Goal: Task Accomplishment & Management: Complete application form

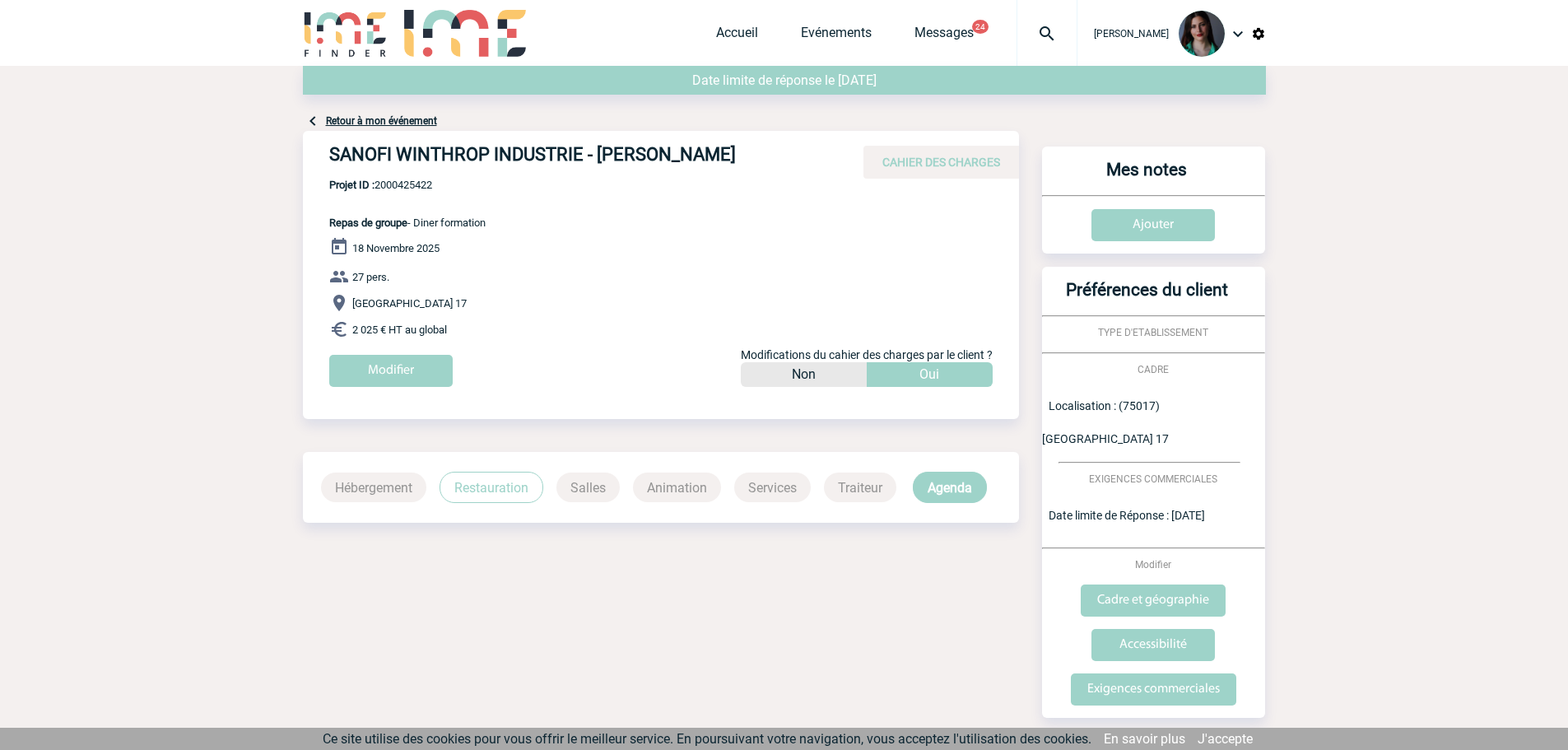
click at [938, 363] on p "Oui" at bounding box center [929, 374] width 19 height 24
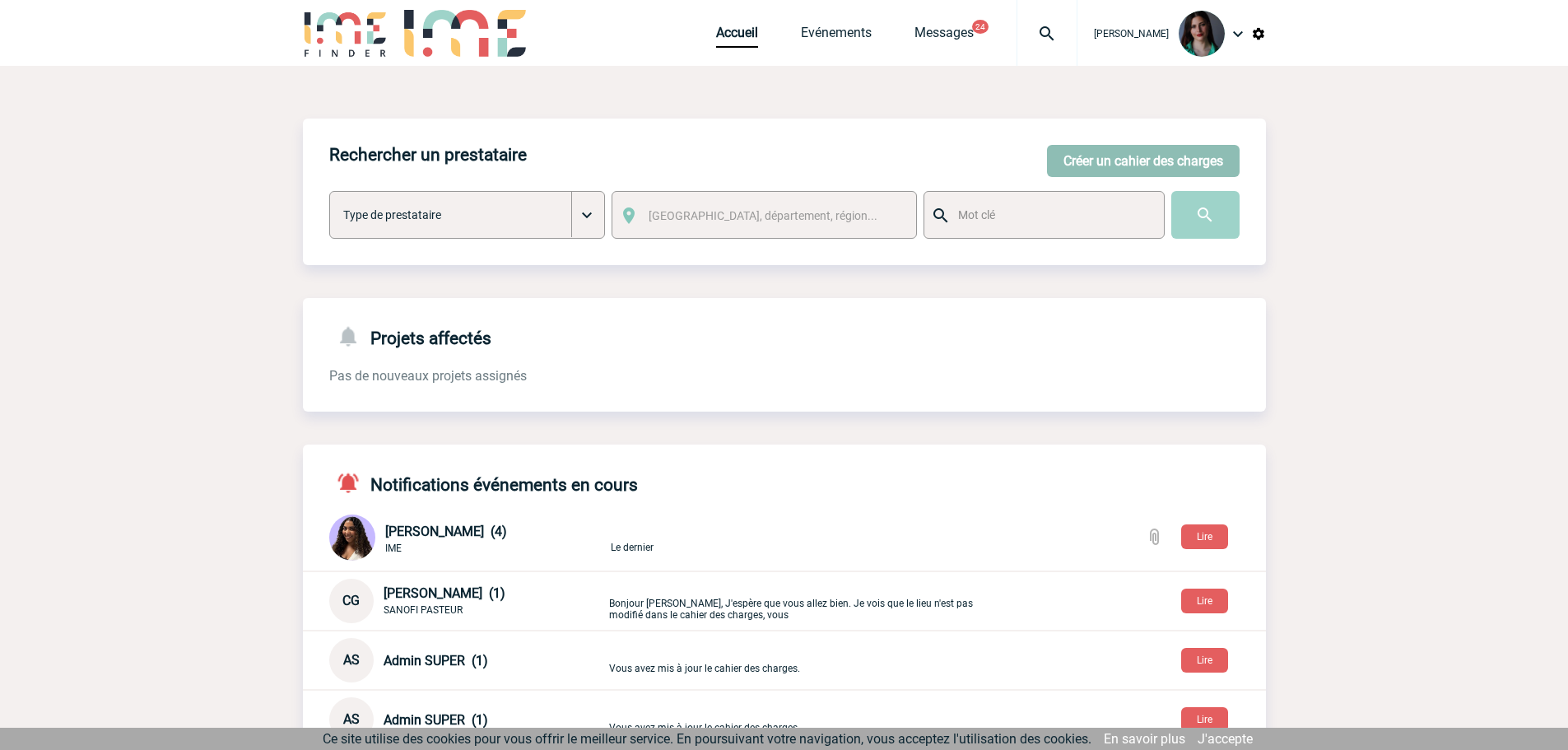
click at [1081, 157] on button "Créer un cahier des charges" at bounding box center [1143, 161] width 193 height 32
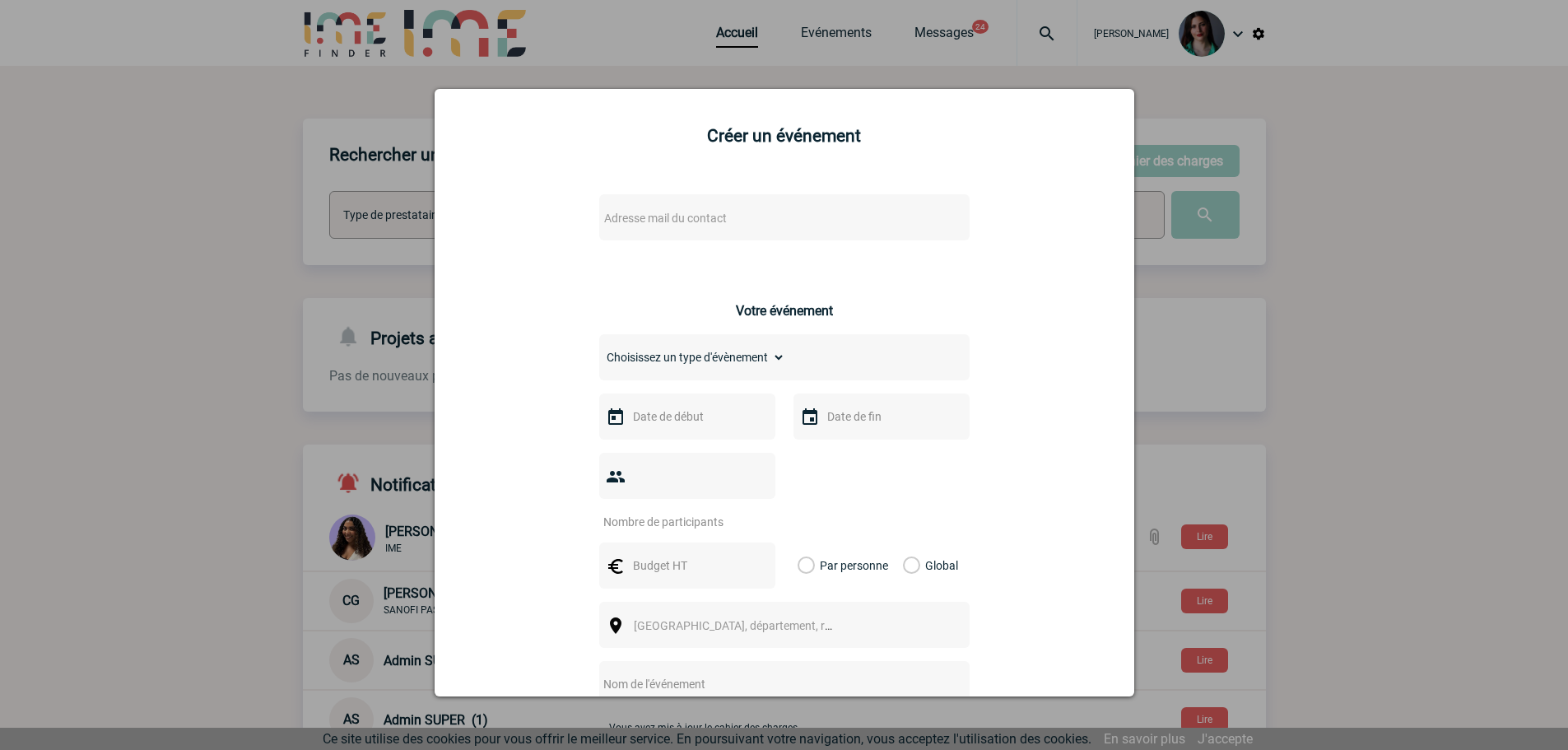
drag, startPoint x: 1396, startPoint y: 150, endPoint x: 1285, endPoint y: 129, distance: 113.0
click at [1394, 150] on div at bounding box center [784, 375] width 1568 height 750
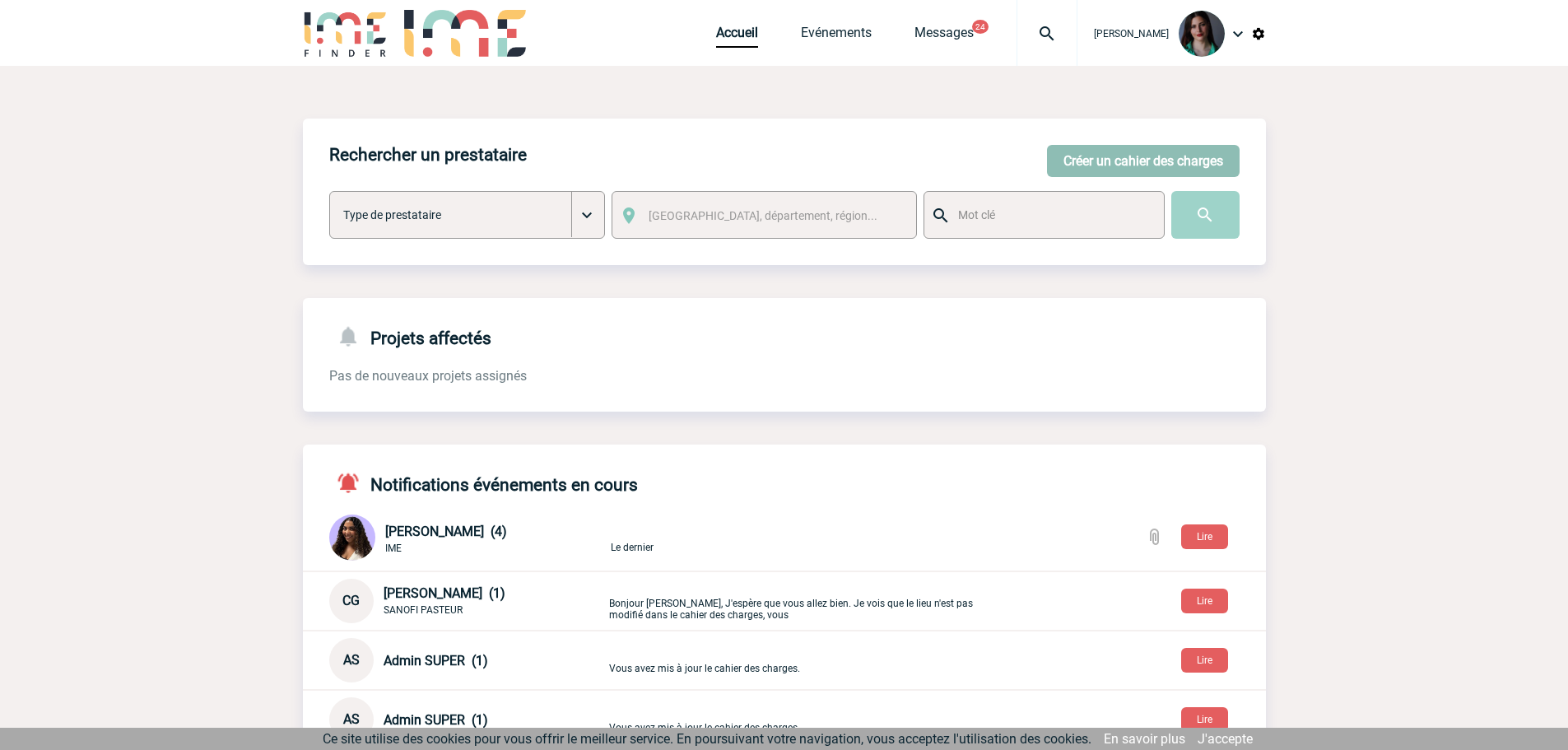
click at [1135, 159] on button "Créer un cahier des charges" at bounding box center [1143, 161] width 193 height 32
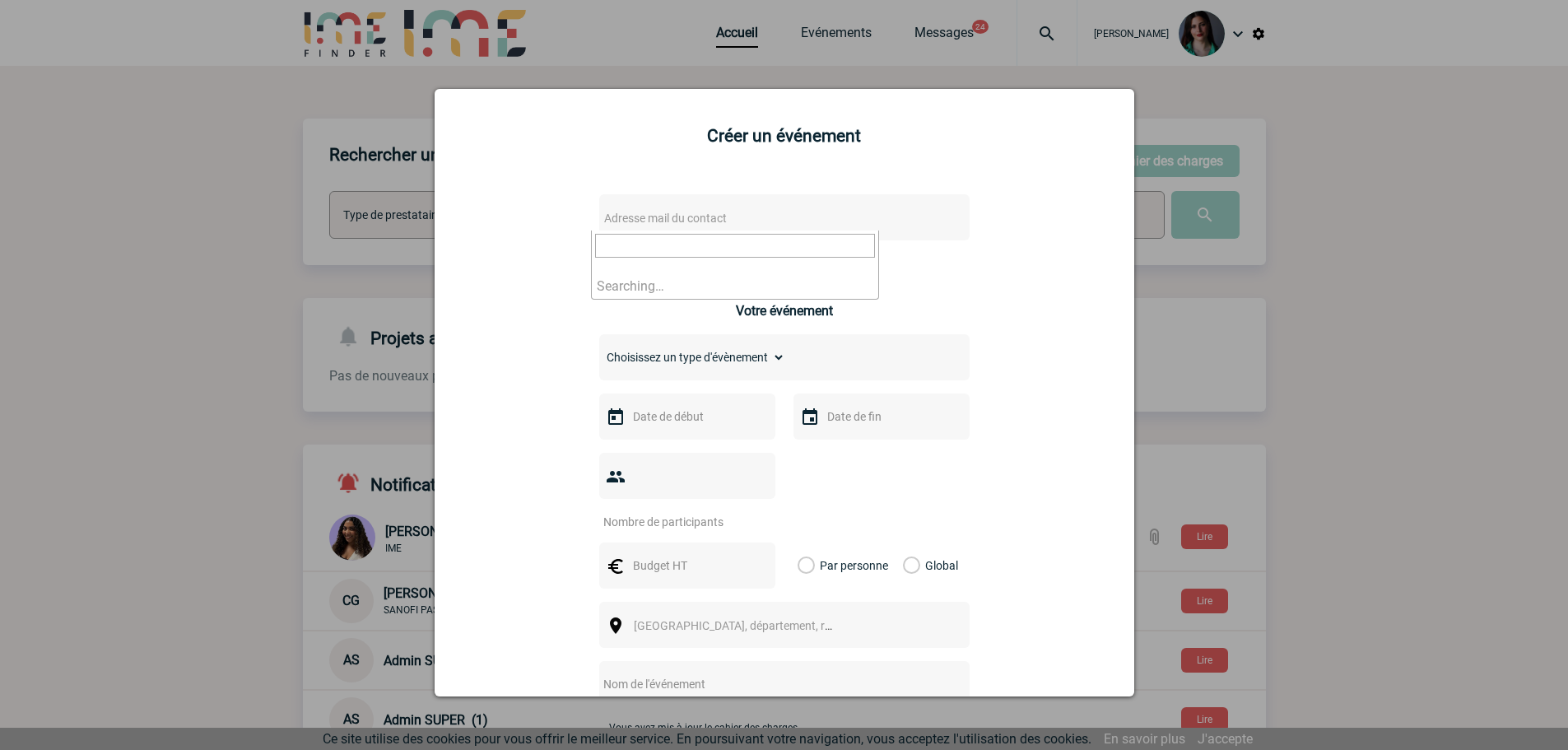
click at [647, 222] on span "Adresse mail du contact" at bounding box center [665, 218] width 123 height 14
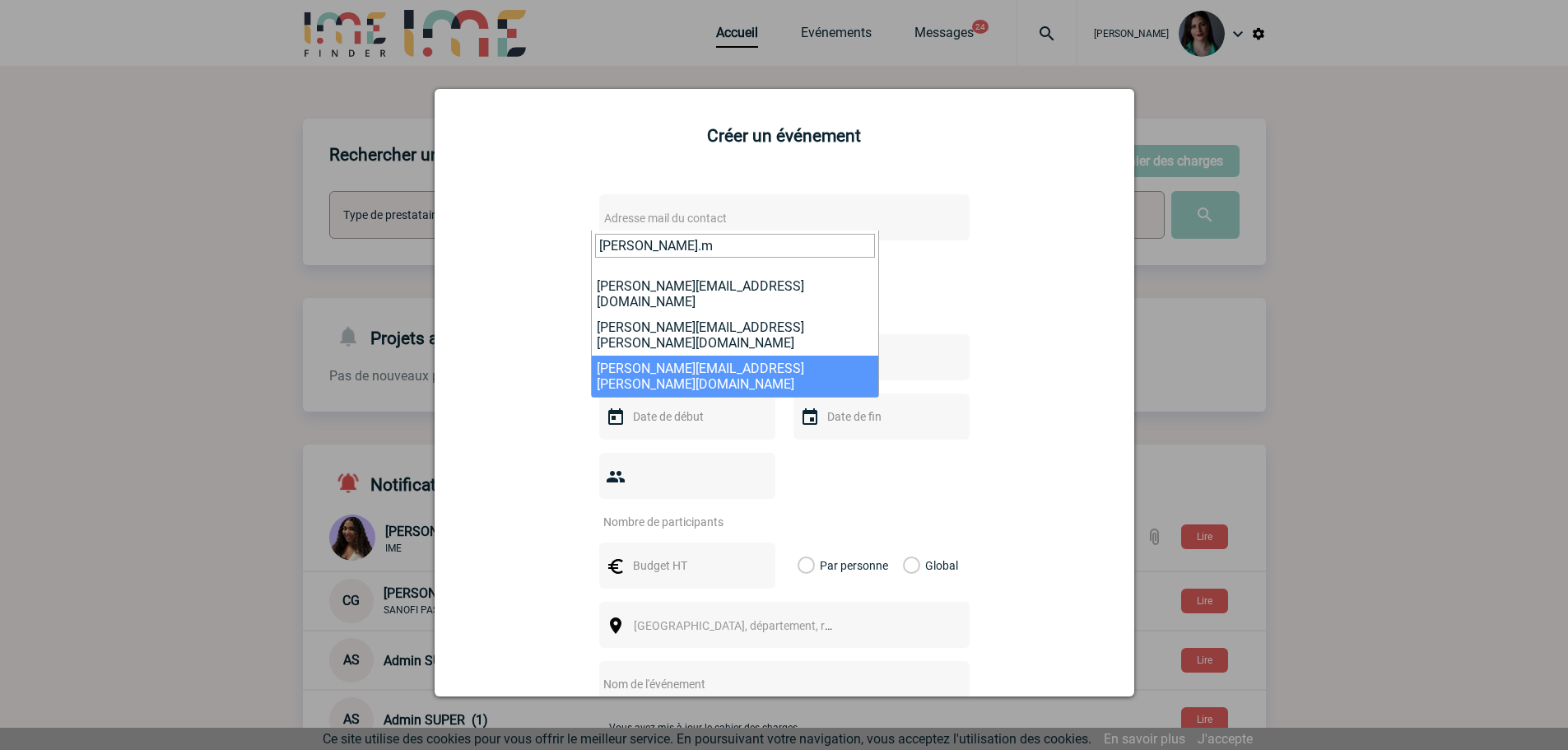
type input "[PERSON_NAME].m"
select select "132836"
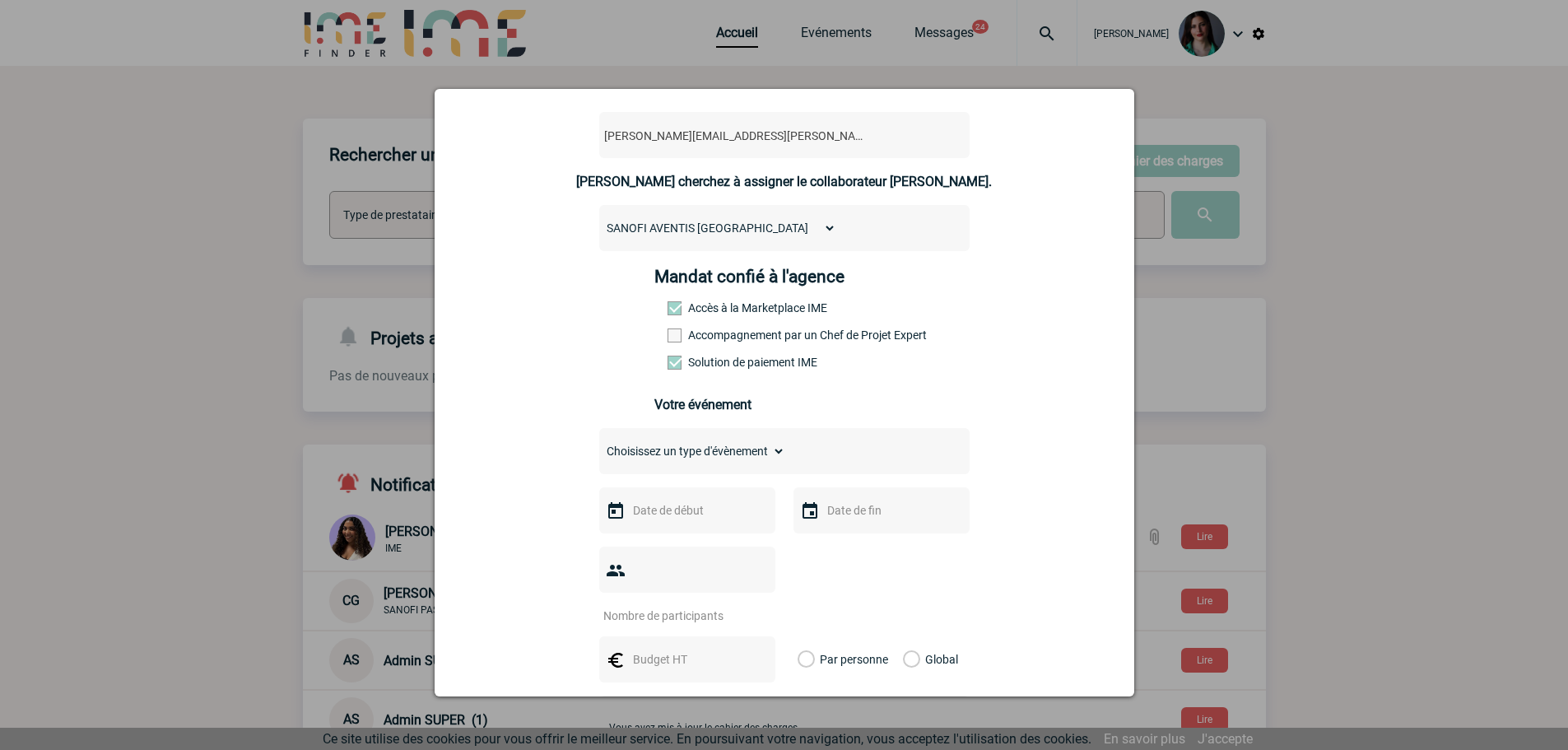
scroll to position [165, 0]
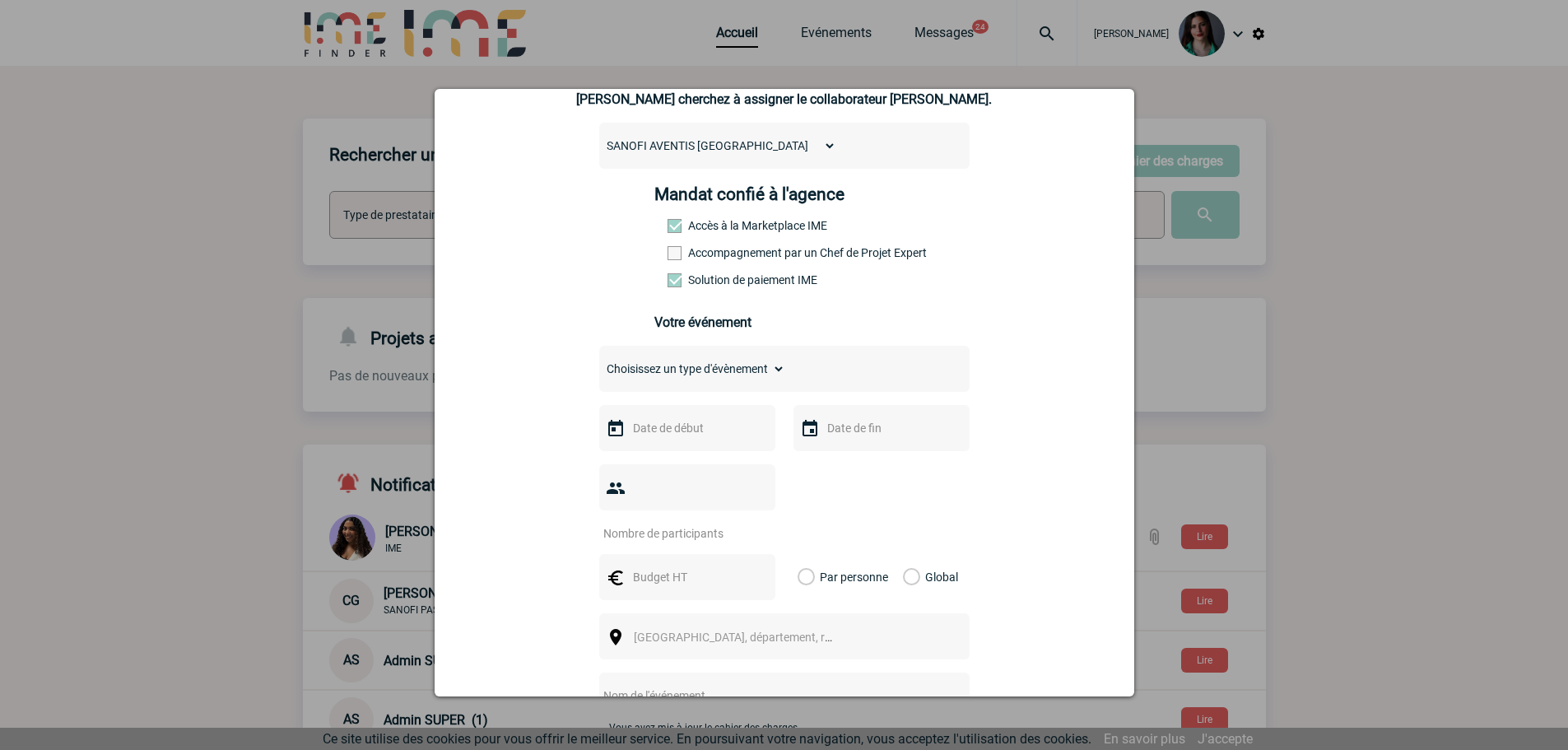
click at [649, 446] on div at bounding box center [688, 428] width 176 height 47
click at [648, 436] on input "text" at bounding box center [685, 428] width 113 height 21
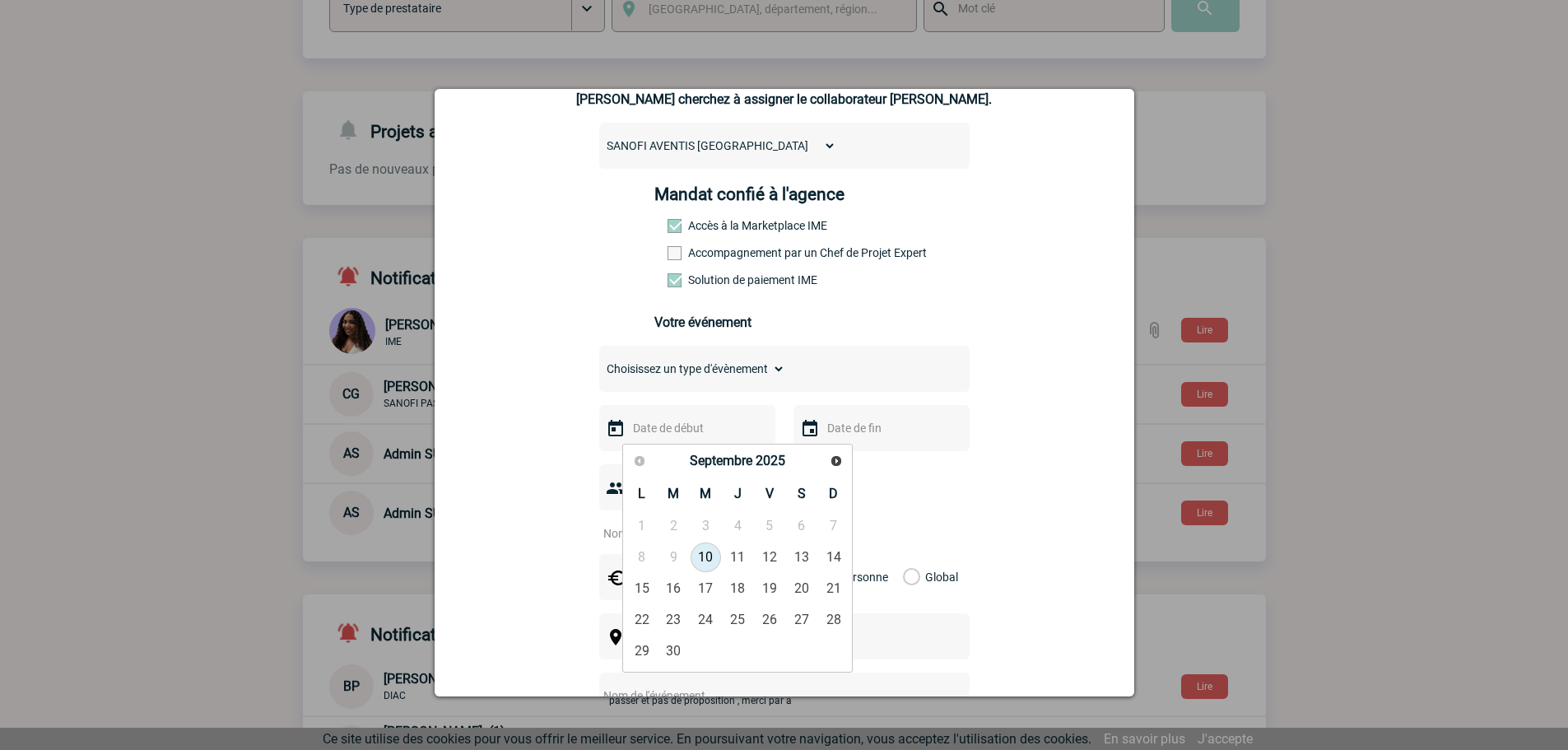
scroll to position [247, 0]
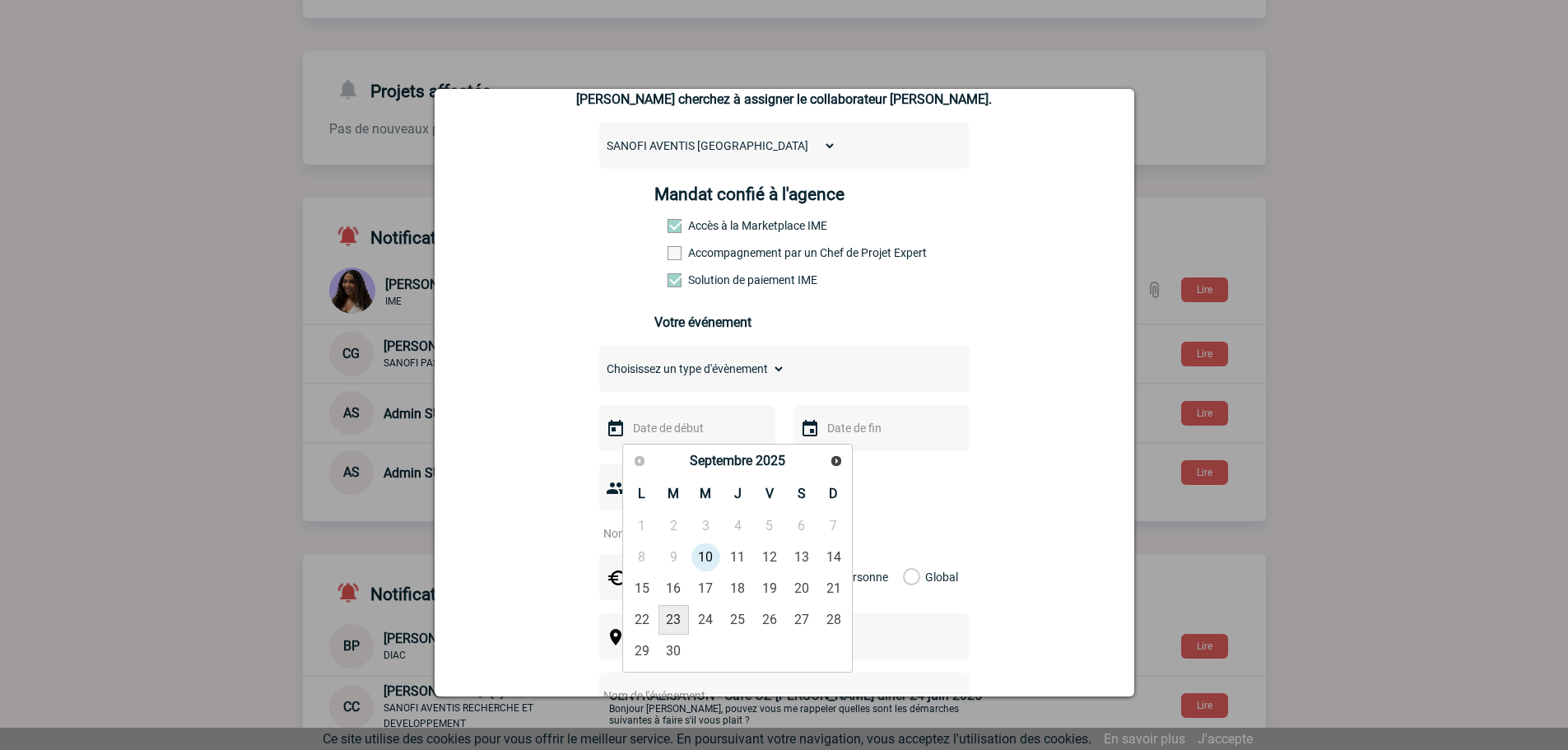
click at [671, 613] on link "23" at bounding box center [673, 620] width 30 height 30
type input "[DATE]"
click at [862, 439] on input "text" at bounding box center [879, 428] width 113 height 21
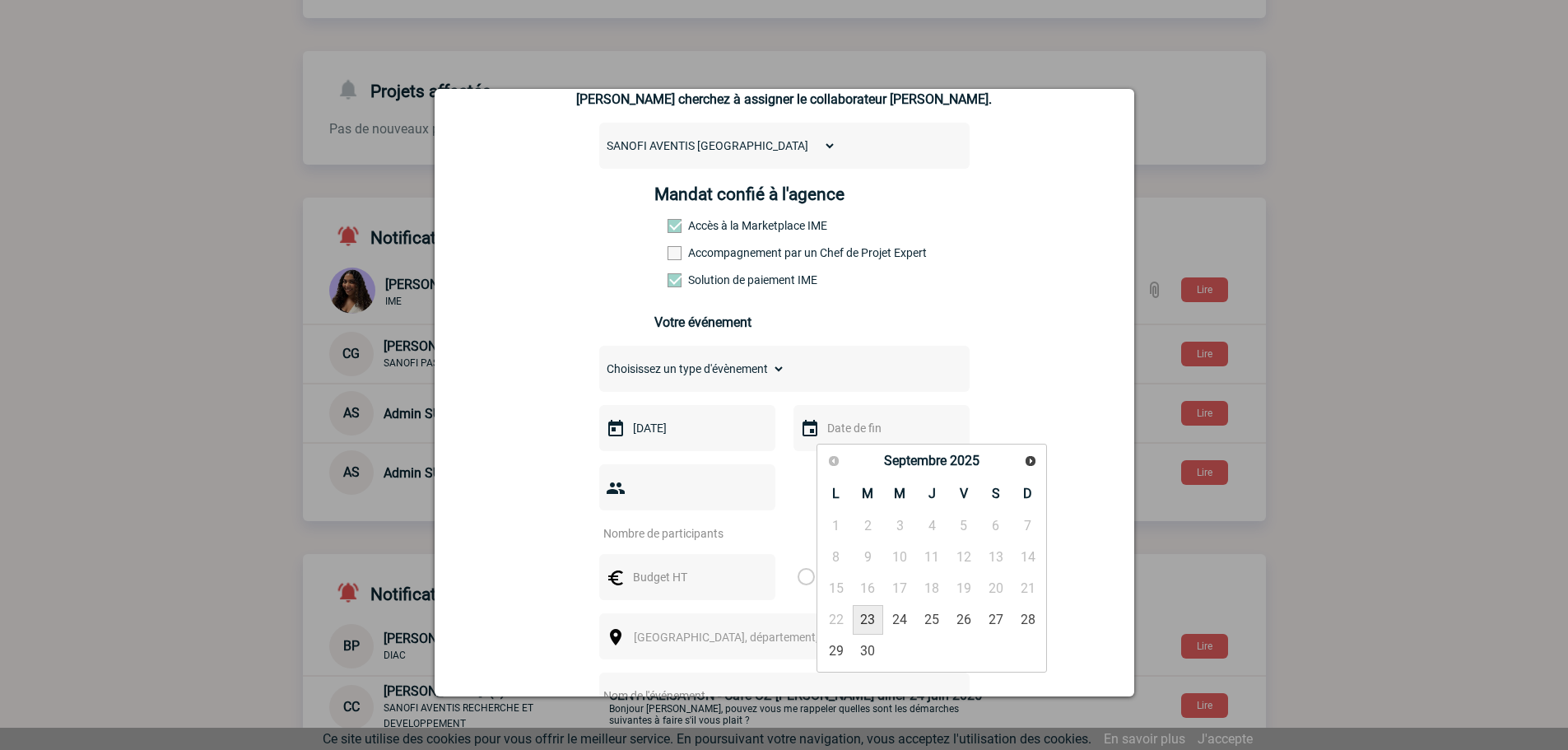
click at [871, 616] on link "23" at bounding box center [867, 620] width 30 height 30
type input "[DATE]"
click at [676, 523] on input "number" at bounding box center [677, 534] width 155 height 21
type input "15"
click at [684, 554] on div at bounding box center [688, 578] width 176 height 47
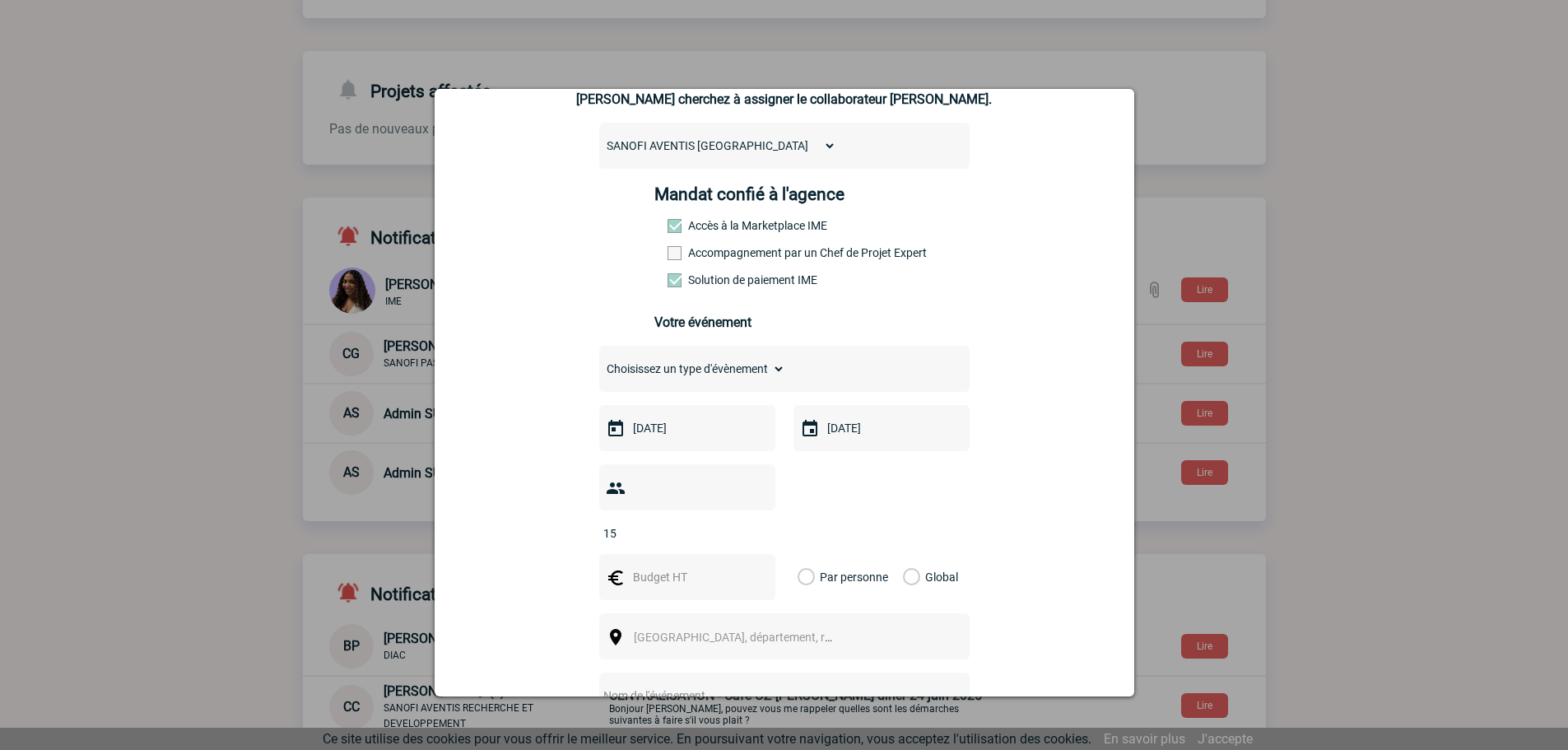
click at [674, 567] on input "text" at bounding box center [685, 578] width 113 height 21
type input "750"
click at [903, 554] on label "Global" at bounding box center [907, 578] width 11 height 47
click at [0, 0] on input "Global" at bounding box center [0, 0] width 0 height 0
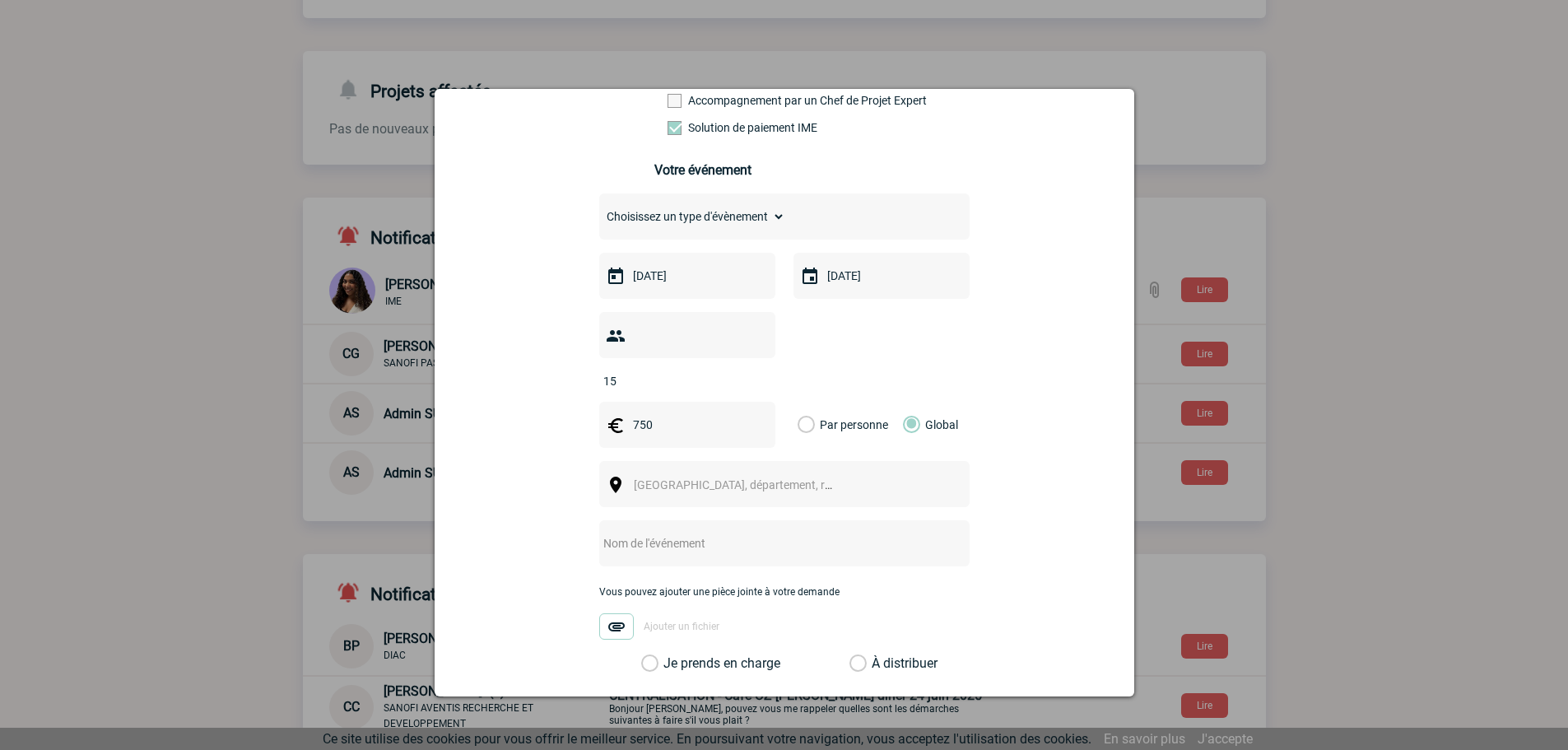
scroll to position [329, 0]
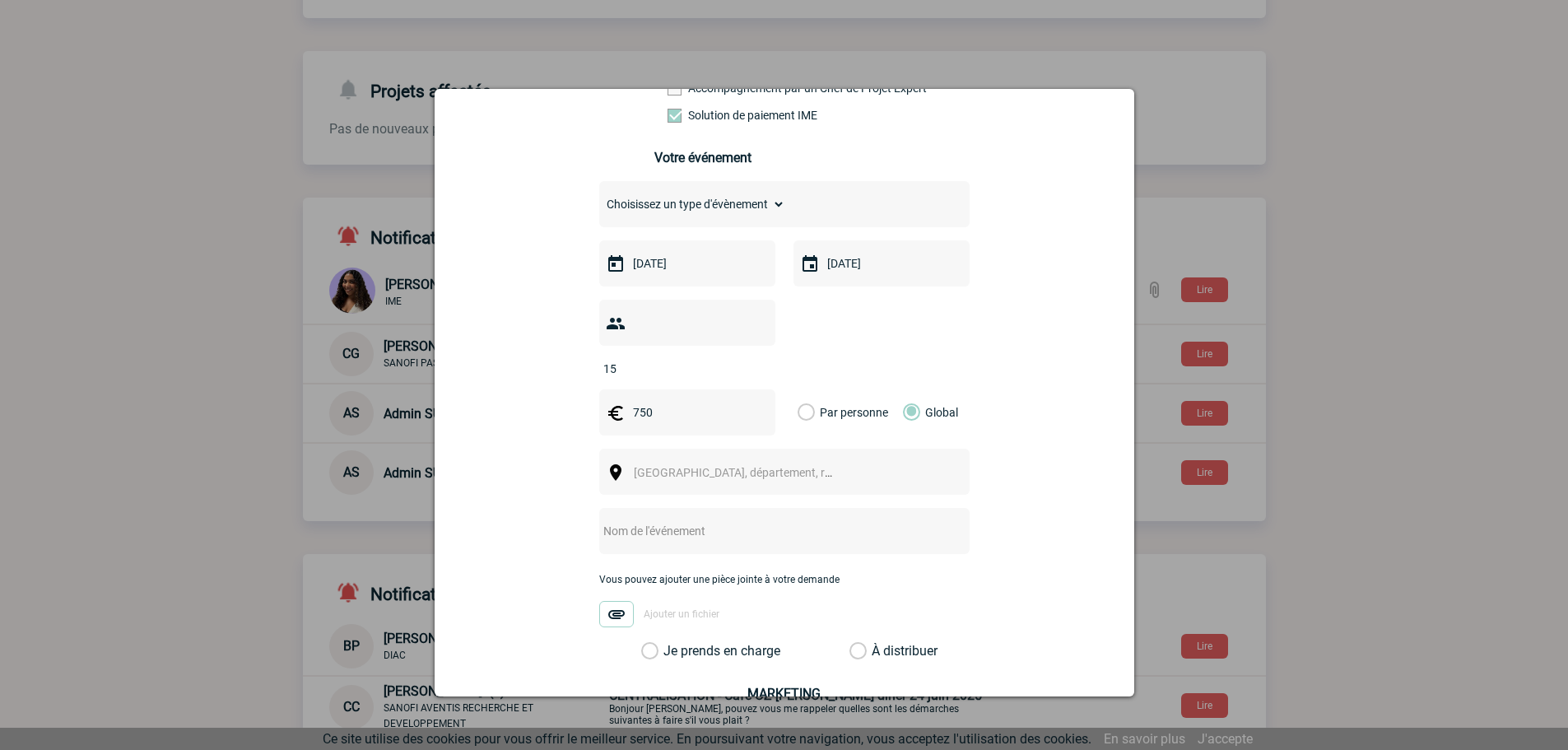
click at [742, 466] on span "[GEOGRAPHIC_DATA], département, région..." at bounding box center [748, 473] width 229 height 14
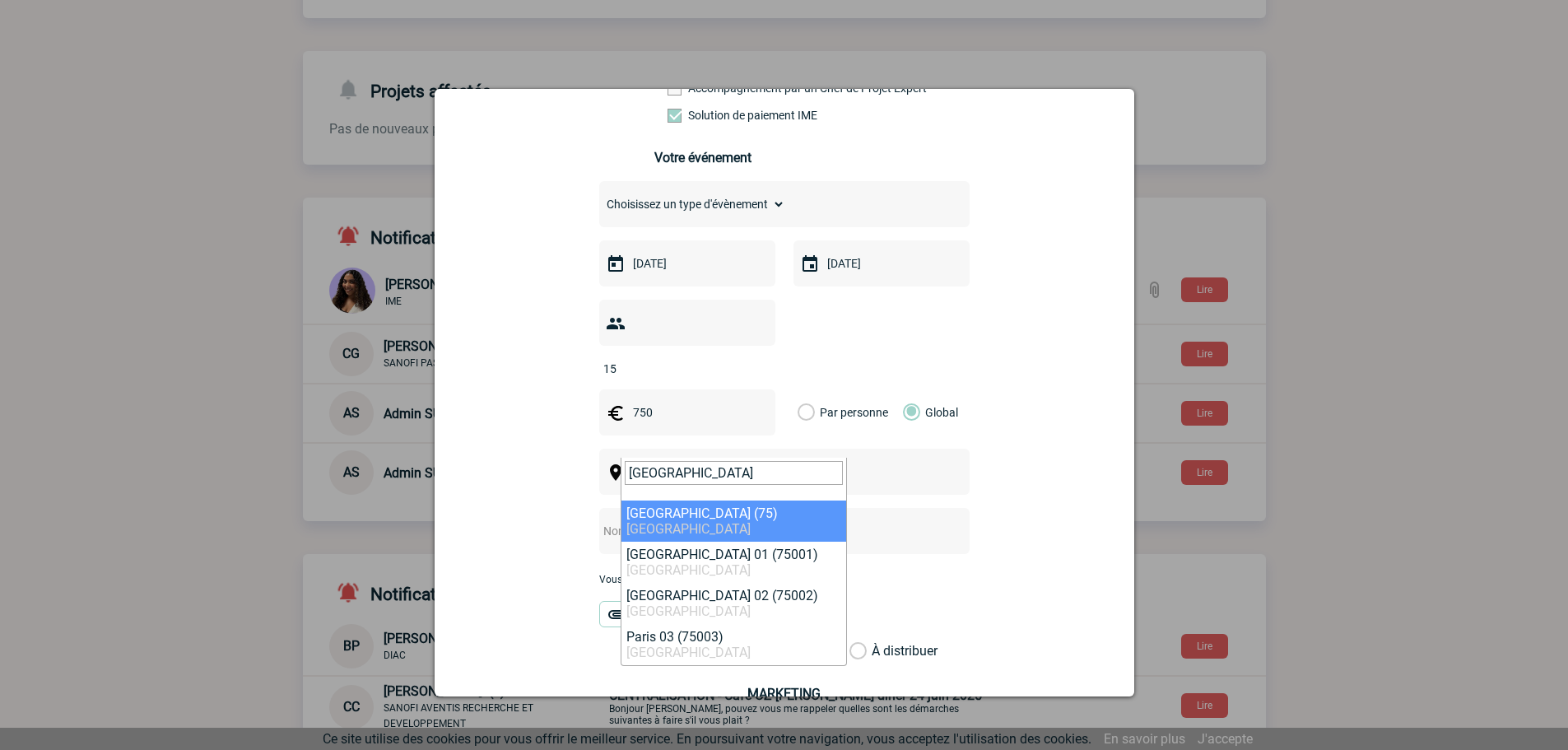
type input "[GEOGRAPHIC_DATA]"
select select "3"
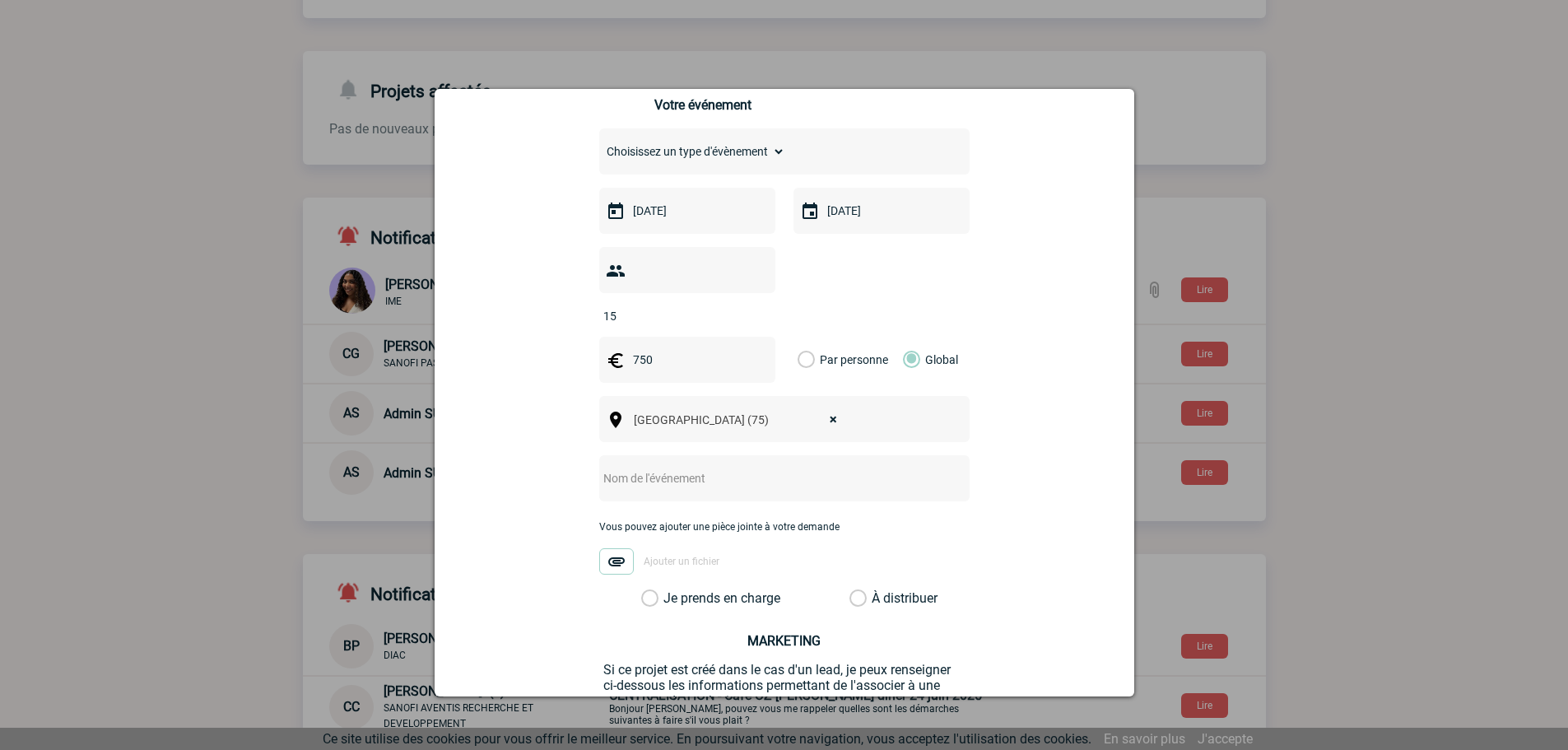
scroll to position [412, 0]
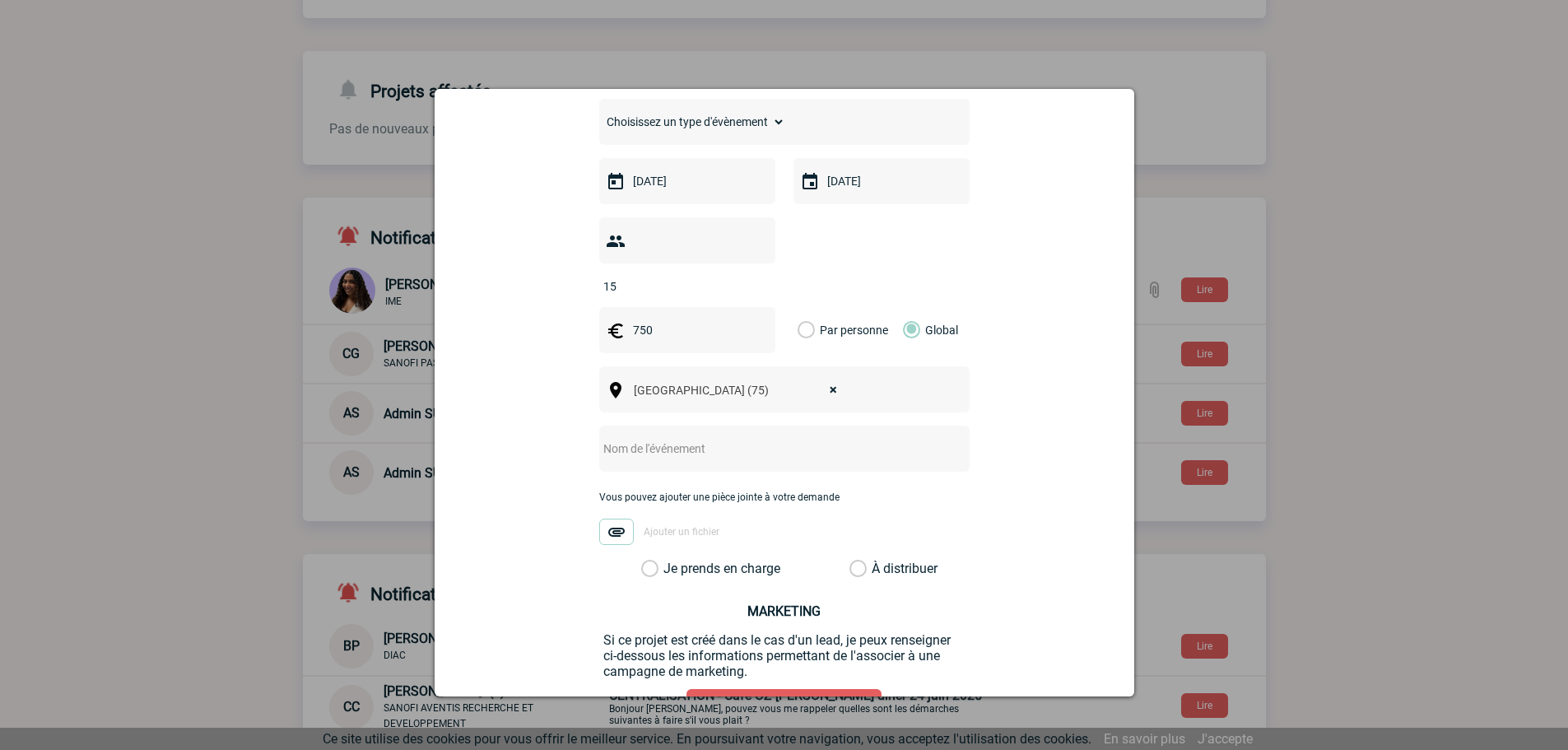
click at [709, 438] on input "text" at bounding box center [762, 449] width 326 height 21
type input "Dîner"
click at [523, 495] on div "[PERSON_NAME][EMAIL_ADDRESS][PERSON_NAME][DOMAIN_NAME] [EMAIL_ADDRESS][DOMAIN_N…" at bounding box center [784, 280] width 659 height 1026
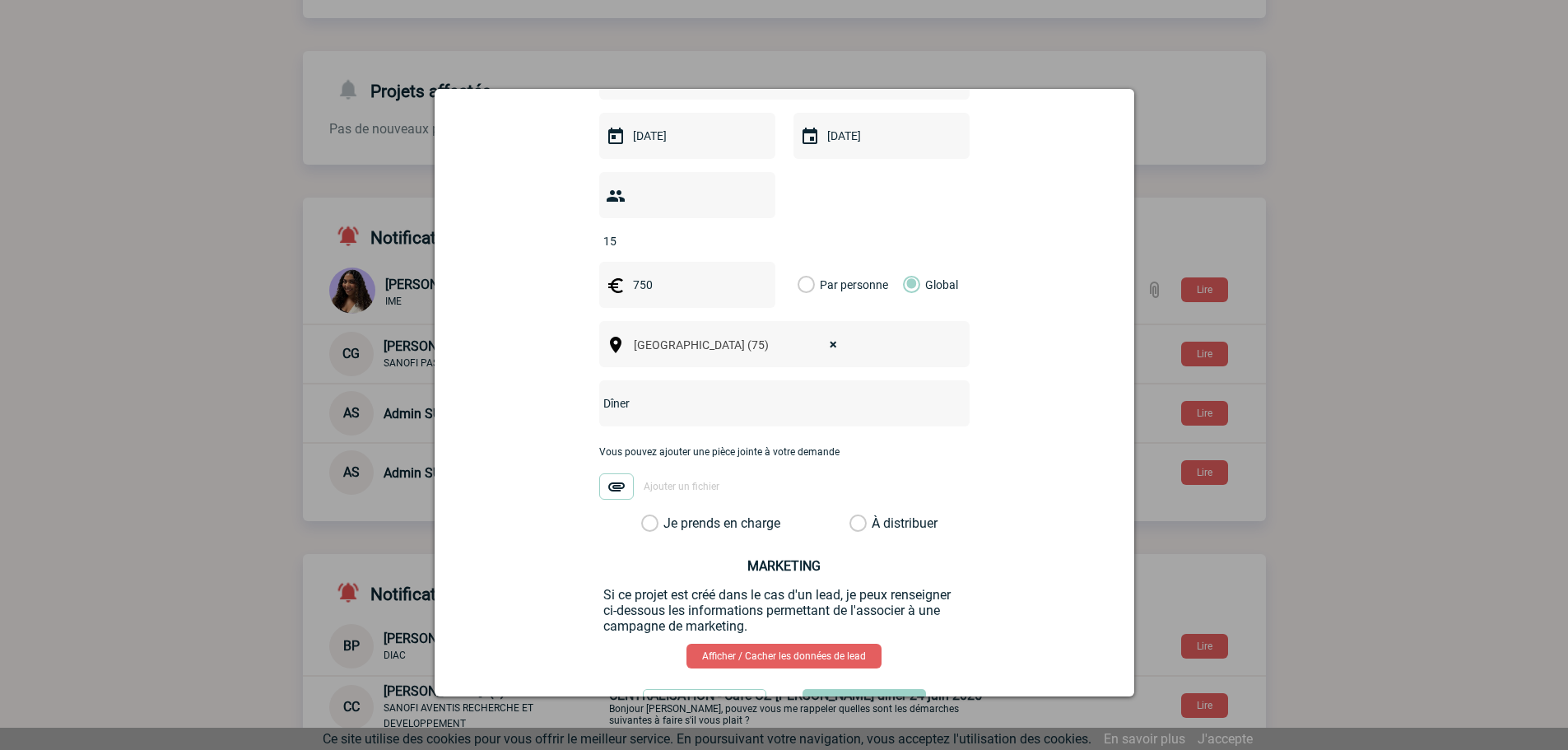
scroll to position [494, 0]
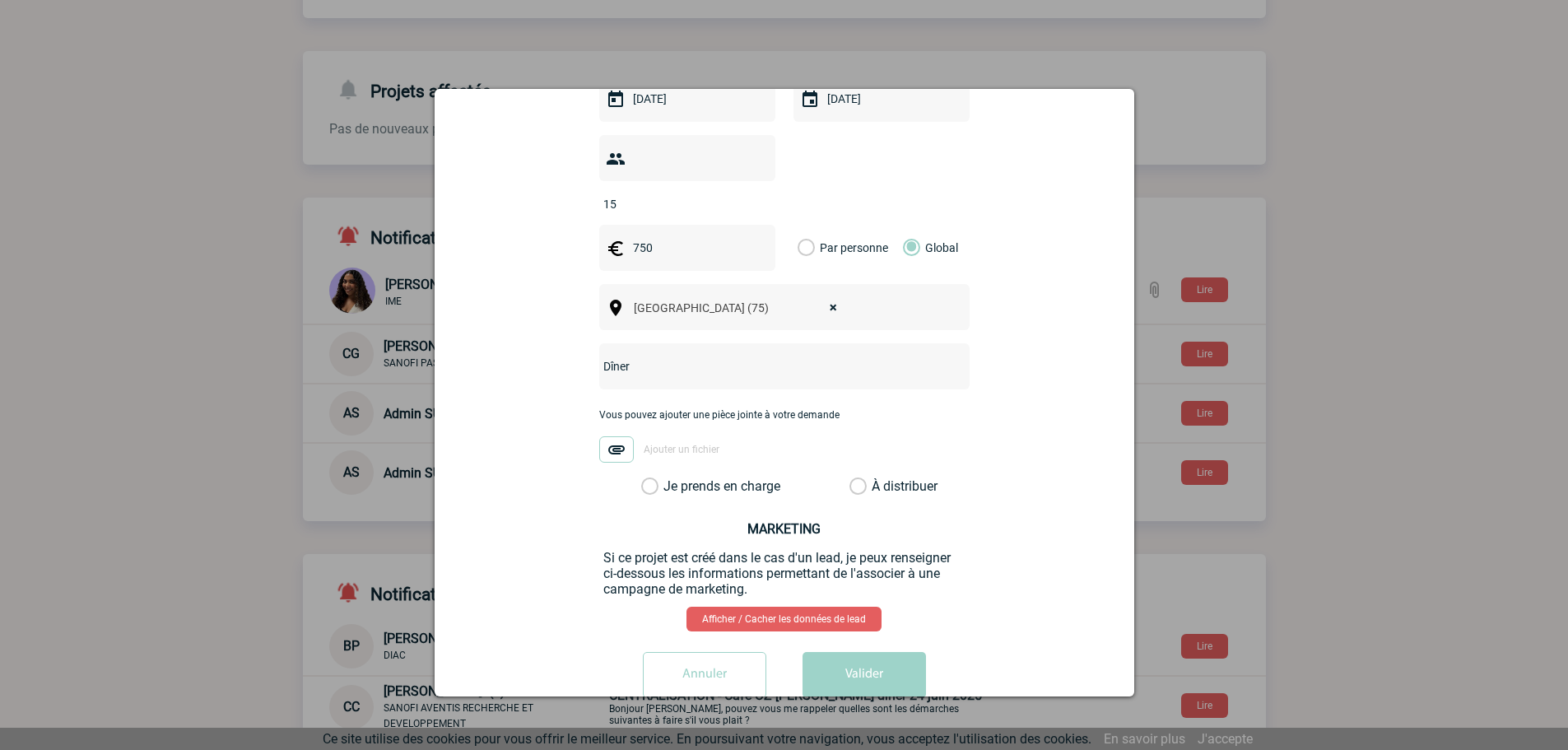
click at [646, 479] on label "Je prends en charge" at bounding box center [655, 486] width 28 height 16
click at [0, 0] on input "Je prends en charge" at bounding box center [0, 0] width 0 height 0
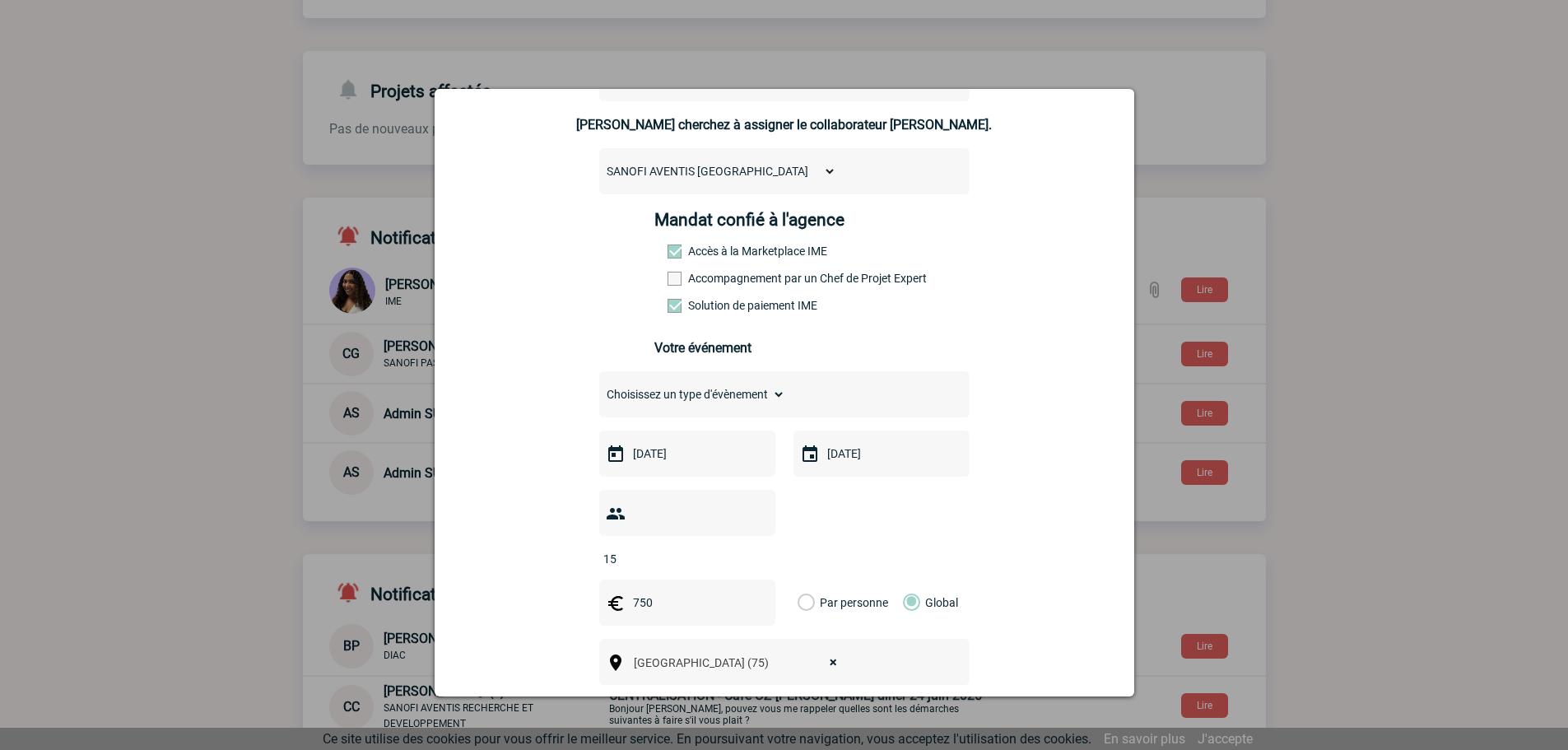
scroll to position [165, 0]
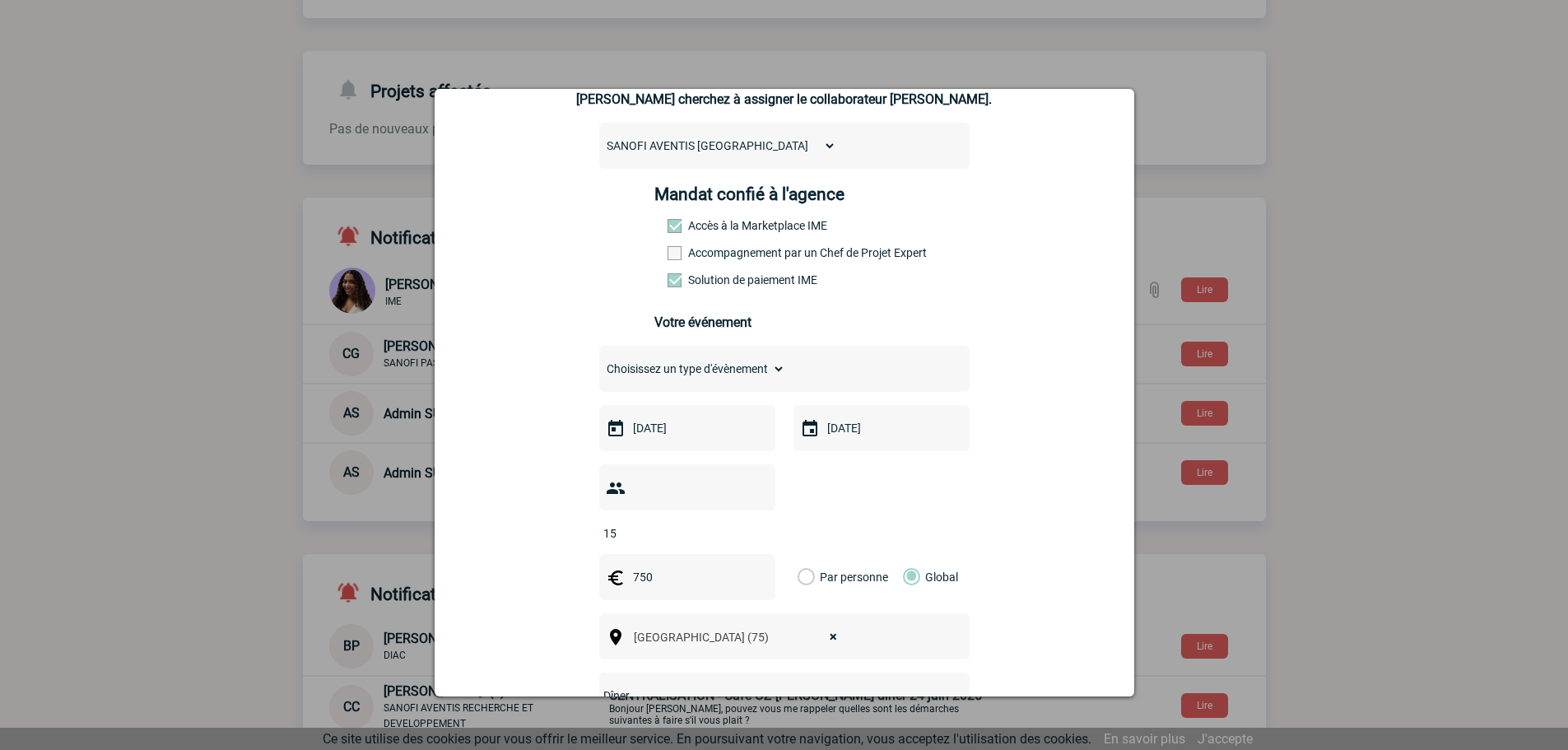
click at [641, 373] on select "Choisissez un type d'évènement Séminaire avec nuitée Séminaire sans nuitée Repa…" at bounding box center [692, 369] width 186 height 23
select select "3"
click at [600, 361] on select "Choisissez un type d'évènement Séminaire avec nuitée Séminaire sans nuitée Repa…" at bounding box center [692, 369] width 186 height 23
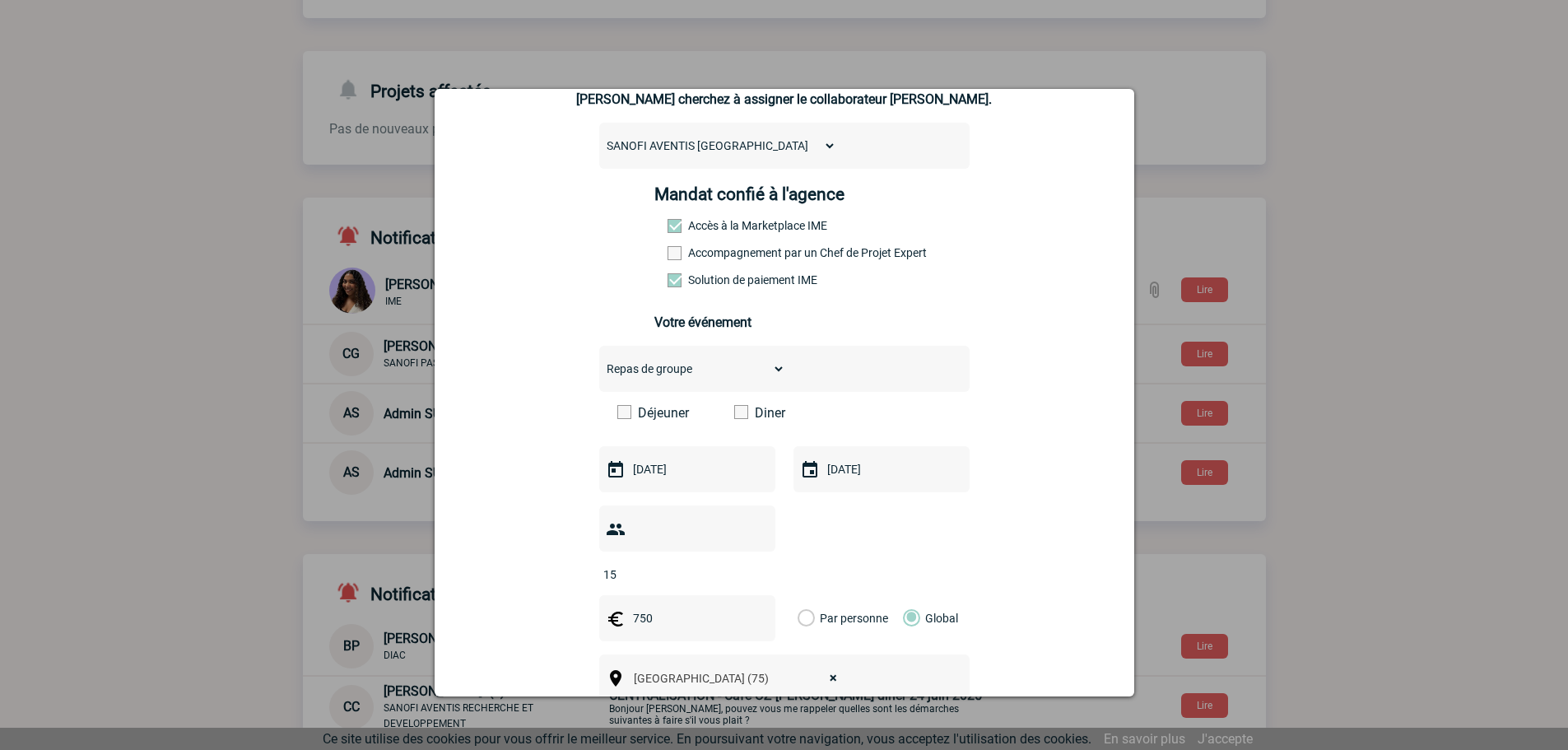
click at [734, 415] on span at bounding box center [741, 412] width 14 height 14
click at [0, 0] on input "Diner" at bounding box center [0, 0] width 0 height 0
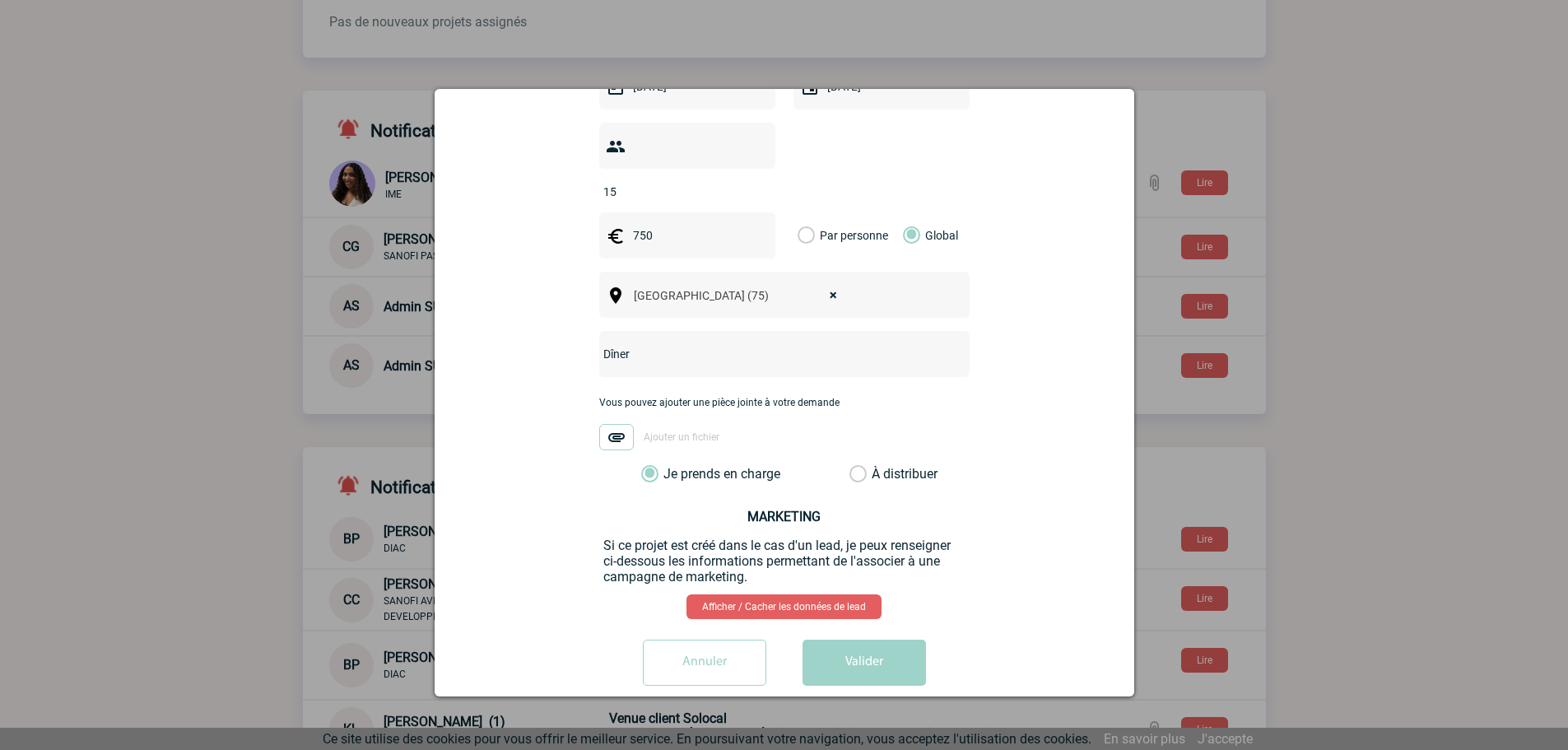
scroll to position [437, 0]
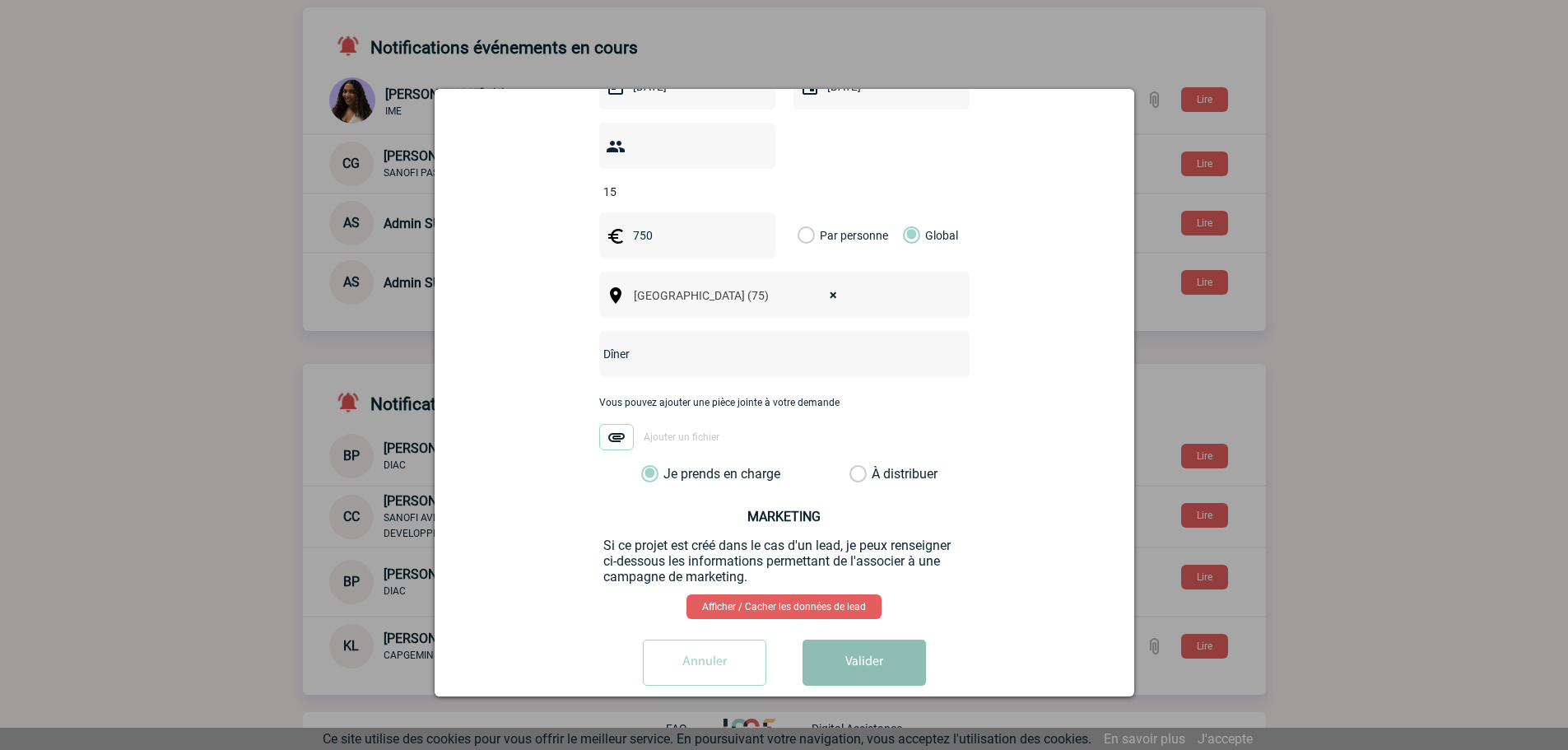
click at [849, 640] on button "Valider" at bounding box center [863, 663] width 123 height 47
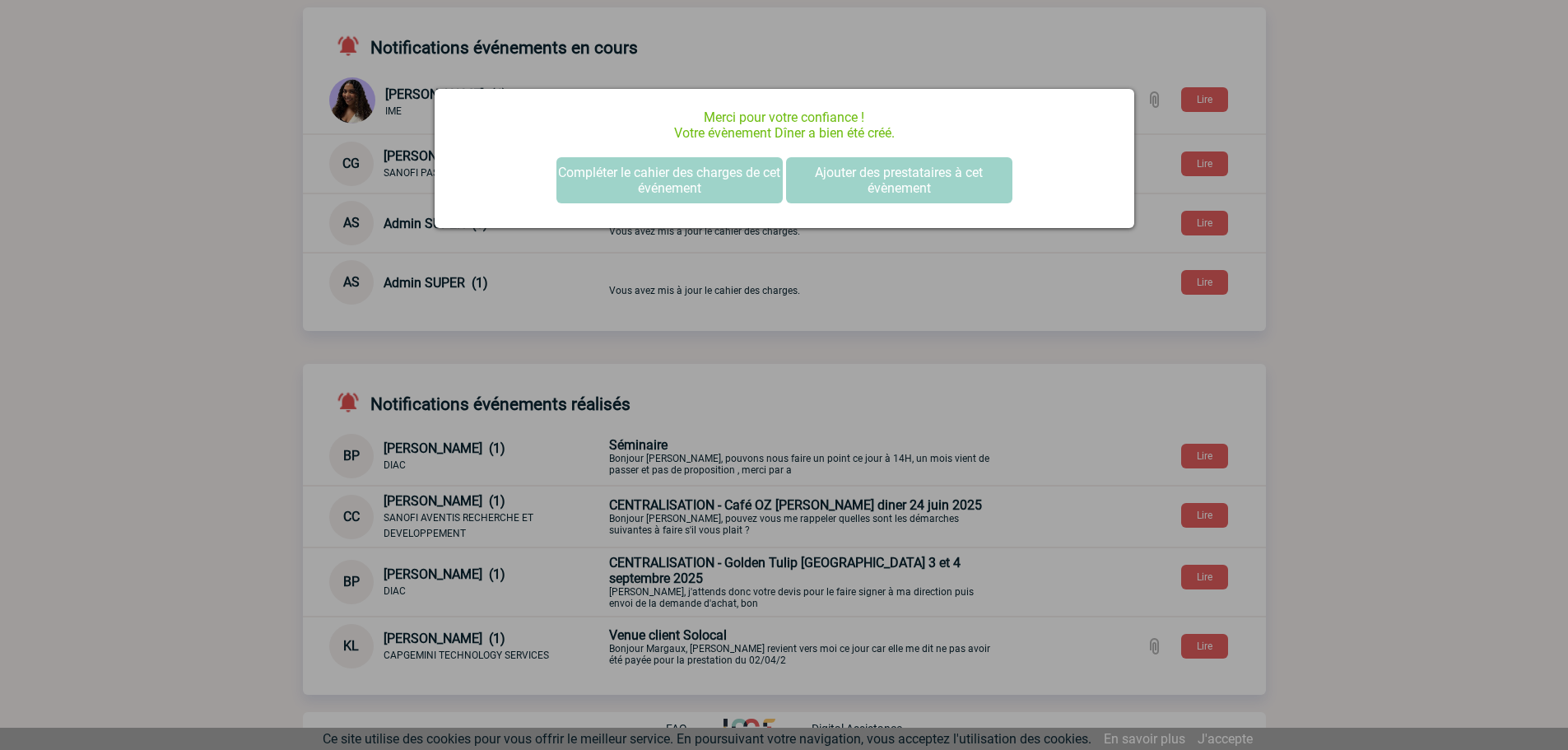
click at [1406, 249] on div at bounding box center [784, 375] width 1568 height 750
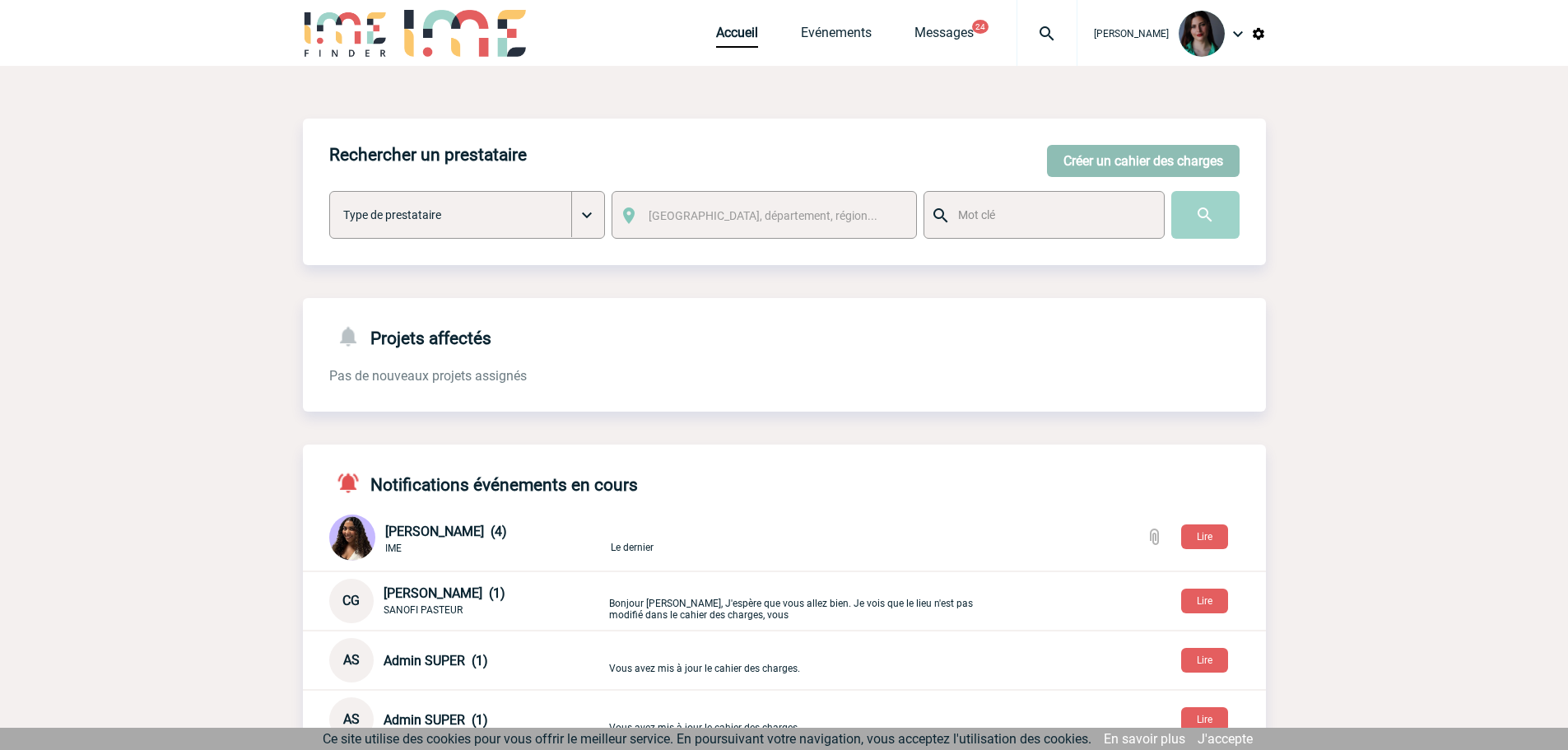
click at [1087, 154] on button "Créer un cahier des charges" at bounding box center [1143, 161] width 193 height 32
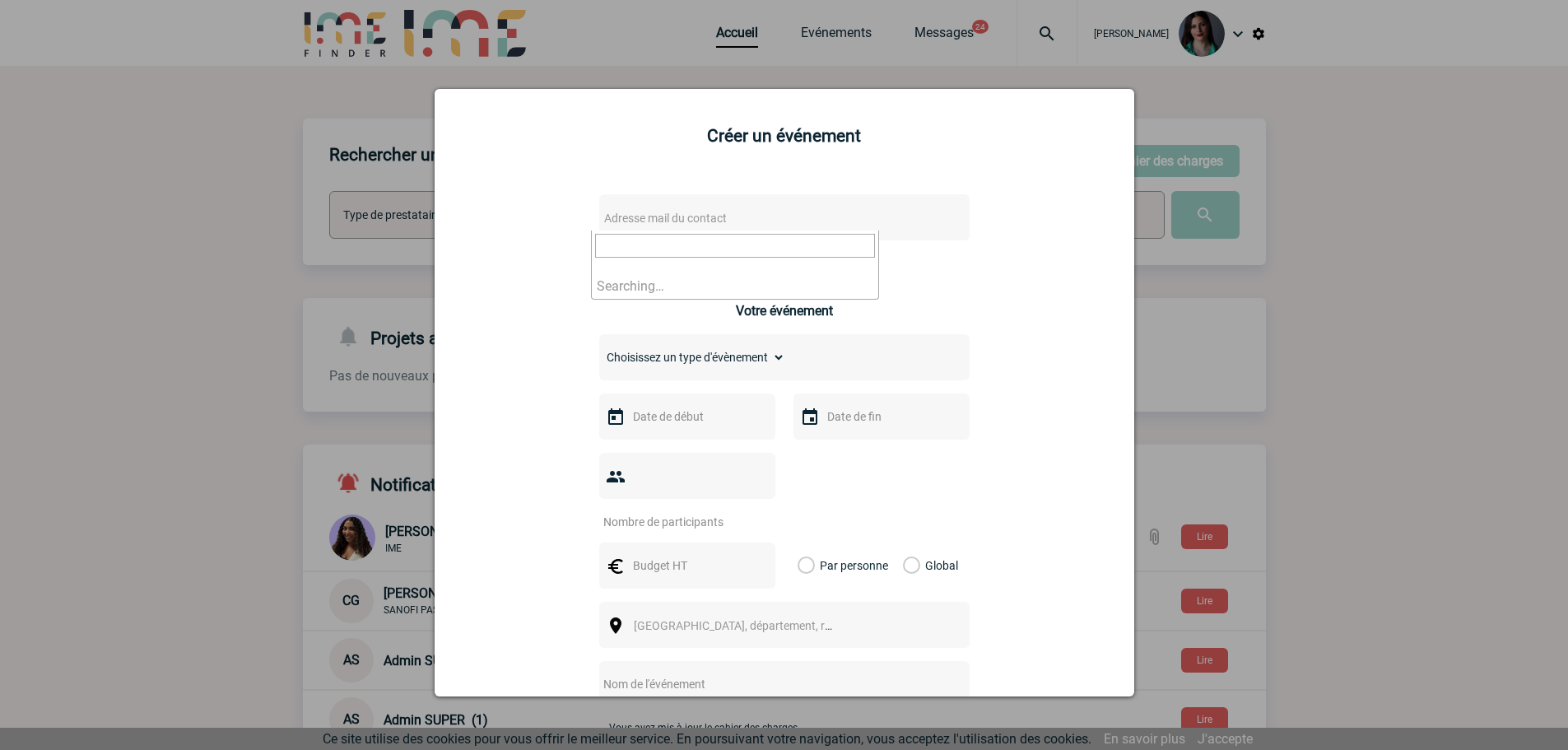
click at [709, 219] on span "Adresse mail du contact" at bounding box center [665, 218] width 123 height 14
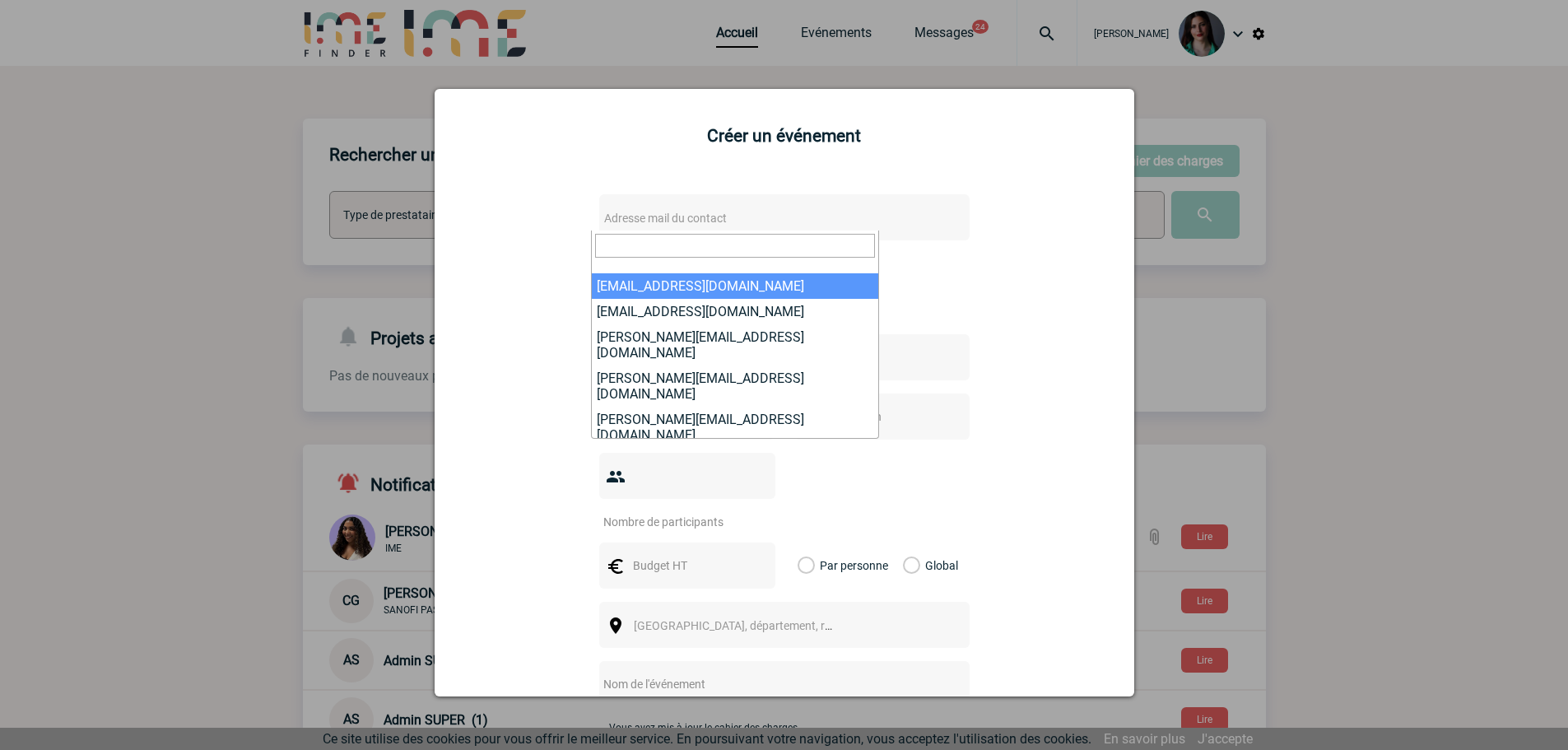
click at [969, 376] on div "Adresse mail du contact Ce contact n'a pas d’entité active dans la plateforme V…" at bounding box center [784, 603] width 659 height 850
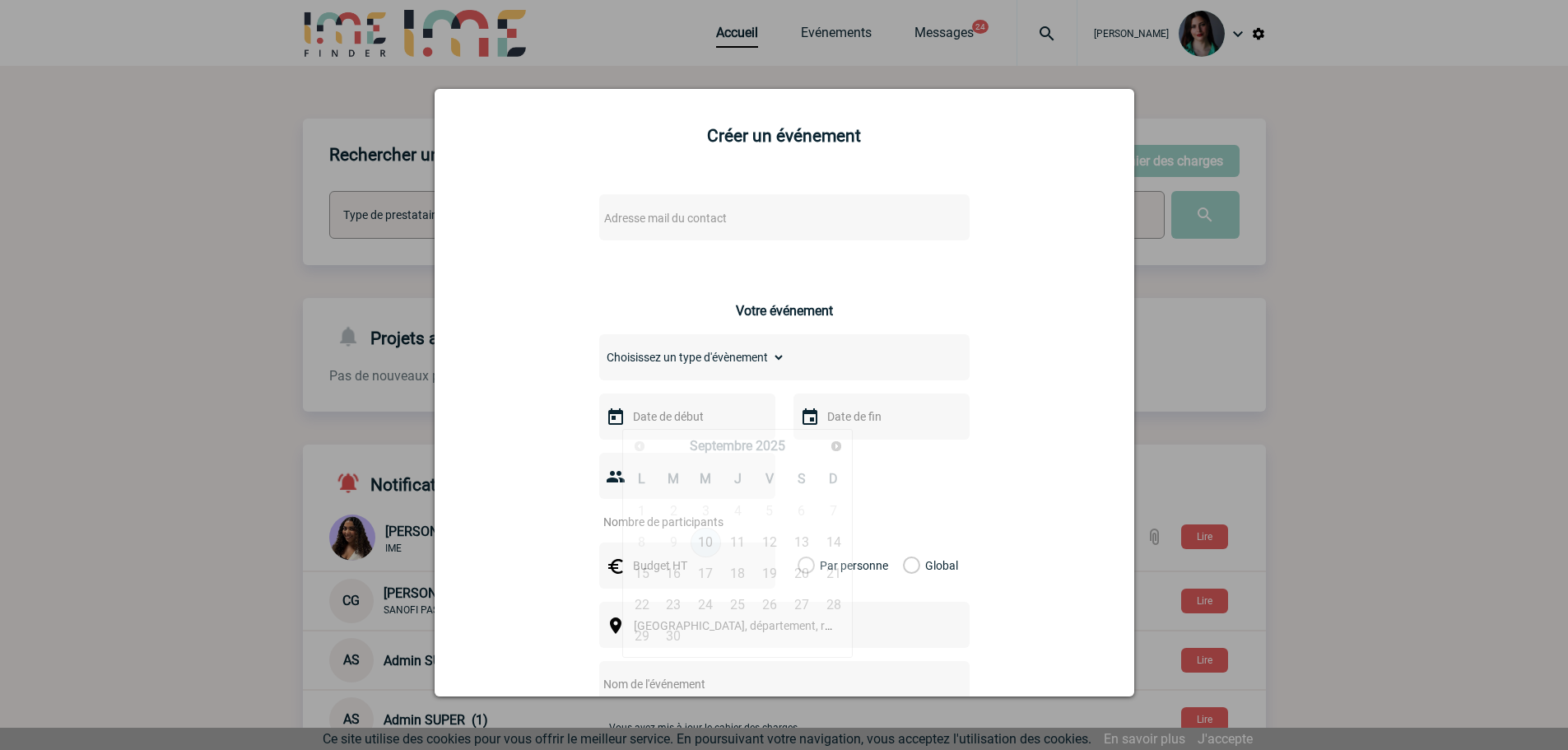
click at [642, 422] on input "text" at bounding box center [685, 417] width 113 height 21
click at [746, 607] on link "25" at bounding box center [737, 605] width 30 height 30
type input "[DATE]"
click at [838, 426] on input "text" at bounding box center [879, 417] width 113 height 21
click at [928, 602] on link "25" at bounding box center [932, 605] width 30 height 30
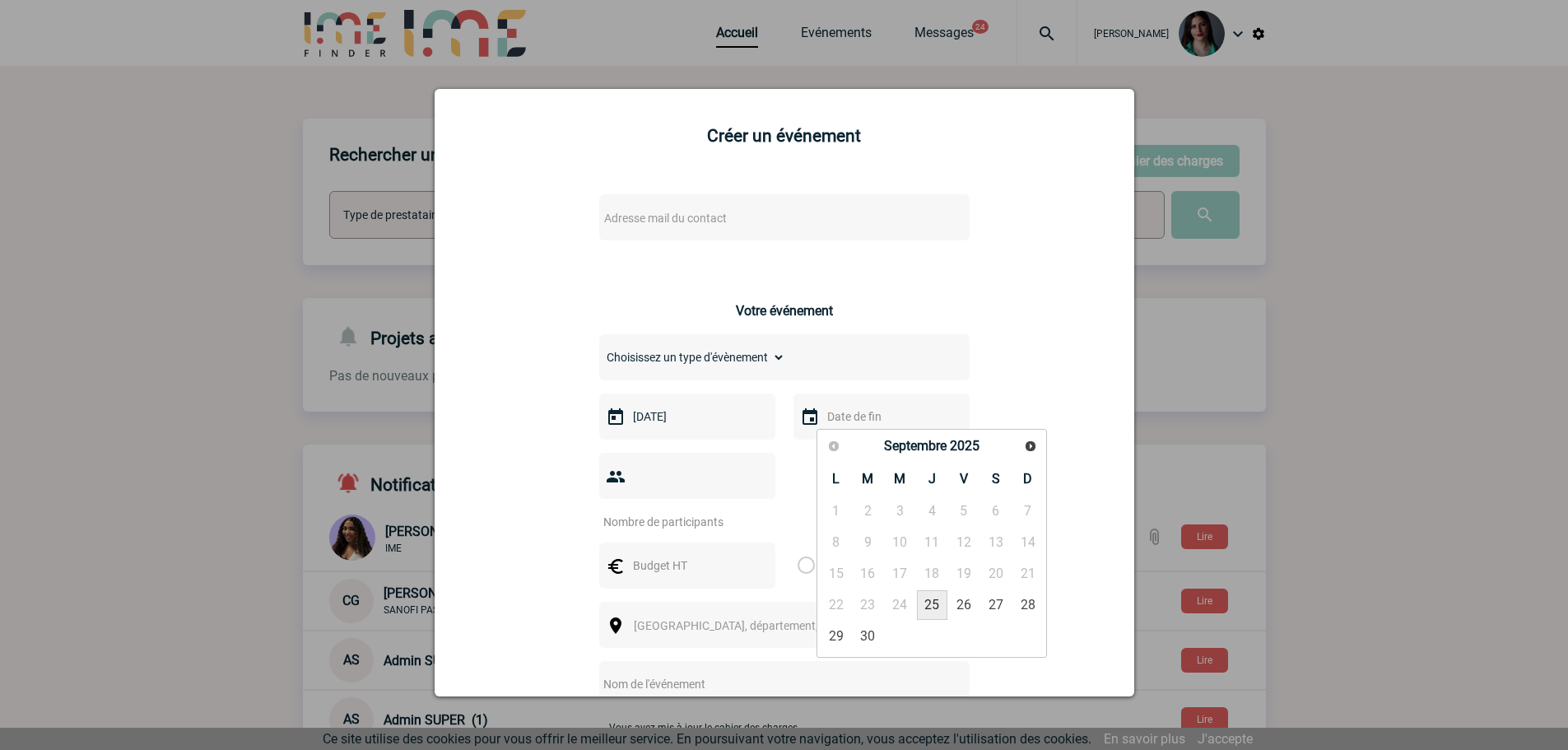
type input "[DATE]"
click at [740, 512] on input "number" at bounding box center [677, 522] width 155 height 21
type input "15"
click at [699, 555] on input "text" at bounding box center [685, 566] width 113 height 21
type input "750"
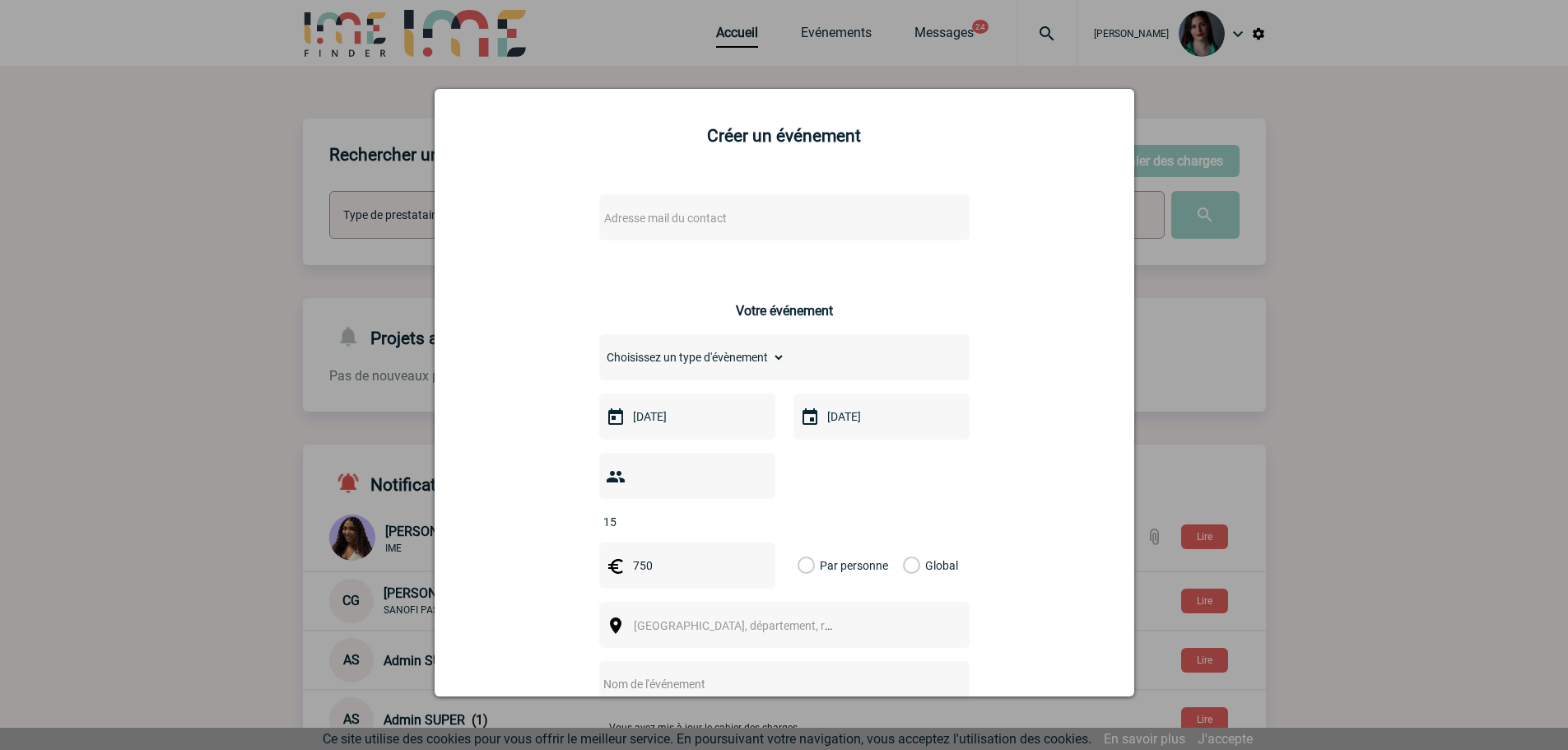
click at [906, 543] on label "Global" at bounding box center [907, 566] width 11 height 47
click at [0, 0] on input "Global" at bounding box center [0, 0] width 0 height 0
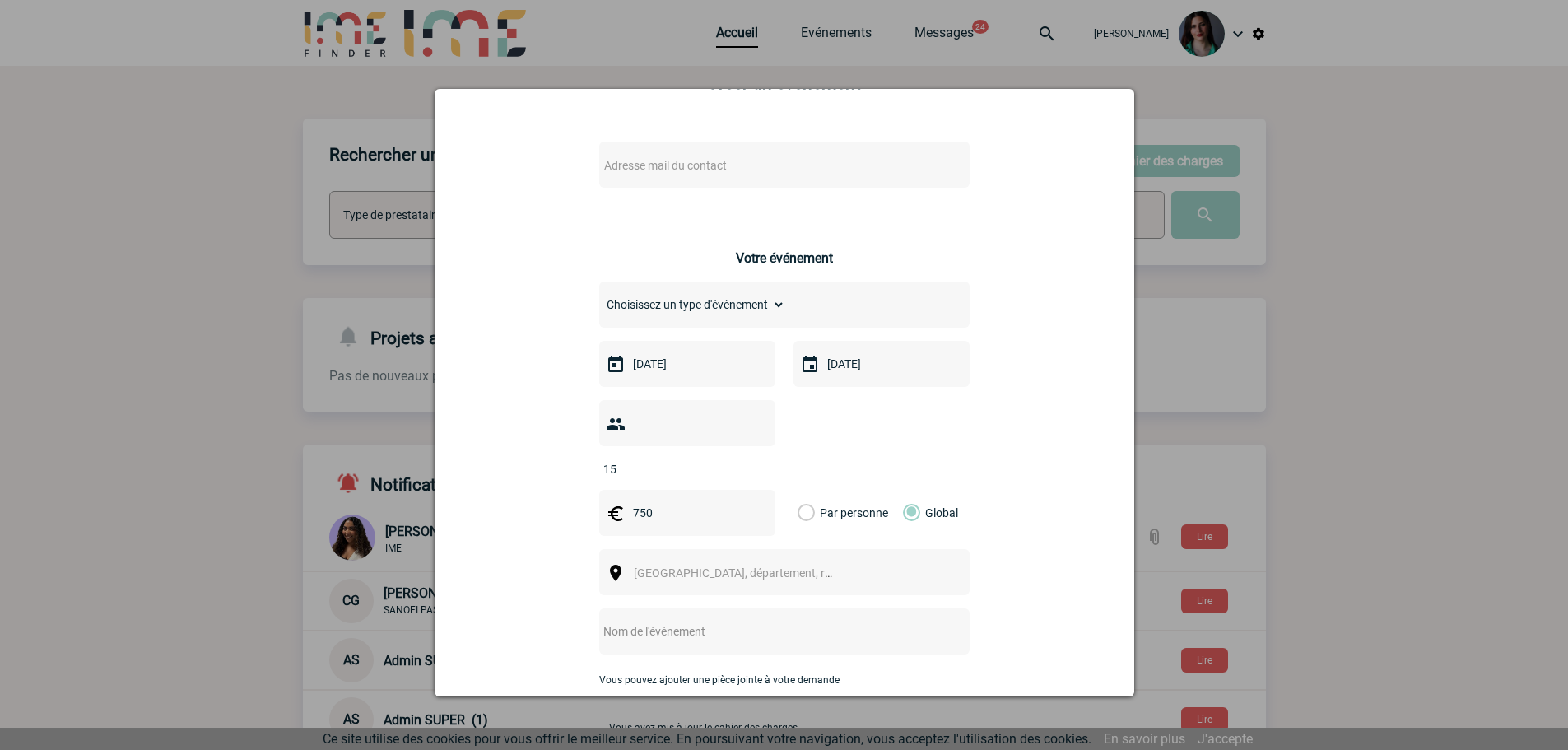
scroll to position [82, 0]
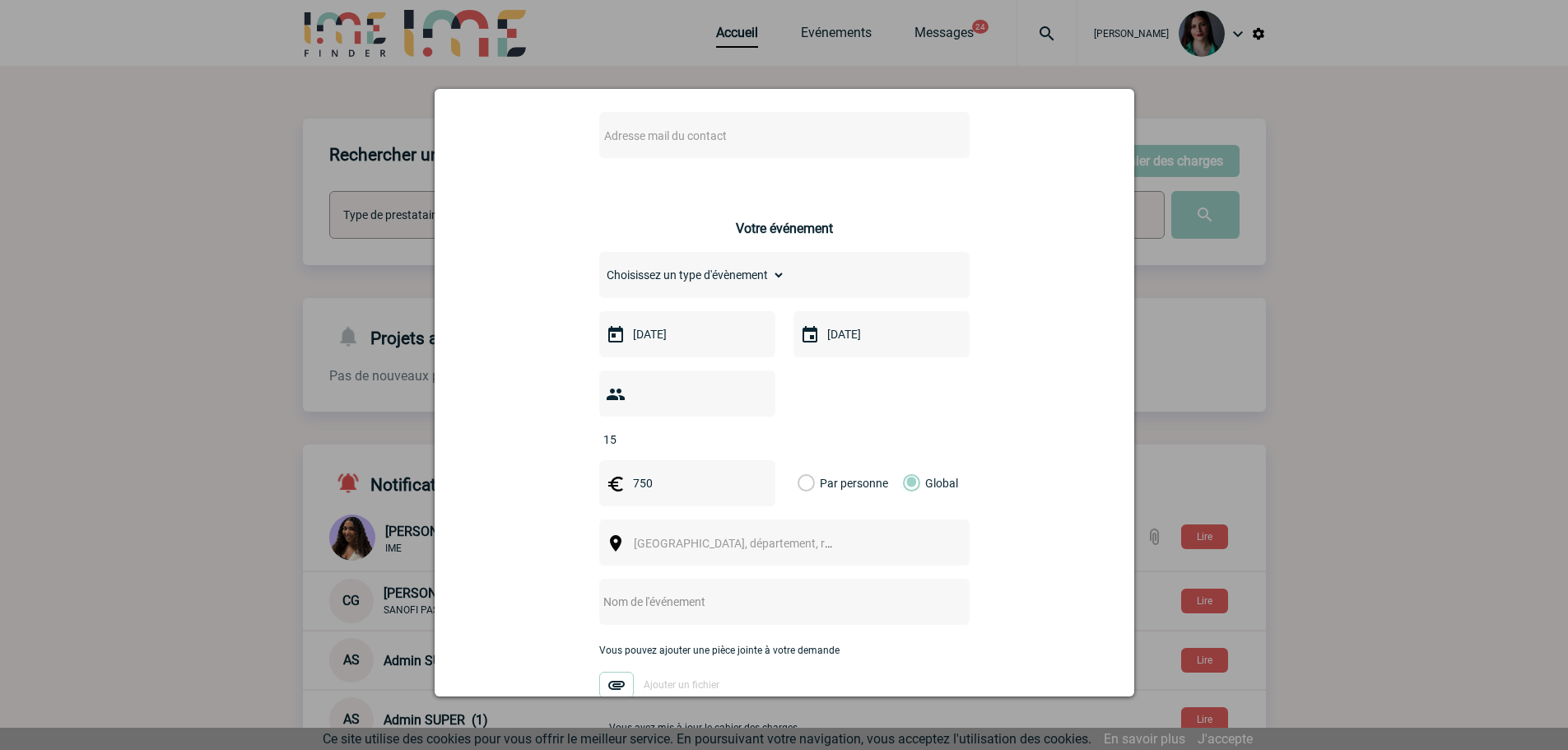
click at [738, 537] on span "[GEOGRAPHIC_DATA], département, région..." at bounding box center [748, 544] width 229 height 14
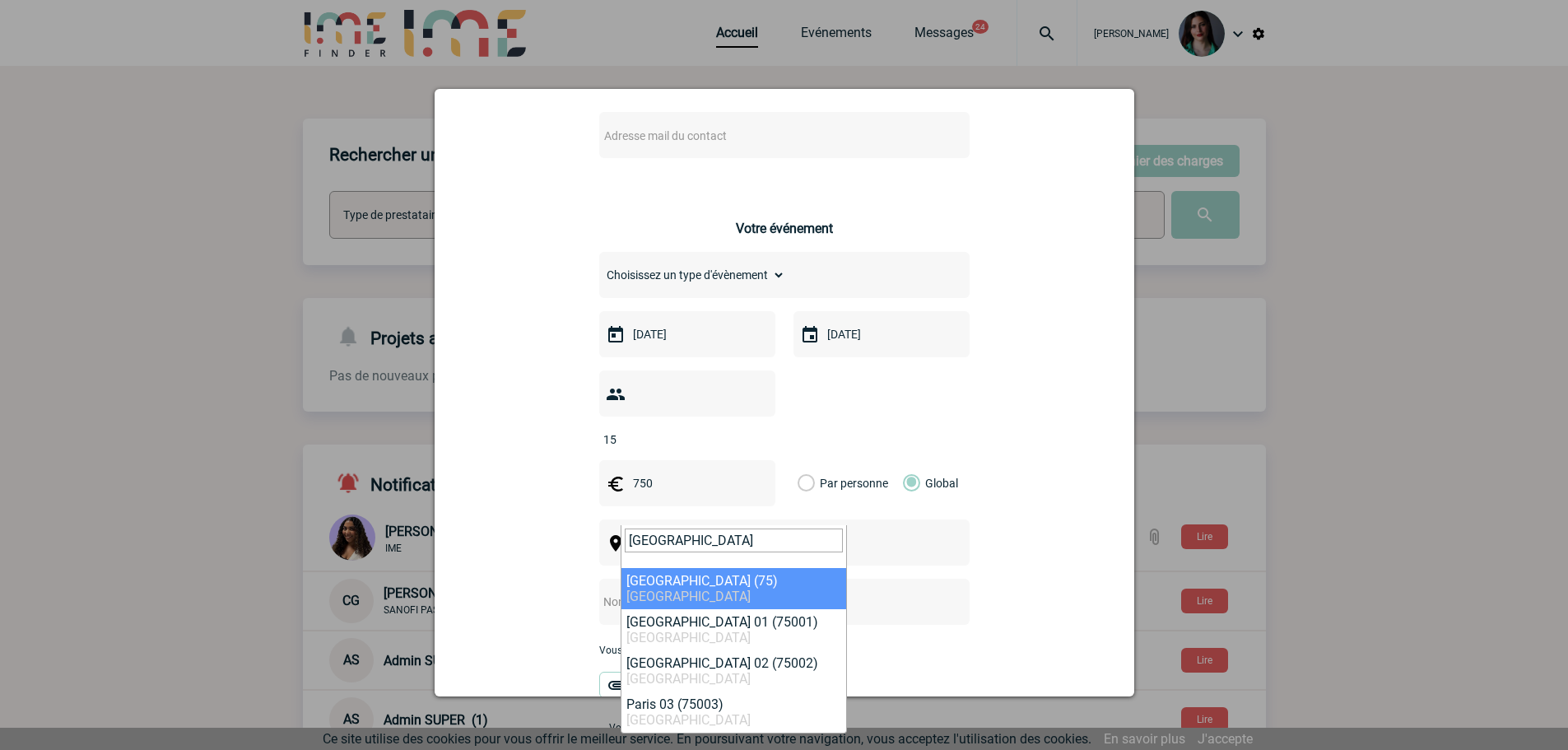
type input "[GEOGRAPHIC_DATA]"
select select "3"
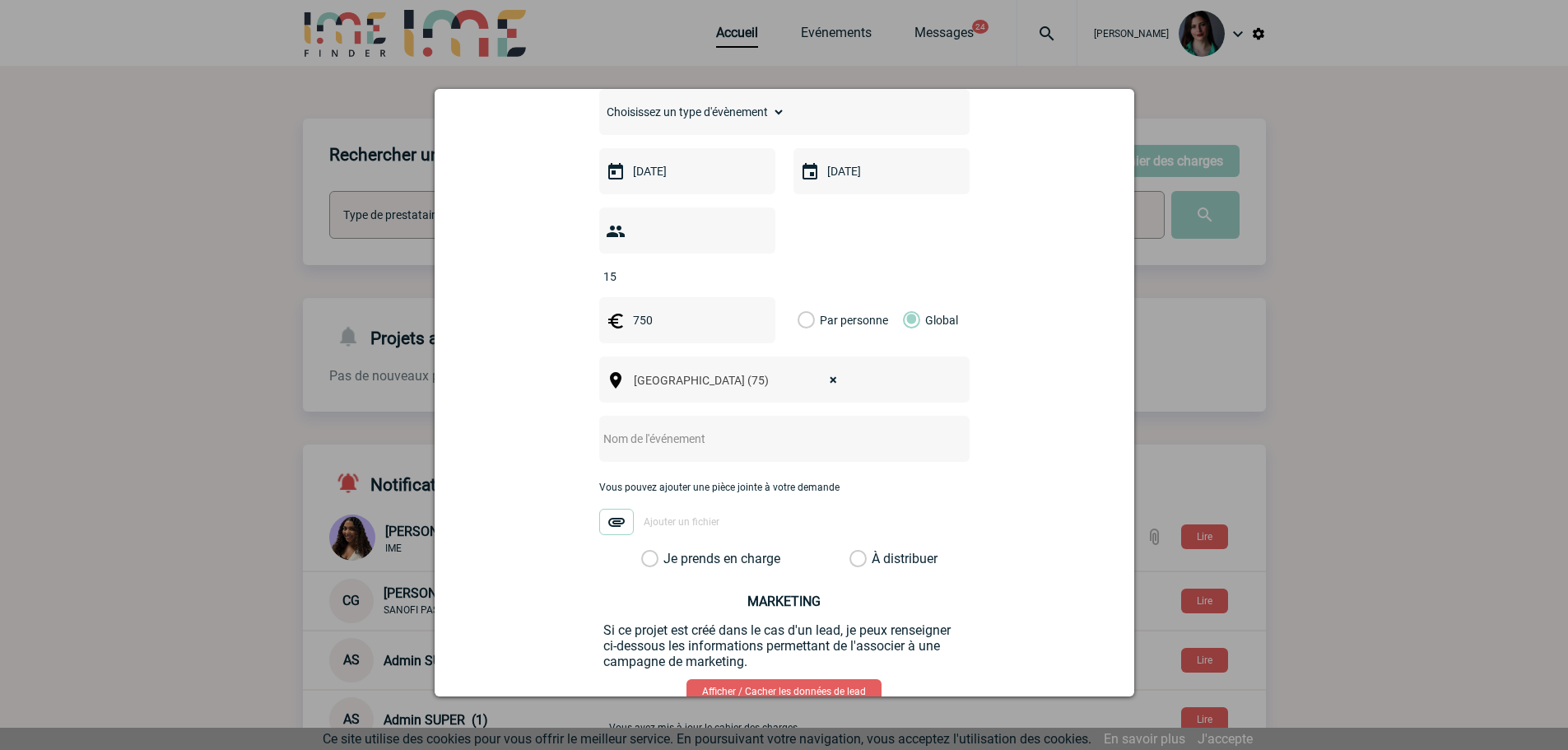
scroll to position [247, 0]
click at [731, 426] on input "text" at bounding box center [762, 437] width 326 height 21
type input "Dîner"
click at [1019, 434] on div "Adresse mail du contact Ce contact n'a pas d’entité active dans la plateforme V…" at bounding box center [784, 356] width 659 height 850
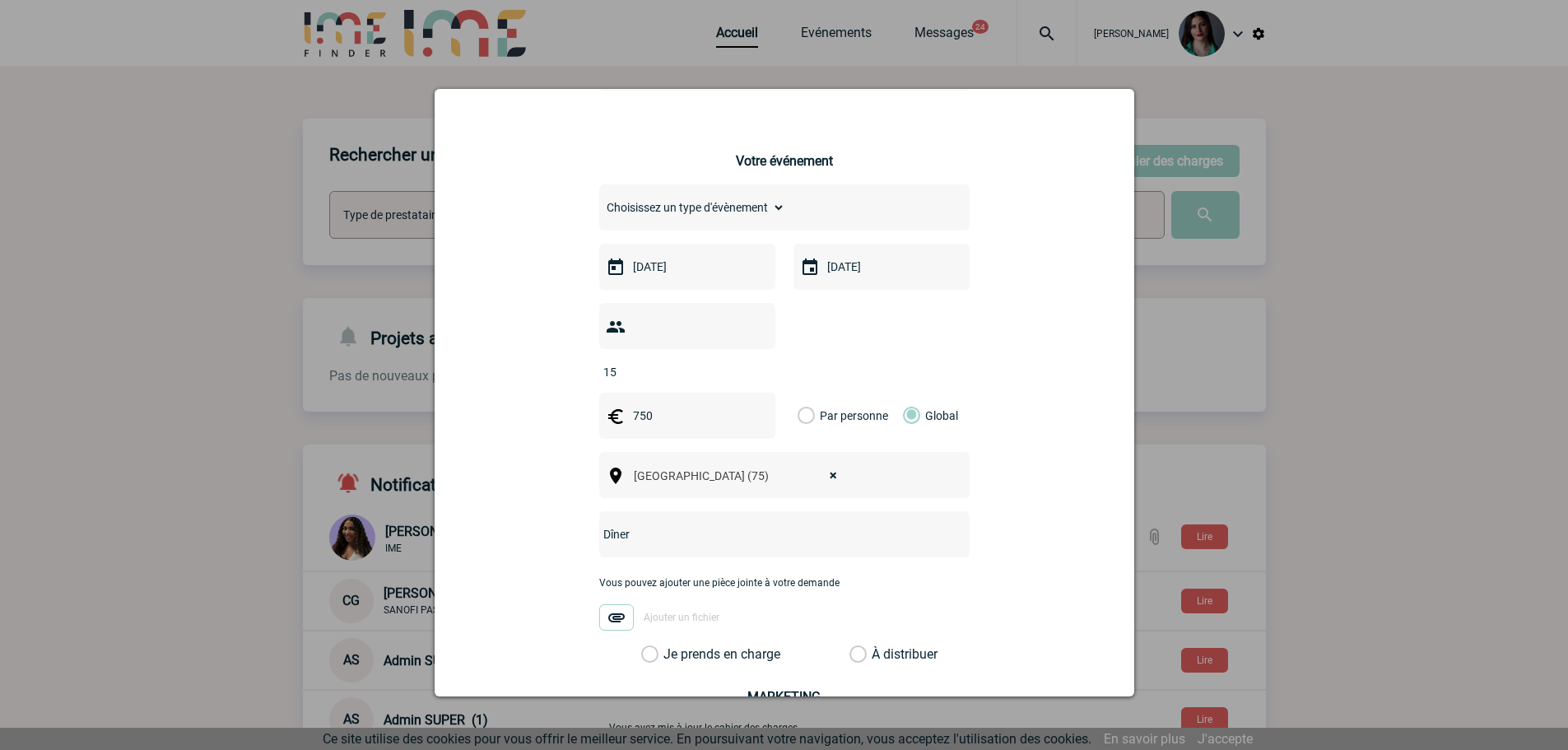
scroll to position [0, 0]
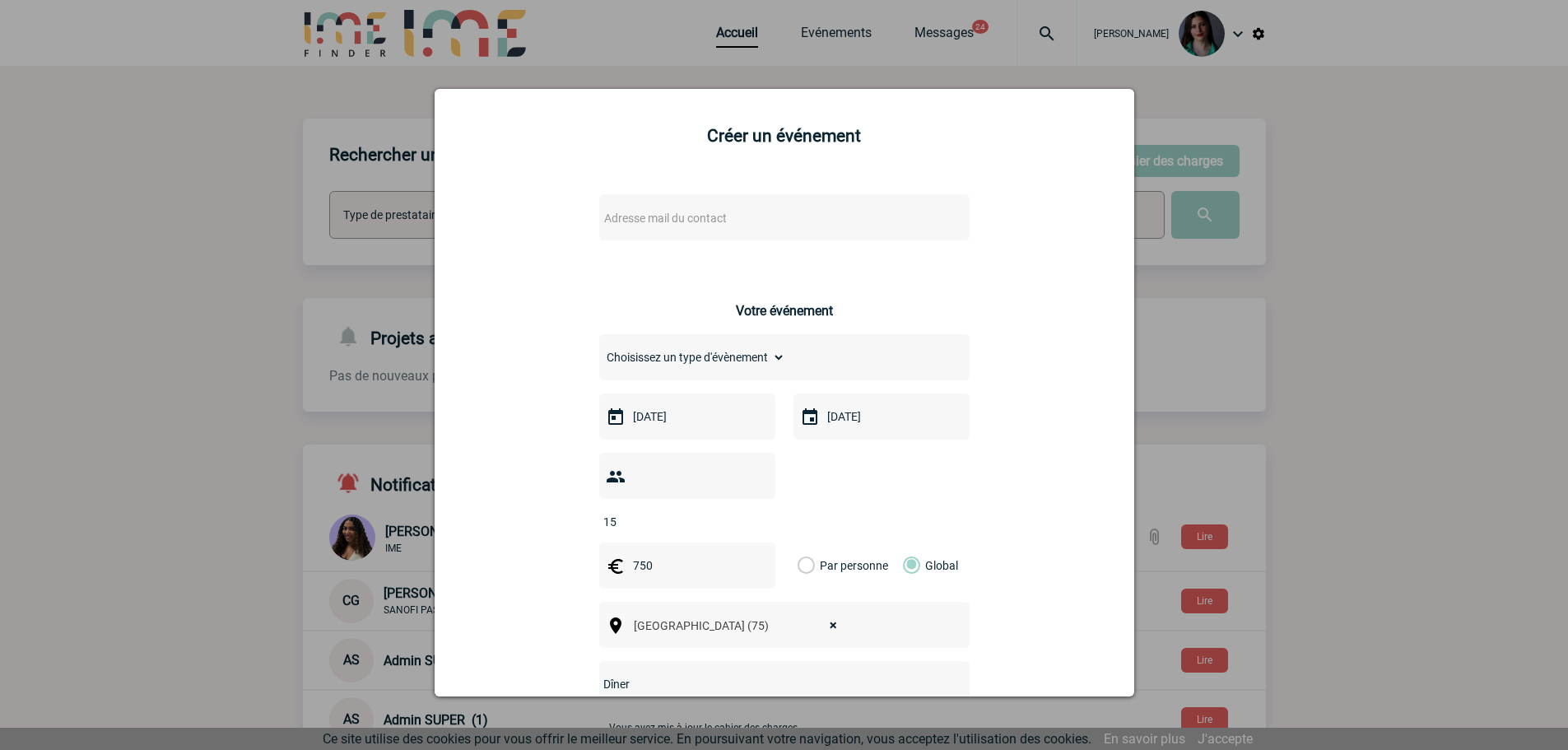
click at [748, 356] on select "Choisissez un type d'évènement Séminaire avec nuitée Séminaire sans nuitée Repa…" at bounding box center [692, 358] width 186 height 23
select select "3"
click at [600, 347] on select "Choisissez un type d'évènement Séminaire avec nuitée Séminaire sans nuitée Repa…" at bounding box center [692, 358] width 186 height 23
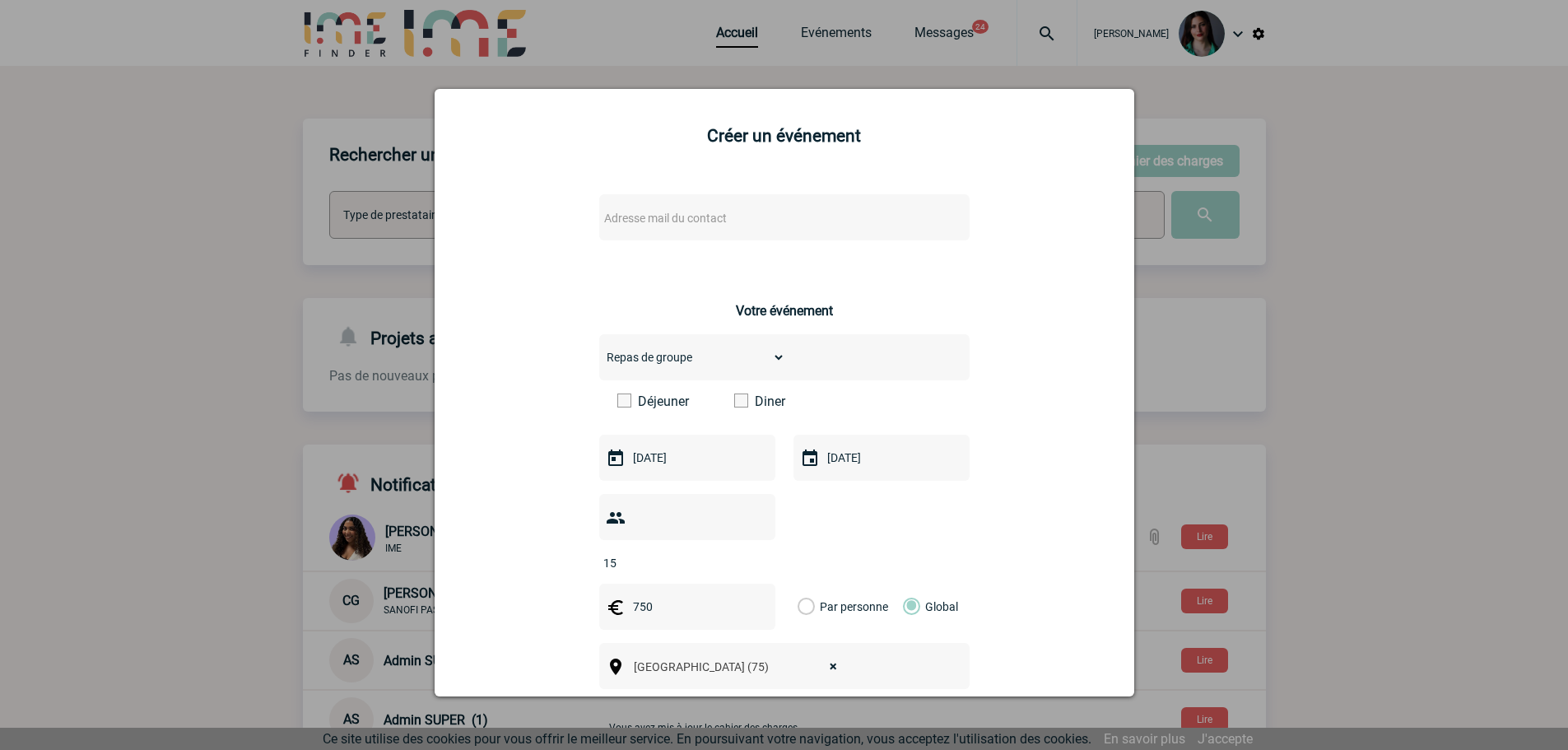
click at [738, 406] on span at bounding box center [741, 400] width 14 height 14
click at [0, 0] on input "Diner" at bounding box center [0, 0] width 0 height 0
click at [694, 210] on span "Adresse mail du contact" at bounding box center [741, 218] width 288 height 23
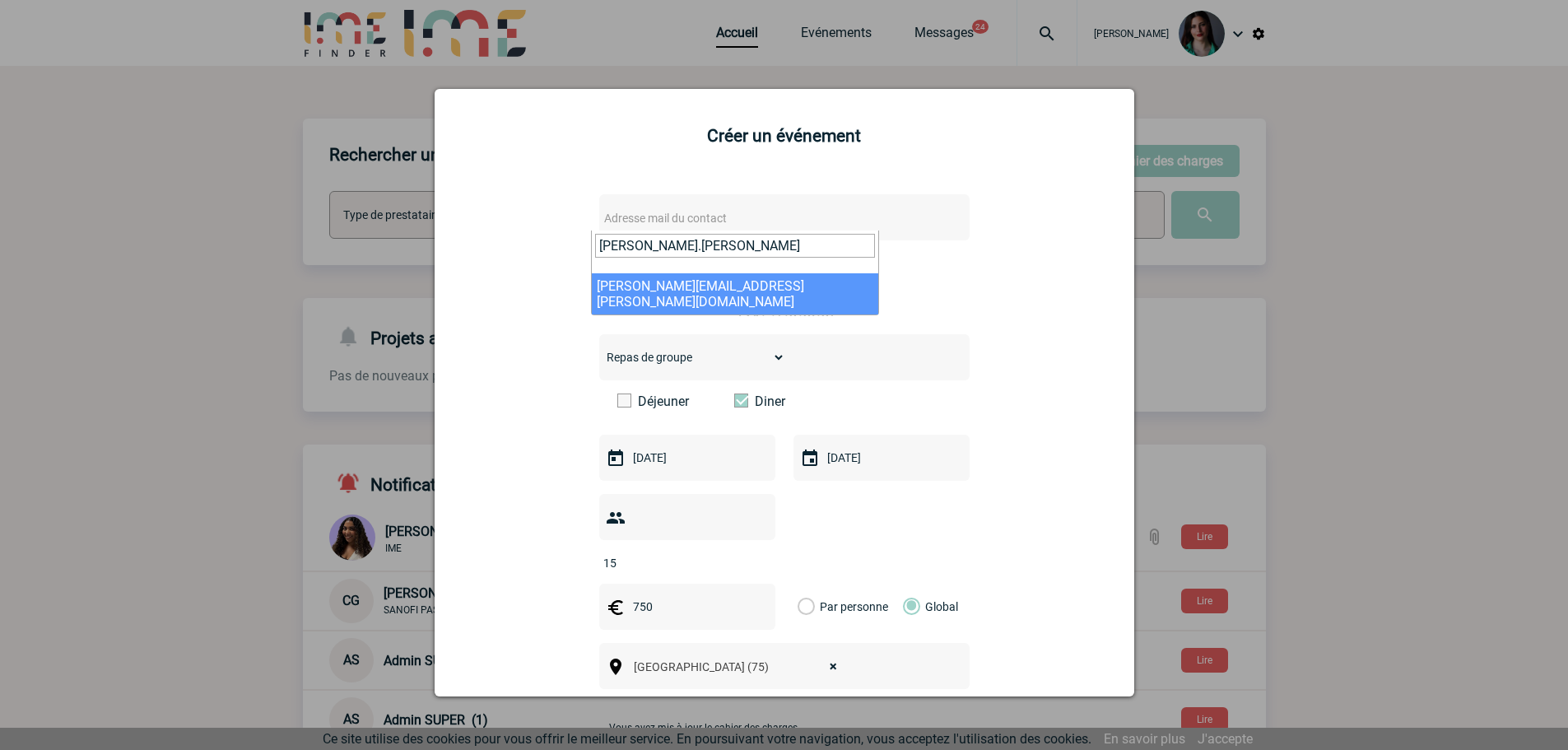
type input "[PERSON_NAME].[PERSON_NAME]"
select select "132836"
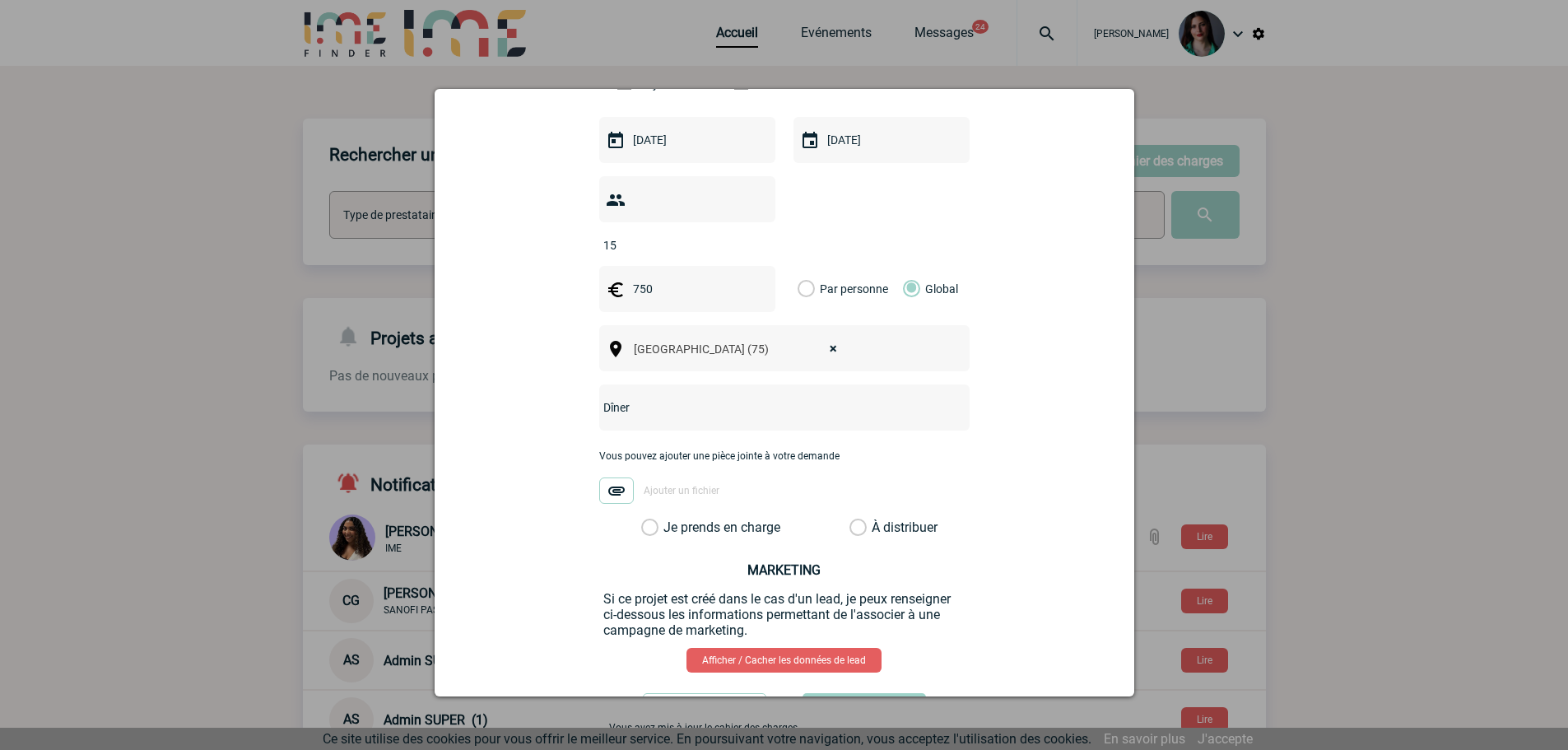
scroll to position [547, 0]
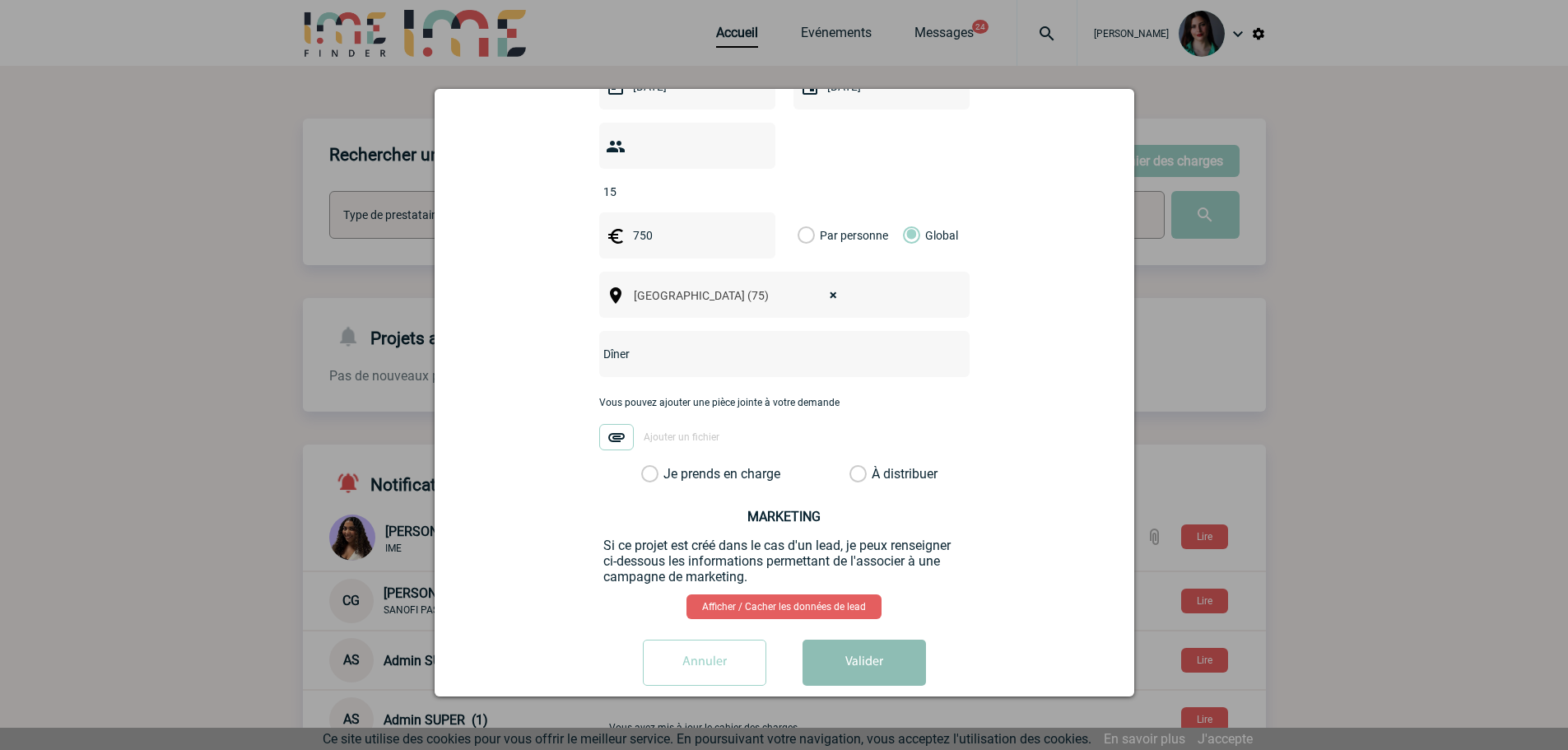
click at [857, 640] on button "Valider" at bounding box center [863, 663] width 123 height 47
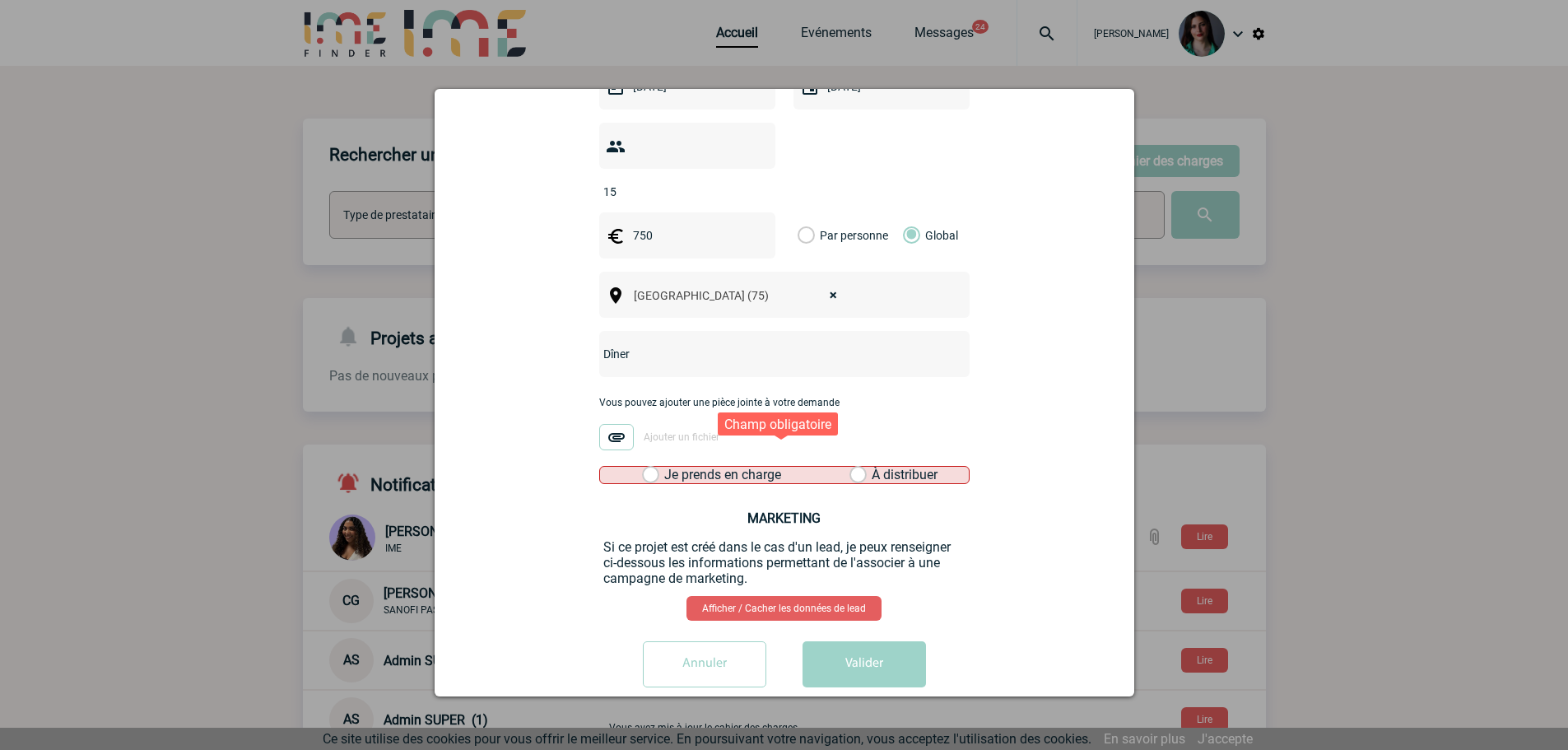
click at [647, 467] on label "Je prends en charge" at bounding box center [656, 475] width 28 height 16
click at [0, 0] on input "Je prends en charge" at bounding box center [0, 0] width 0 height 0
click at [850, 641] on button "Valider" at bounding box center [863, 665] width 123 height 47
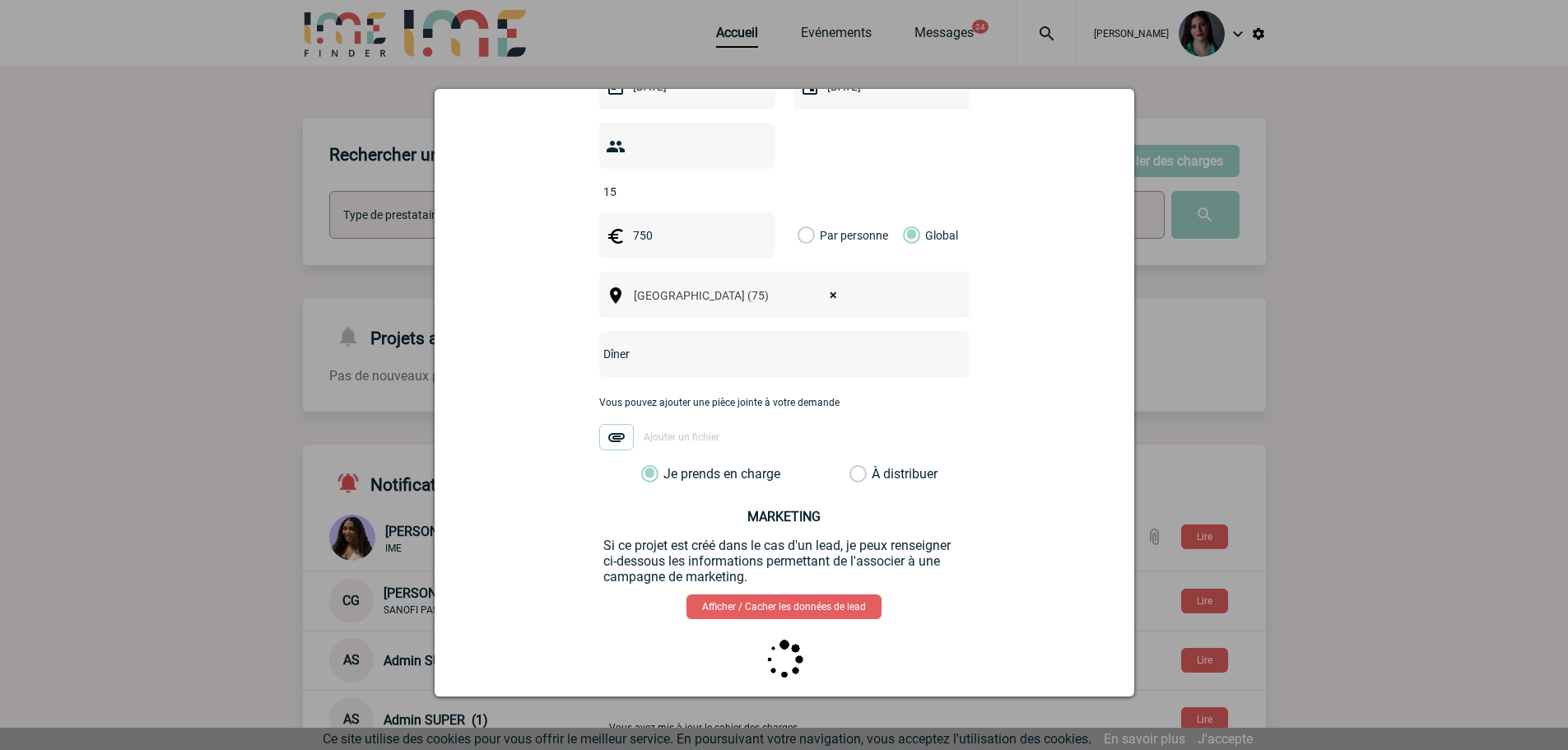
scroll to position [0, 0]
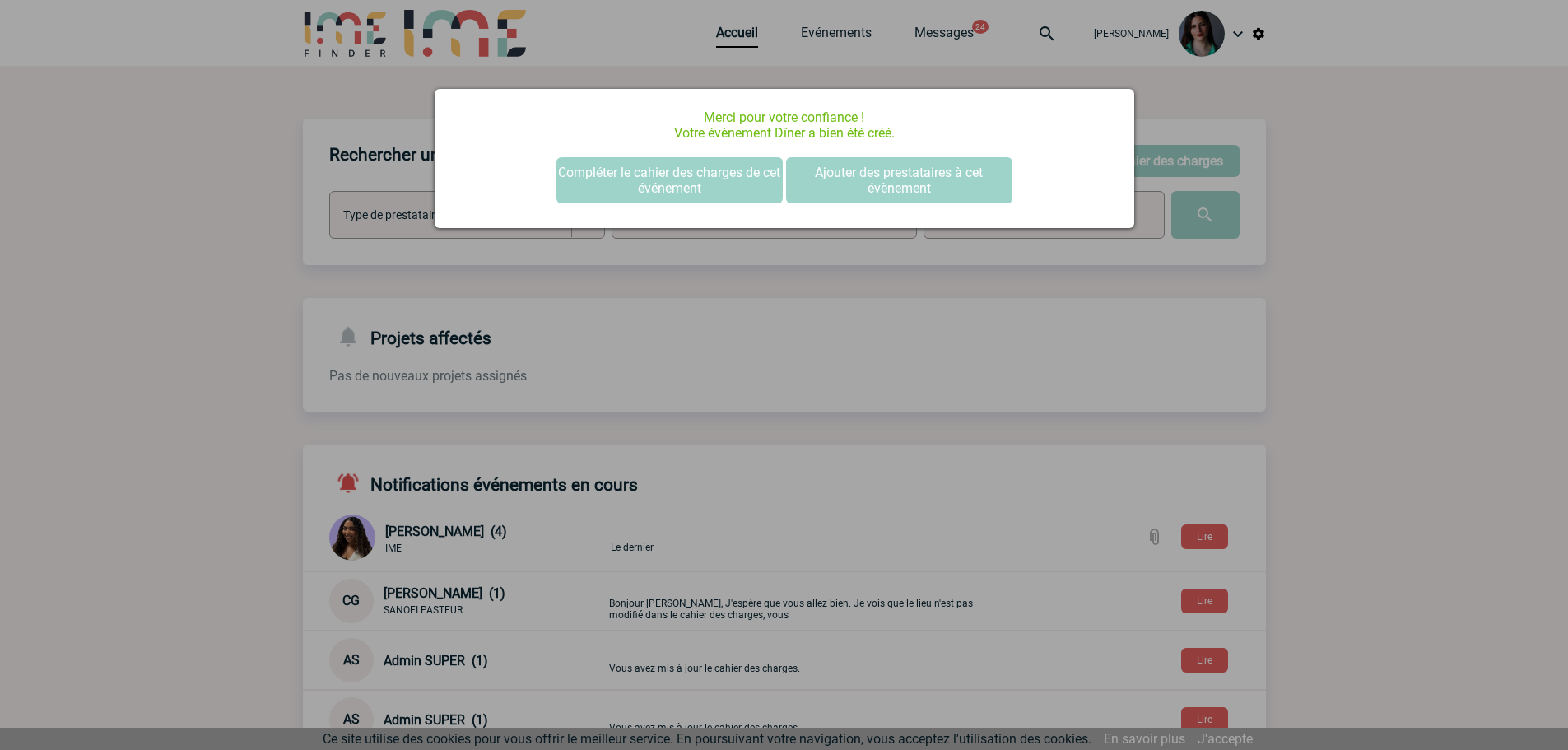
click at [1383, 240] on div at bounding box center [784, 375] width 1568 height 750
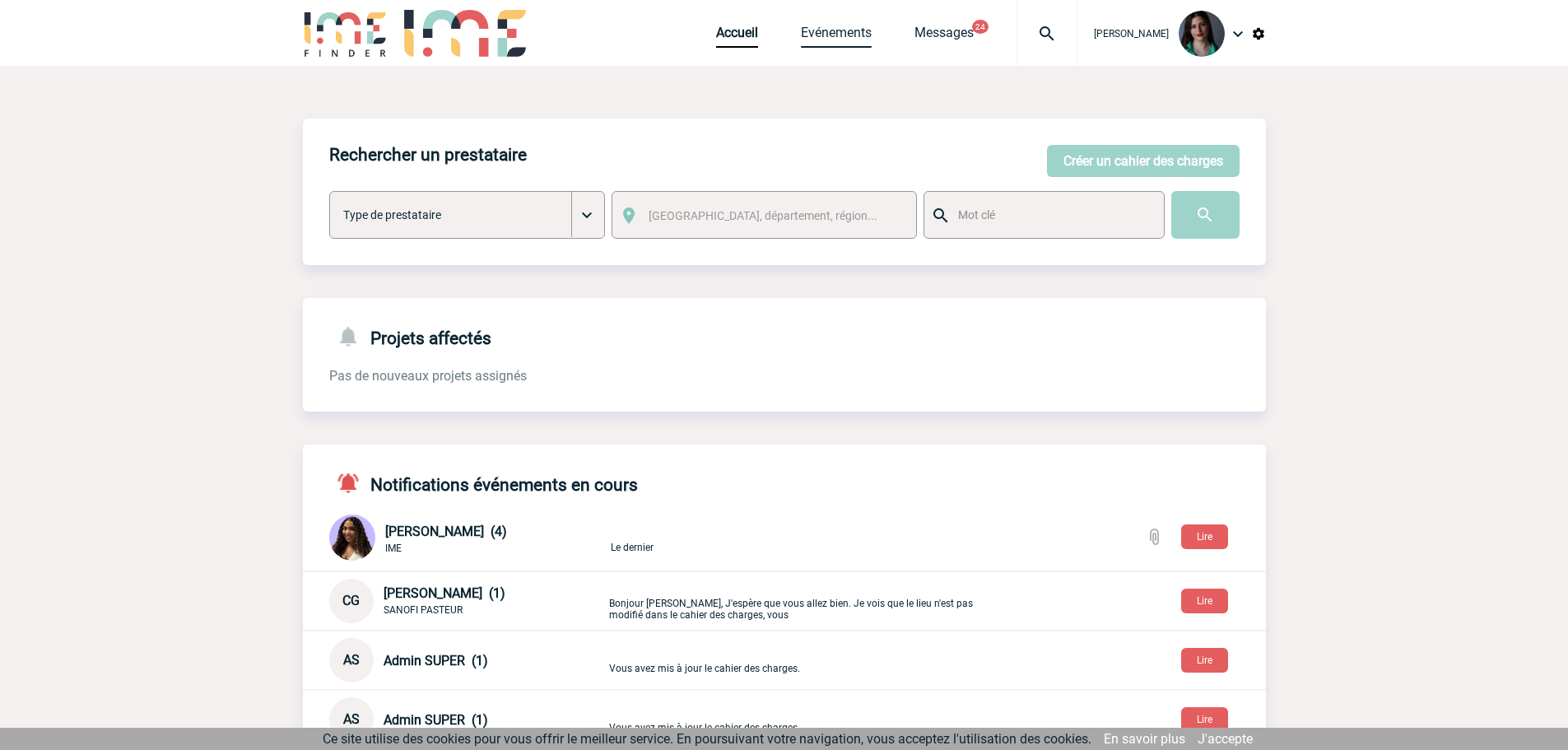
click at [840, 39] on link "Evénements" at bounding box center [836, 36] width 71 height 23
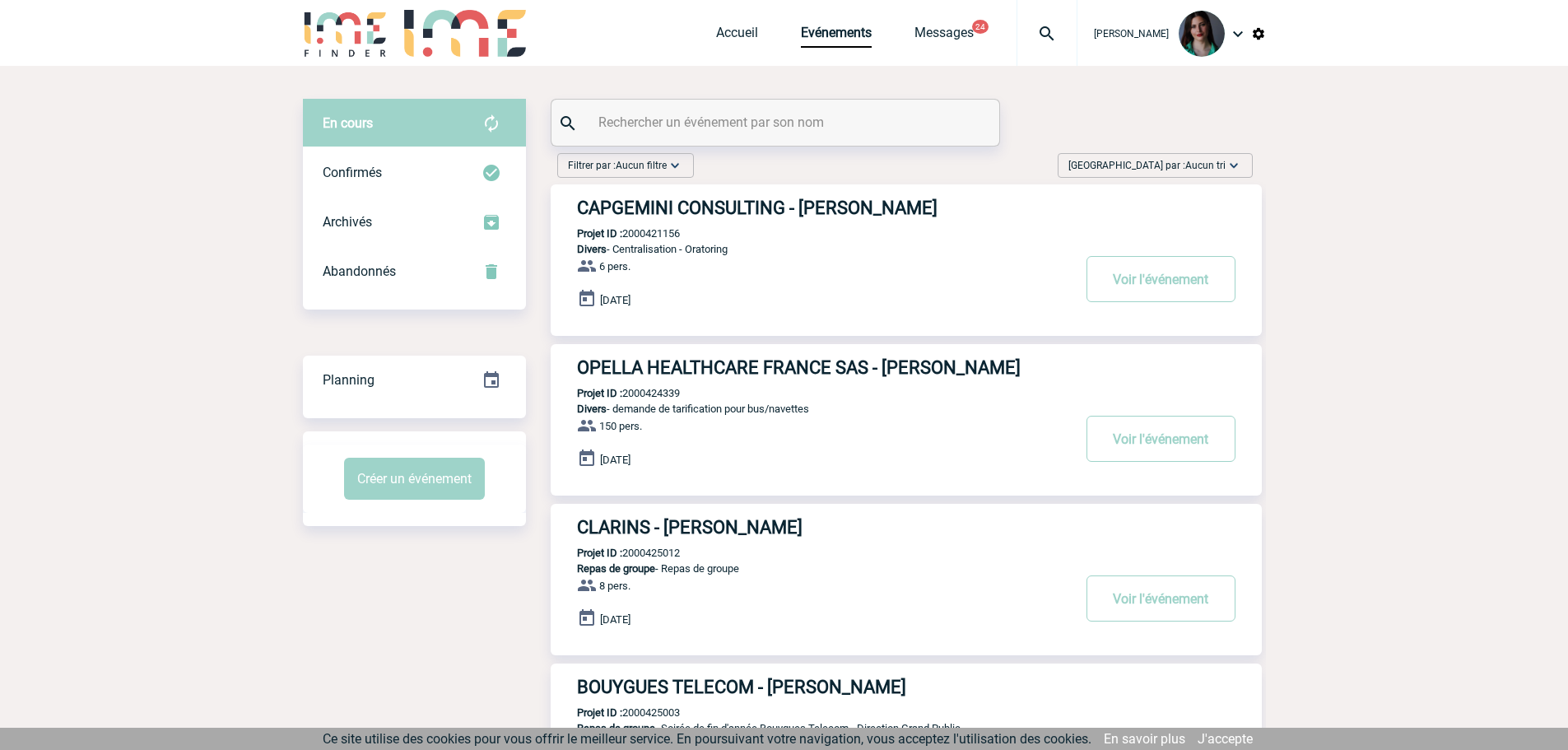
click at [1184, 168] on span "Trier par : Aucun tri" at bounding box center [1147, 165] width 157 height 16
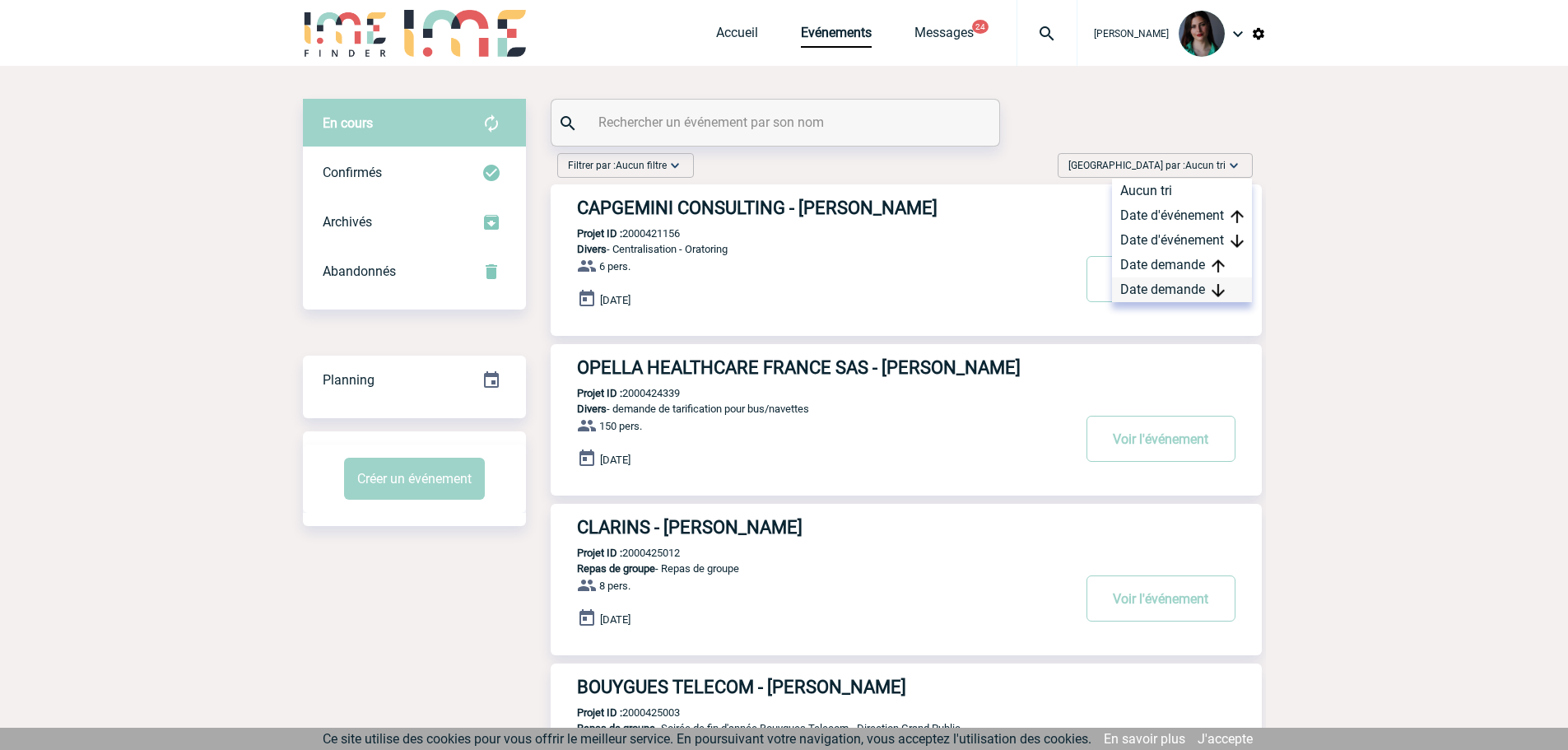
click at [1180, 288] on div "Date demande" at bounding box center [1182, 289] width 139 height 24
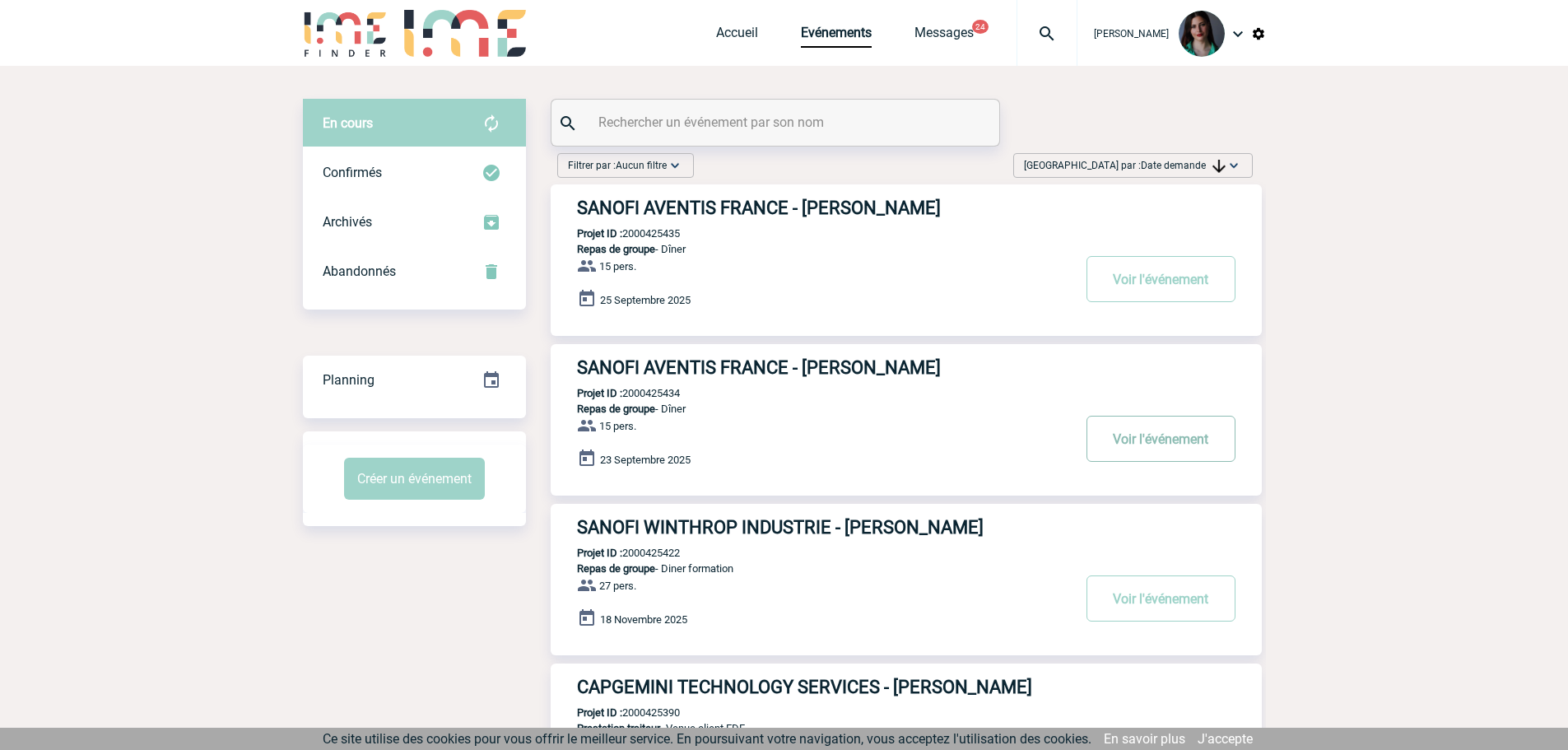
click at [1180, 438] on button "Voir l'événement" at bounding box center [1161, 439] width 149 height 47
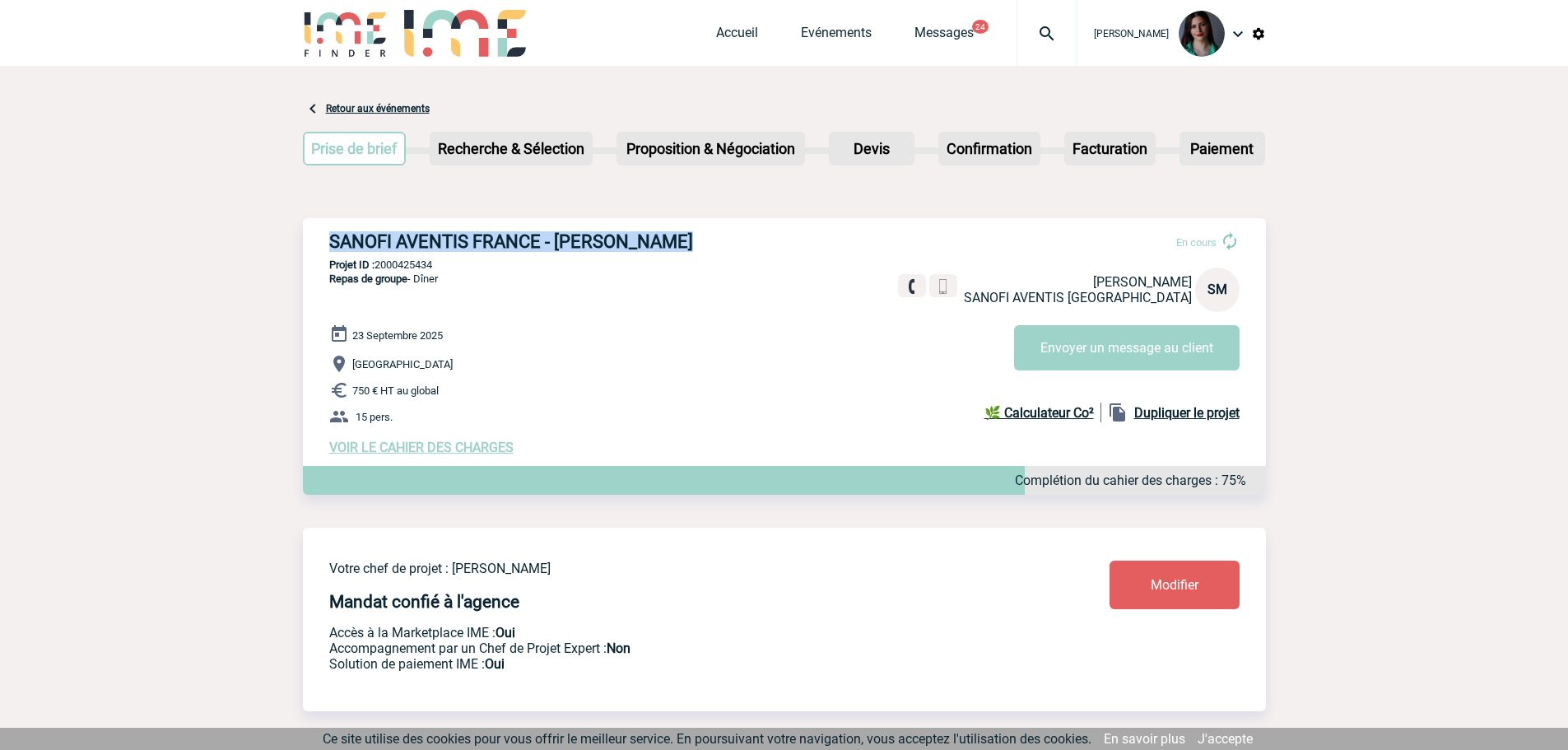
drag, startPoint x: 692, startPoint y: 244, endPoint x: 312, endPoint y: 238, distance: 380.0
click at [312, 238] on div "SANOFI AVENTIS FRANCE - [PERSON_NAME] En cours [PERSON_NAME] SANOFI AVENTIS FRA…" at bounding box center [784, 343] width 963 height 250
copy h3 "SANOFI AVENTIS FRANCE - [PERSON_NAME]"
drag, startPoint x: 418, startPoint y: 266, endPoint x: 379, endPoint y: 263, distance: 39.1
click at [379, 263] on p "Projet ID : 2000425434" at bounding box center [784, 265] width 963 height 13
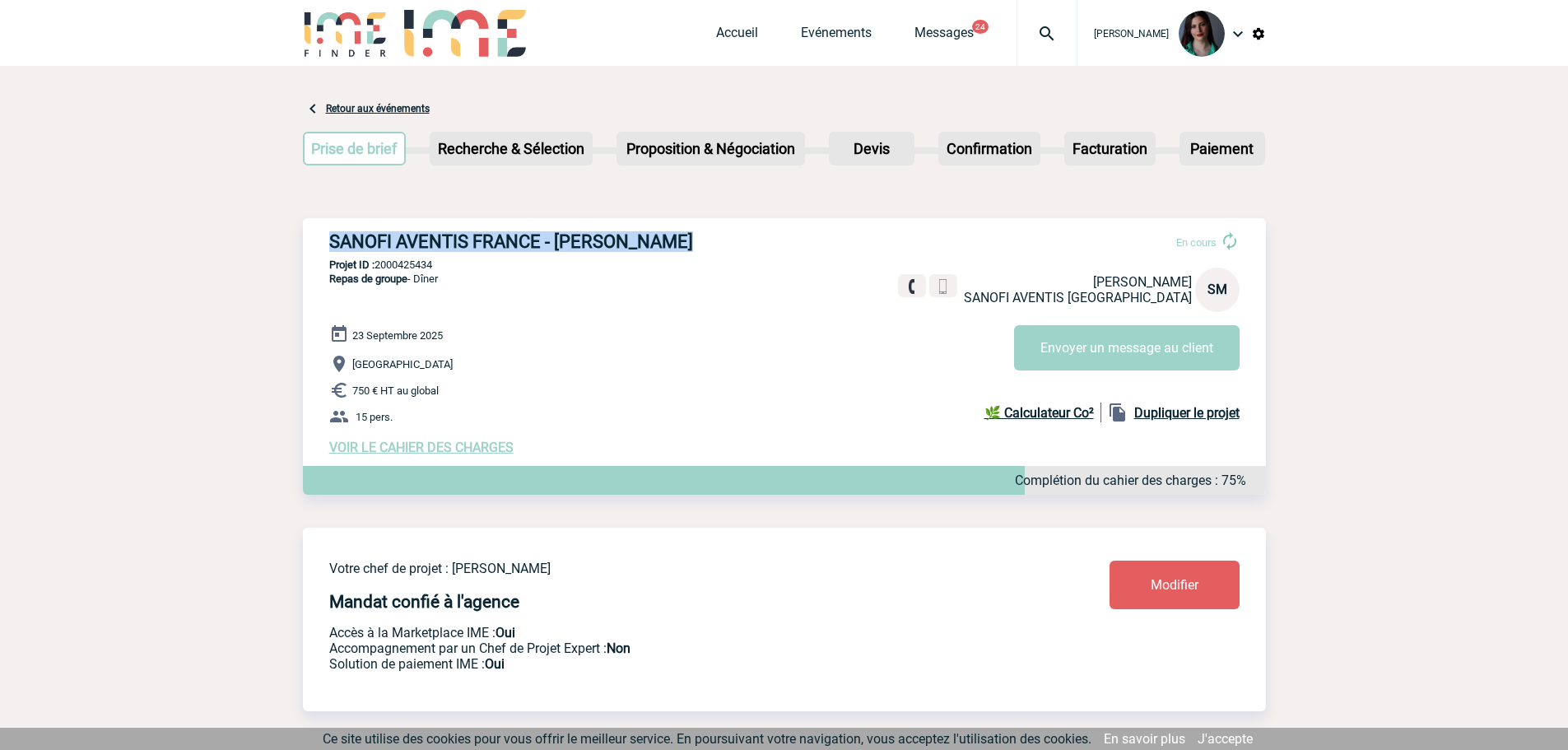
copy p "2000425434"
click at [333, 109] on link "Retour aux événements" at bounding box center [377, 109] width 104 height 12
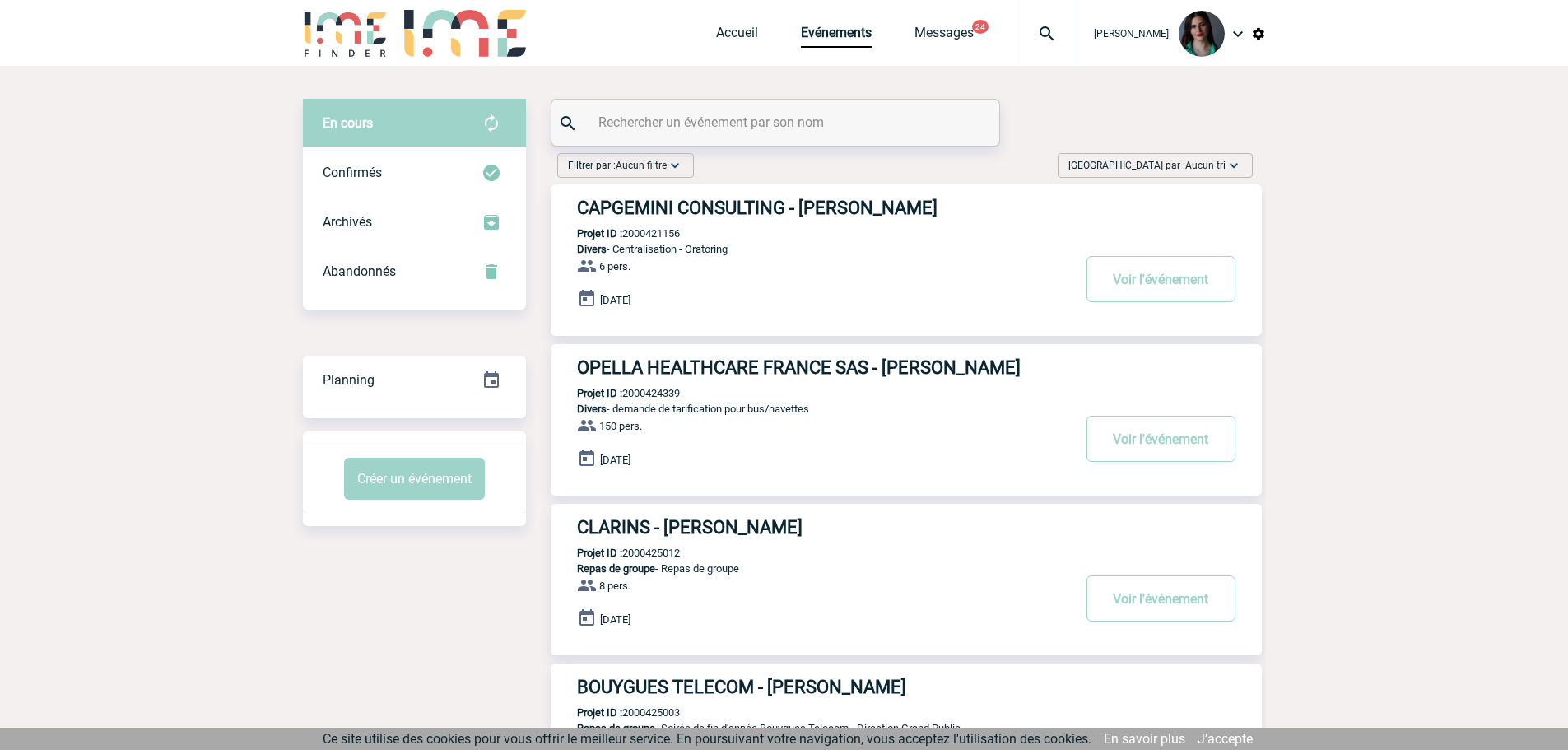
click at [1218, 162] on span "Aucun tri" at bounding box center [1206, 166] width 41 height 12
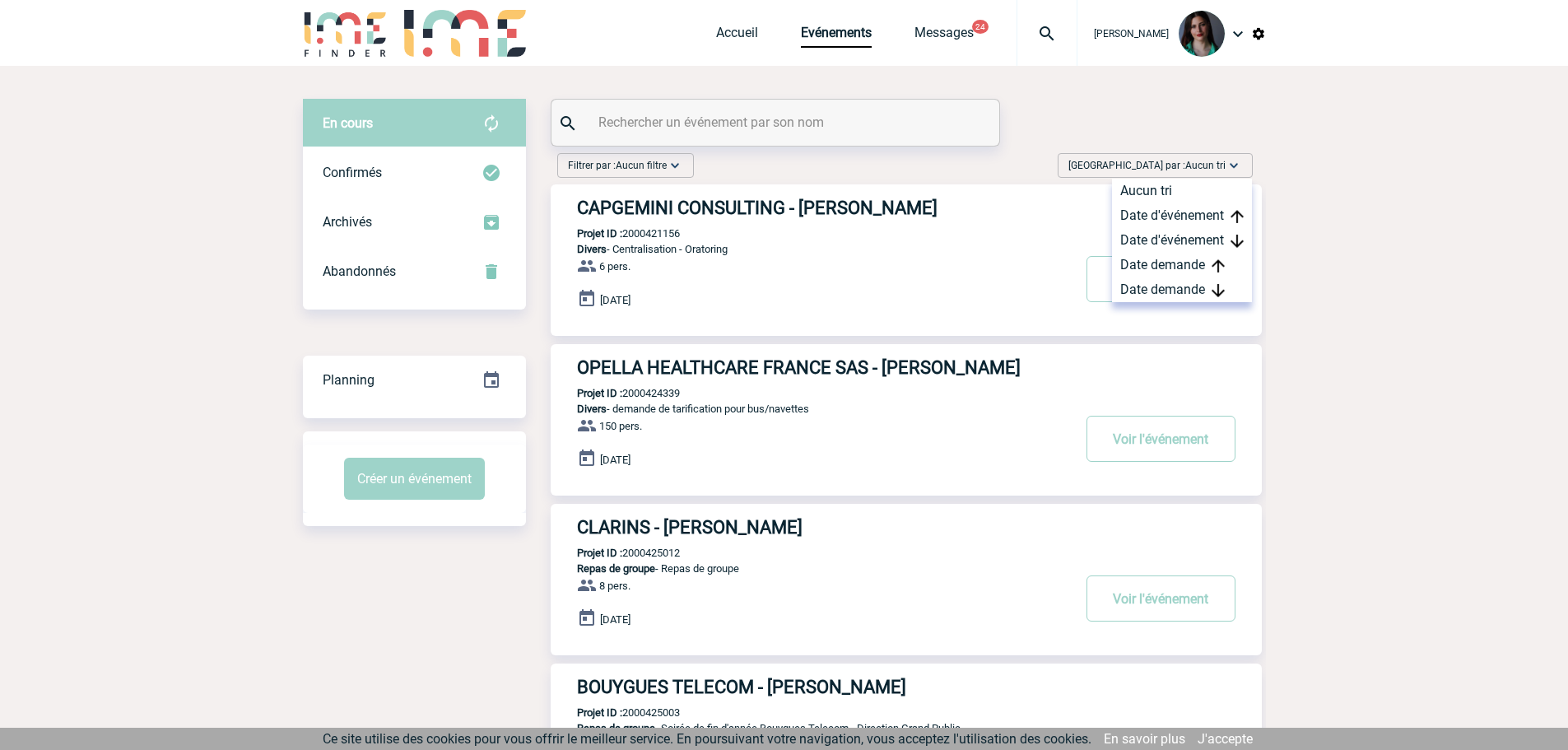
click at [1220, 216] on div "Date d'événement" at bounding box center [1182, 215] width 139 height 24
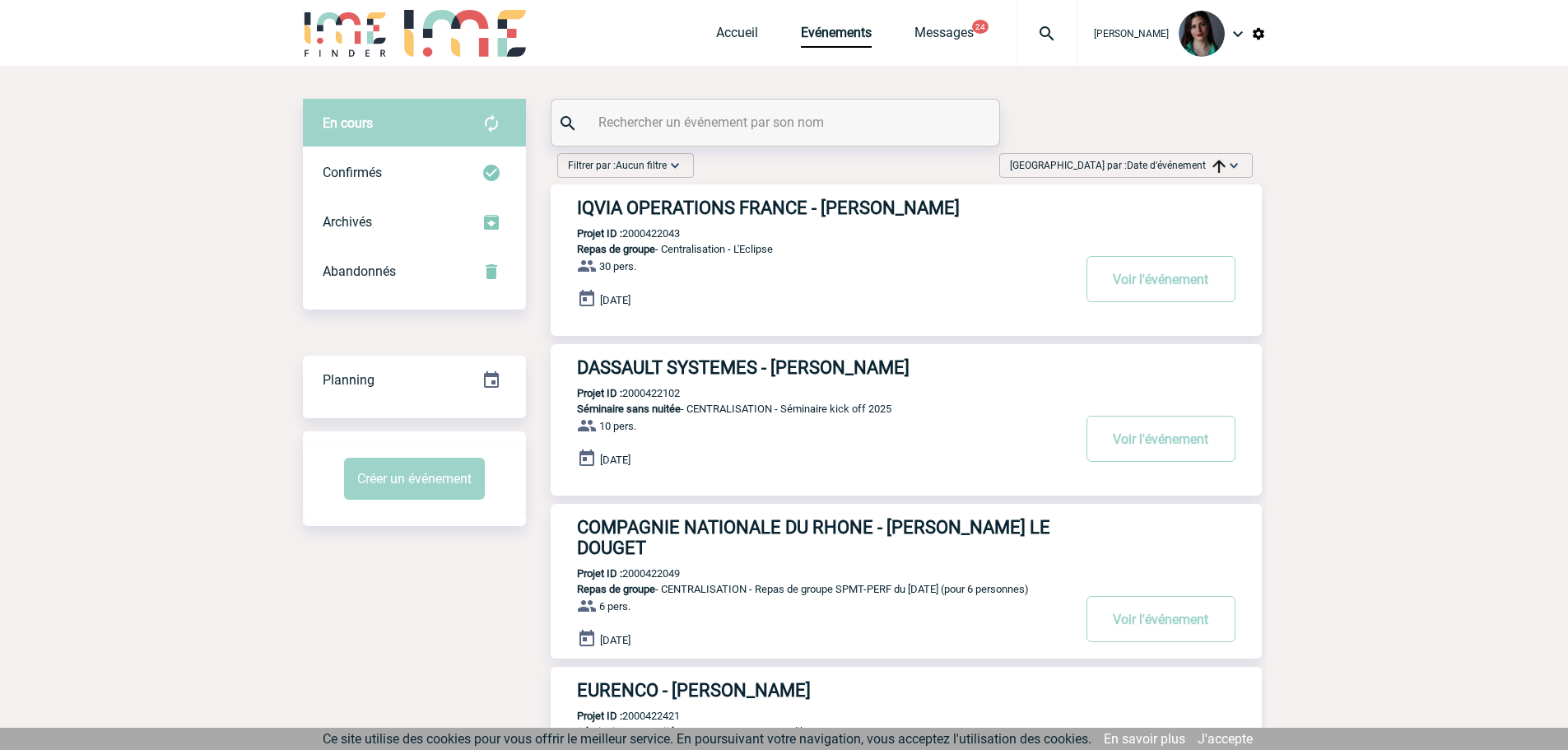
click at [1193, 171] on span "Date d'événement" at bounding box center [1176, 166] width 99 height 12
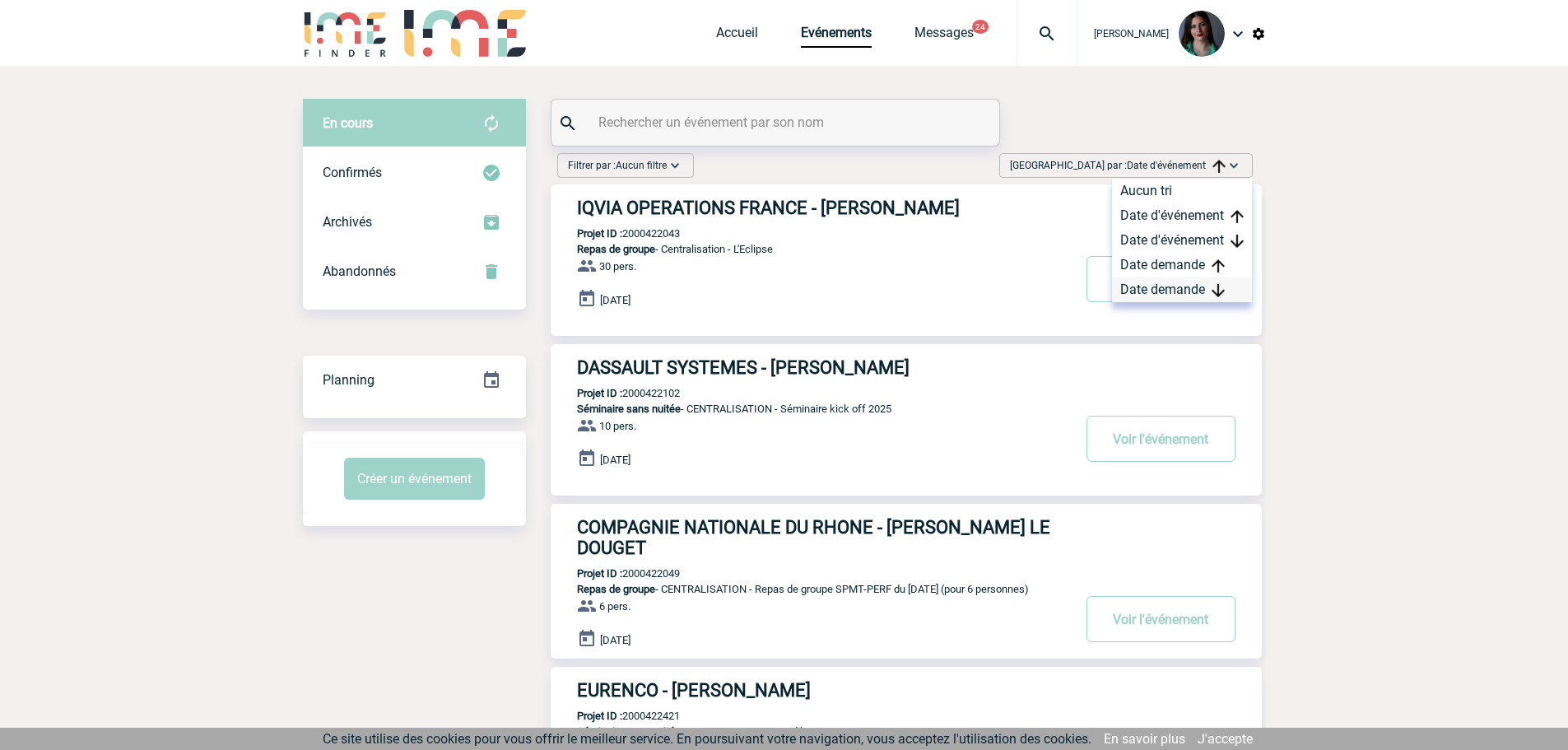
click at [1199, 286] on div "Date demande" at bounding box center [1182, 289] width 139 height 24
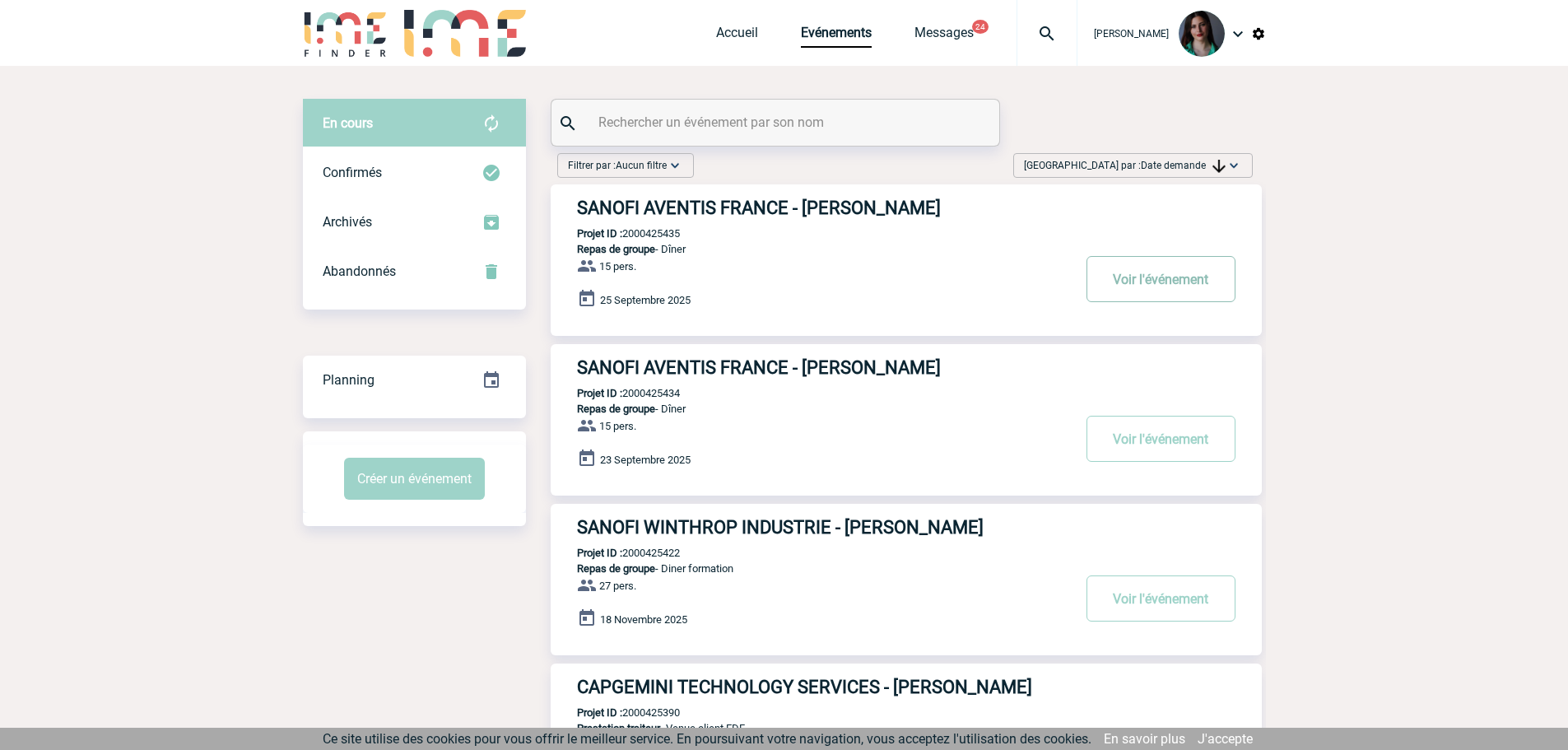
click at [1136, 271] on button "Voir l'événement" at bounding box center [1161, 279] width 149 height 47
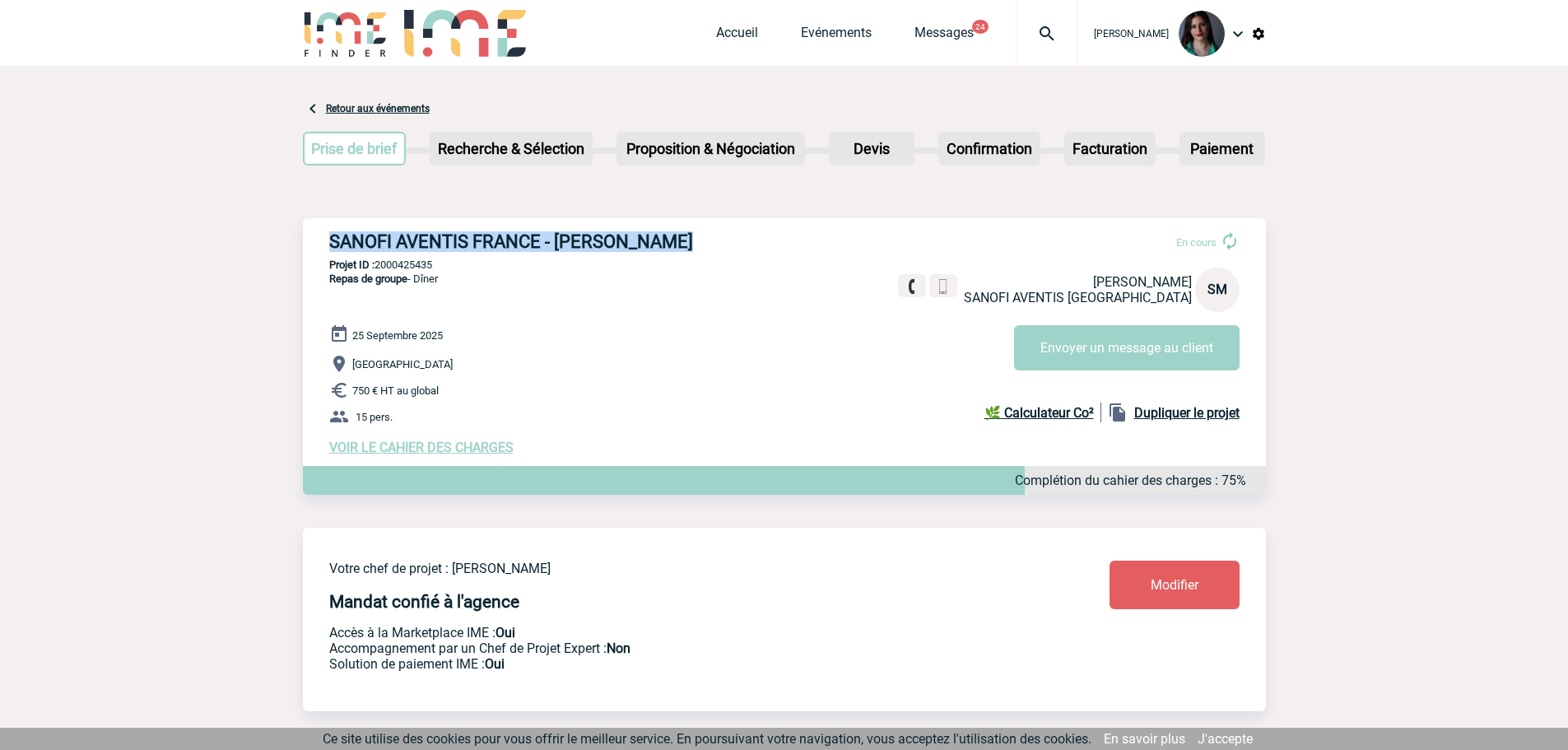
drag, startPoint x: 683, startPoint y: 240, endPoint x: 321, endPoint y: 251, distance: 362.2
click at [321, 251] on div "SANOFI AVENTIS FRANCE - Sylvain MAURY En cours Sylvain MAURY SANOFI AVENTIS FRA…" at bounding box center [784, 343] width 963 height 250
copy h3 "SANOFI AVENTIS FRANCE - Sylvain MAURY"
drag, startPoint x: 449, startPoint y: 268, endPoint x: 379, endPoint y: 260, distance: 70.5
click at [379, 260] on div "SANOFI AVENTIS FRANCE - Sylvain MAURY En cours Sylvain MAURY SANOFI AVENTIS FRA…" at bounding box center [784, 343] width 963 height 250
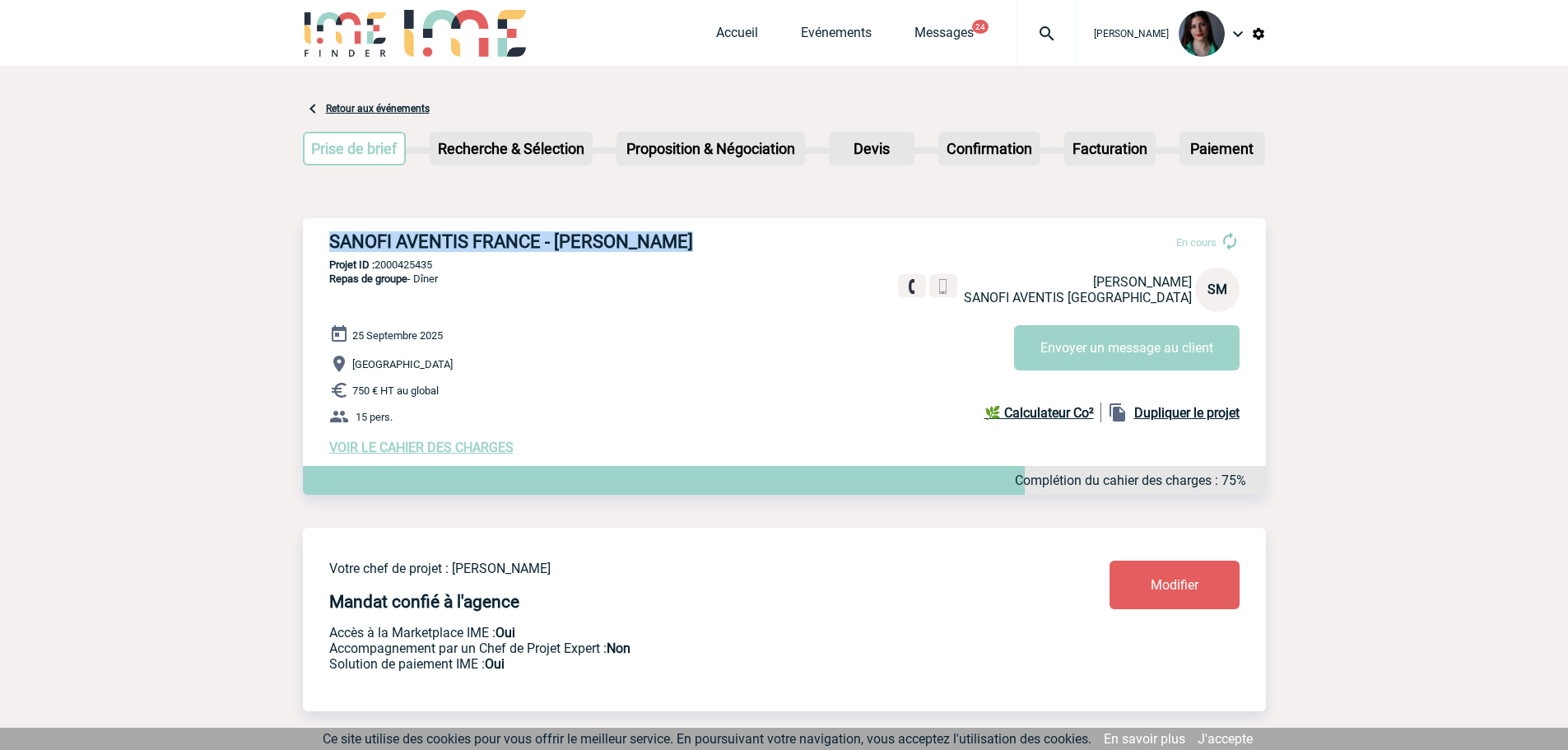
copy p "2000425435"
click at [448, 268] on p "Projet ID : 2000425435" at bounding box center [784, 265] width 963 height 13
click at [437, 268] on p "Projet ID : 2000425435" at bounding box center [784, 265] width 963 height 13
drag, startPoint x: 437, startPoint y: 268, endPoint x: 395, endPoint y: 267, distance: 42.0
click at [395, 267] on p "Projet ID : 2000425435" at bounding box center [784, 265] width 963 height 13
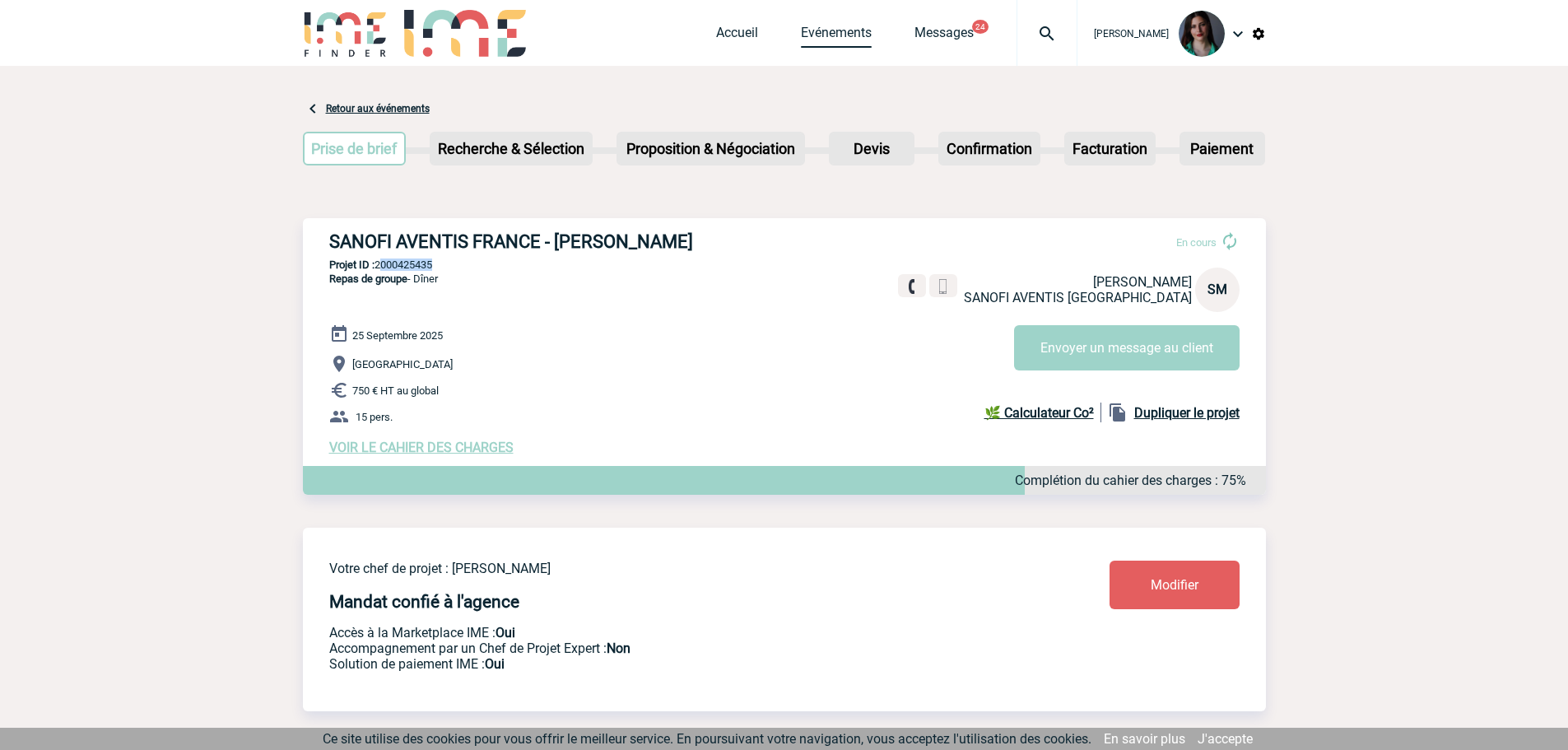
click at [848, 36] on link "Evénements" at bounding box center [836, 36] width 71 height 23
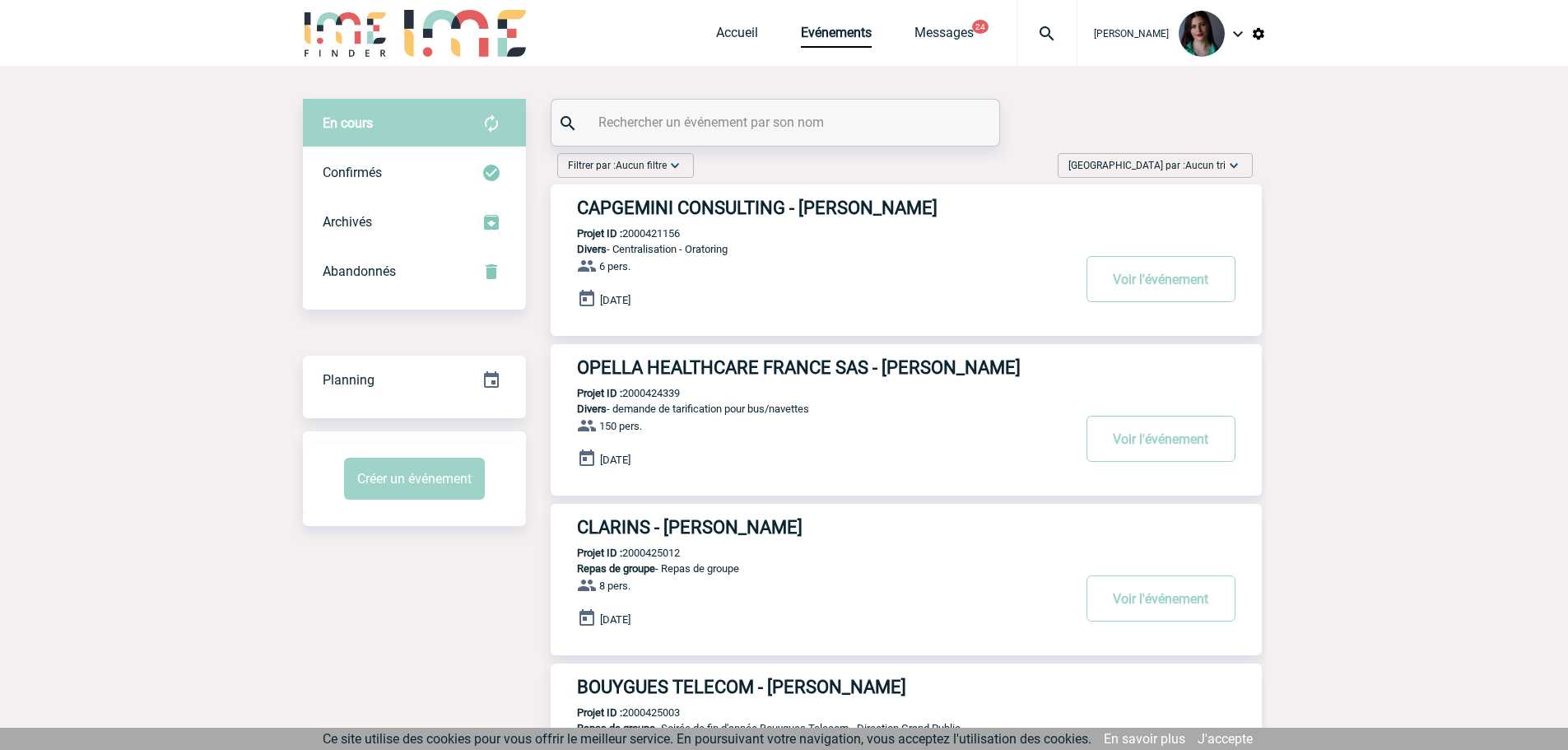
click at [1185, 170] on span "Aucun tri" at bounding box center [1206, 166] width 41 height 12
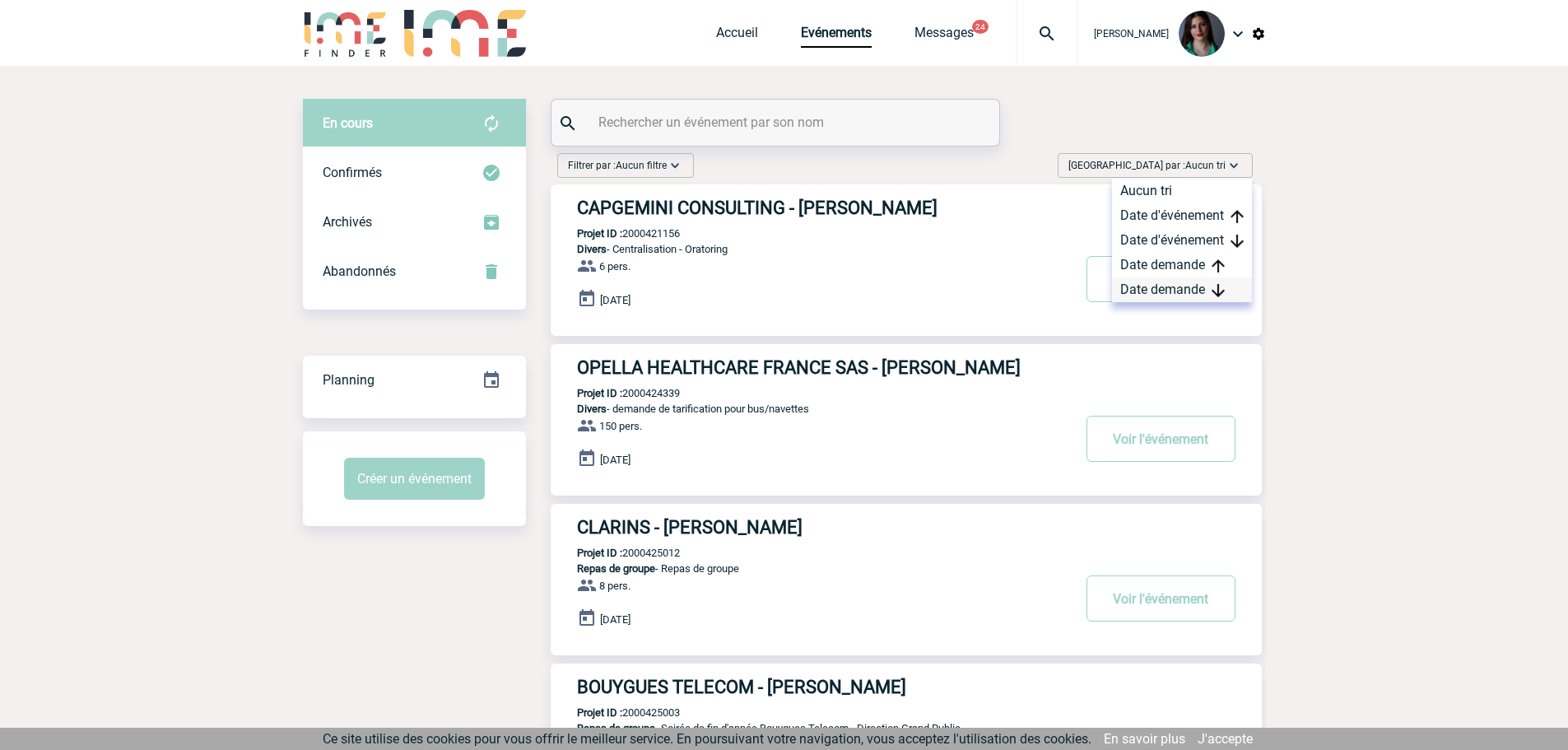
click at [1189, 279] on div "Date demande" at bounding box center [1182, 289] width 139 height 24
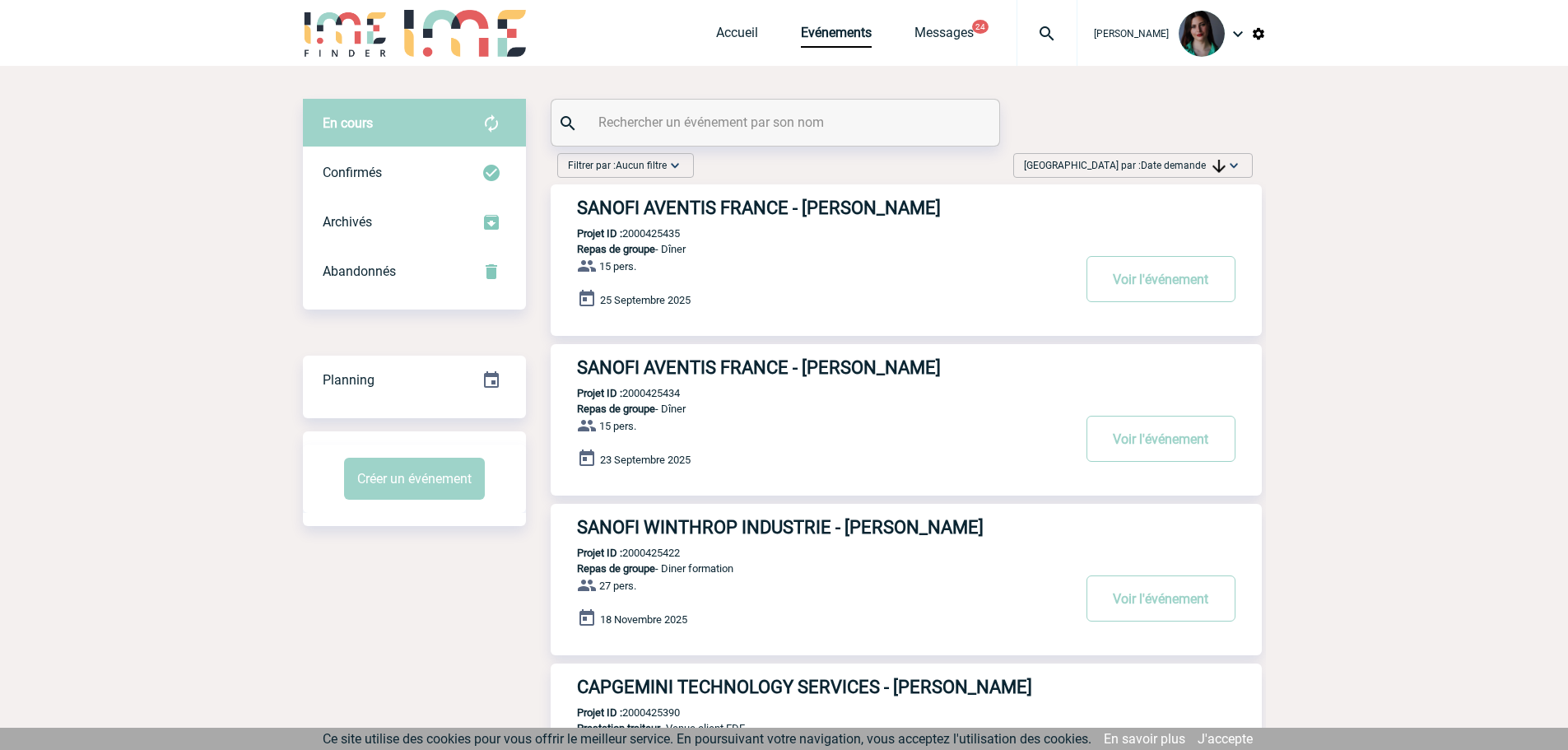
drag, startPoint x: 692, startPoint y: 395, endPoint x: 626, endPoint y: 391, distance: 66.1
click at [626, 391] on div "SANOFI AVENTIS FRANCE - [PERSON_NAME] Projet ID : 2000425434 Repas de groupe - …" at bounding box center [906, 420] width 711 height 151
copy p "2000425434"
click at [695, 233] on div "SANOFI AVENTIS FRANCE - [PERSON_NAME] Projet ID : 2000425435 Repas de groupe - …" at bounding box center [906, 260] width 711 height 151
click at [689, 236] on div "SANOFI AVENTIS FRANCE - [PERSON_NAME] Projet ID : 2000425435 Repas de groupe - …" at bounding box center [906, 260] width 711 height 151
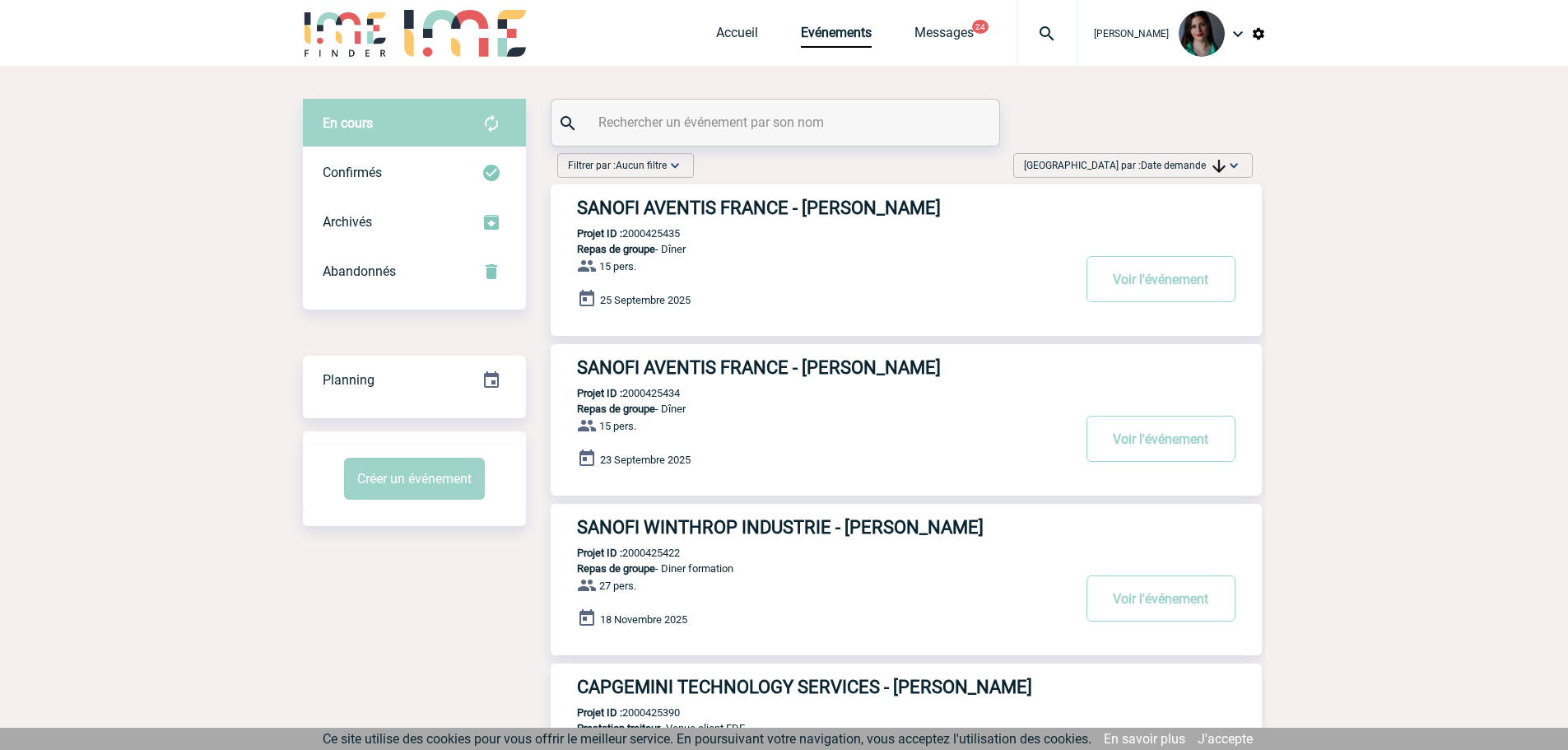
drag, startPoint x: 684, startPoint y: 235, endPoint x: 627, endPoint y: 233, distance: 57.0
click at [627, 233] on p "Projet ID : 2000425435" at bounding box center [614, 234] width 129 height 13
copy p "2000425435"
